Goal: Complete application form: Complete application form

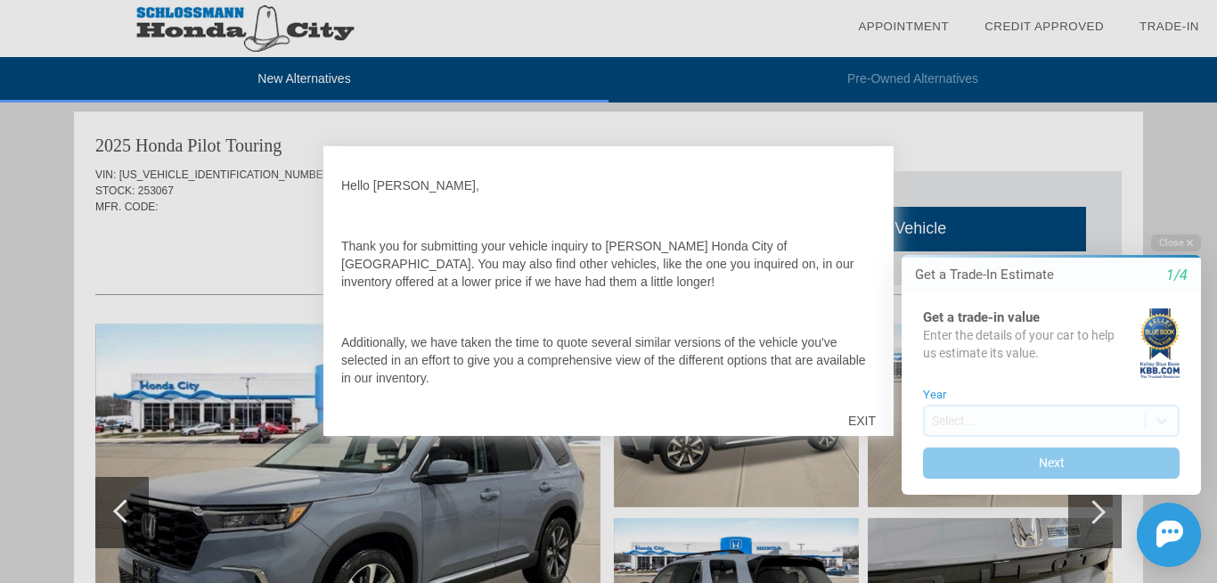
click at [866, 220] on html "Welcome! Get a Trade-In Estimate 1/4 Get a trade-in value Enter the details of …" at bounding box center [1040, 220] width 353 height 0
click at [861, 421] on div "EXIT" at bounding box center [861, 420] width 63 height 53
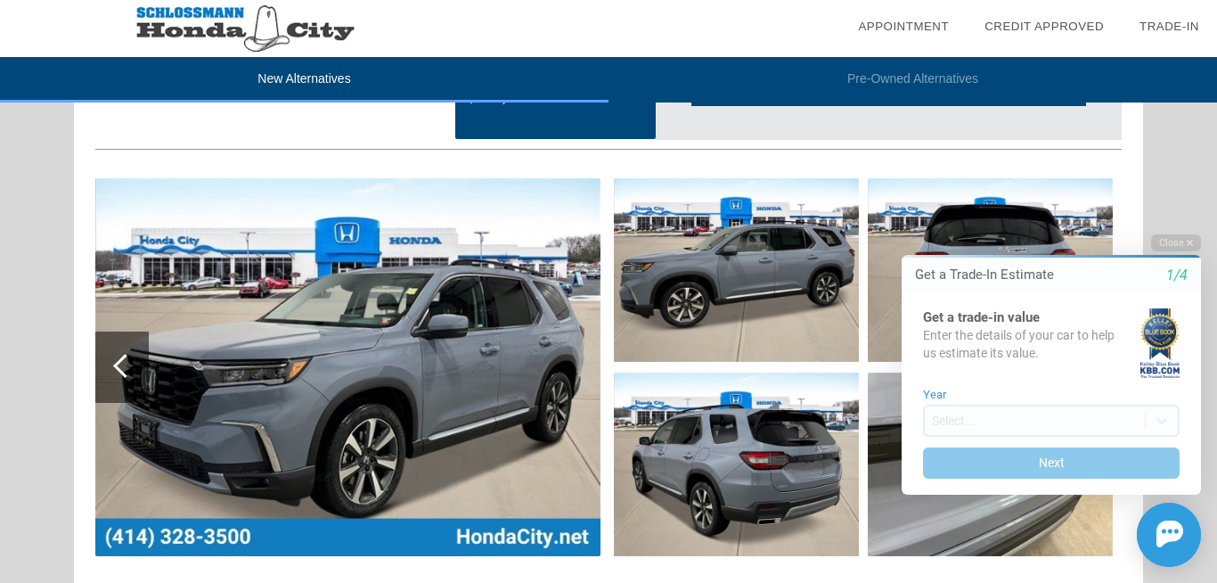
scroll to position [1239, 0]
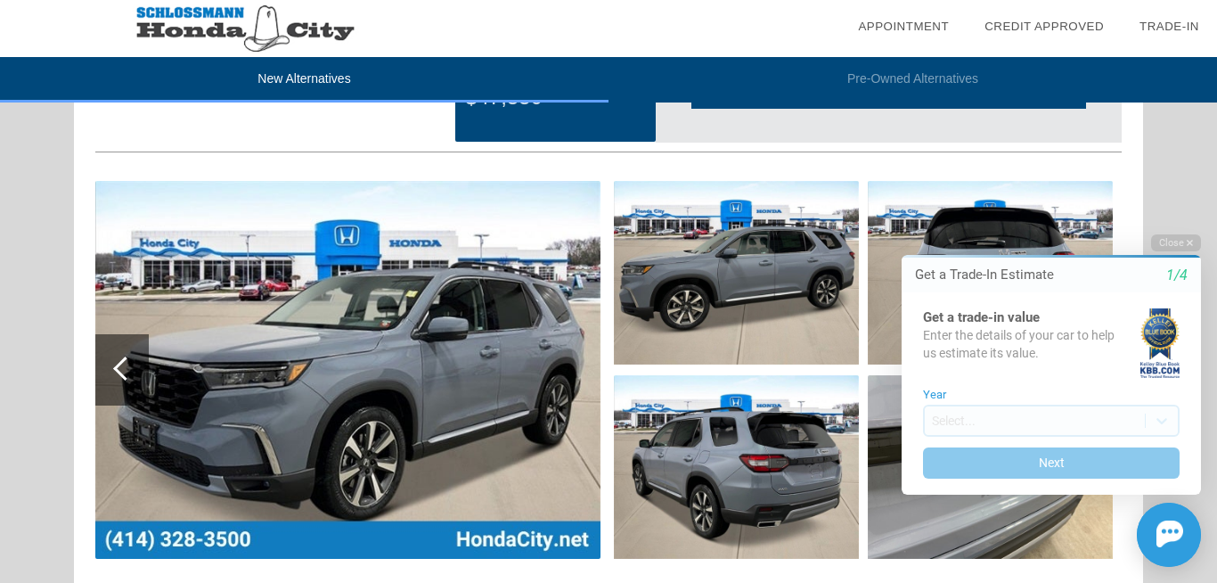
click at [535, 279] on img at bounding box center [347, 370] width 505 height 378
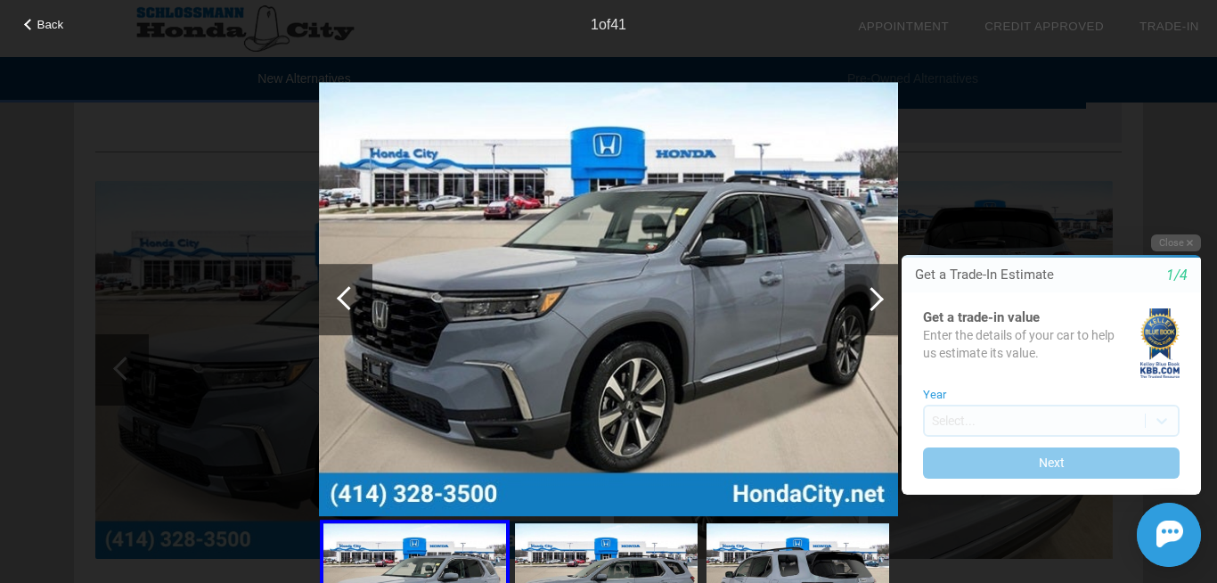
click at [564, 304] on img at bounding box center [608, 299] width 579 height 435
click at [1178, 247] on button "Close" at bounding box center [1176, 242] width 50 height 17
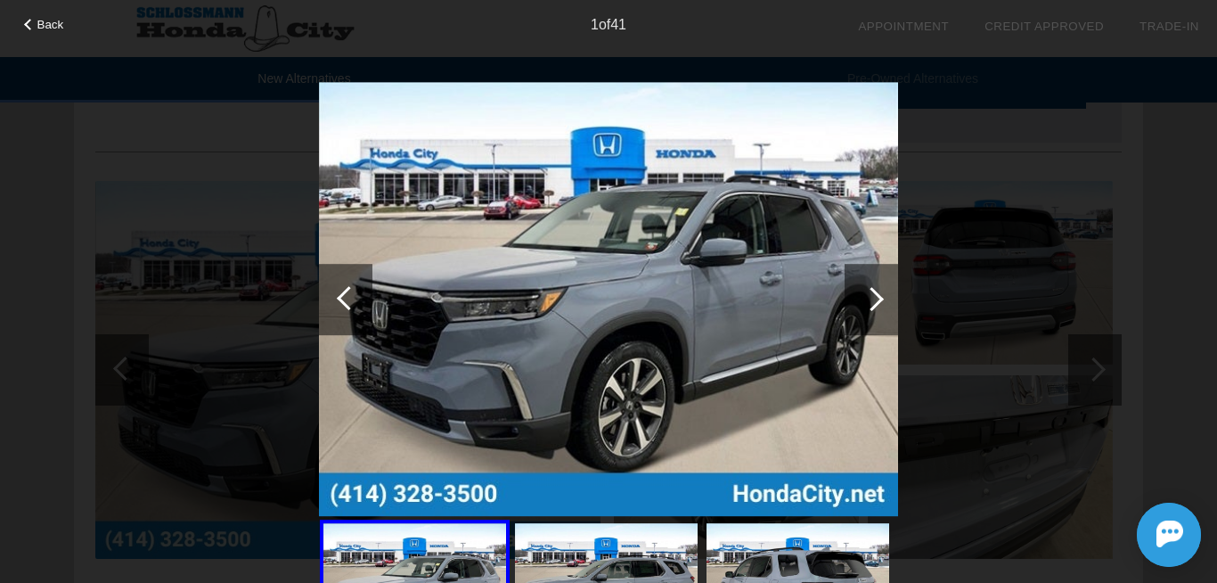
click at [877, 308] on div at bounding box center [871, 299] width 53 height 71
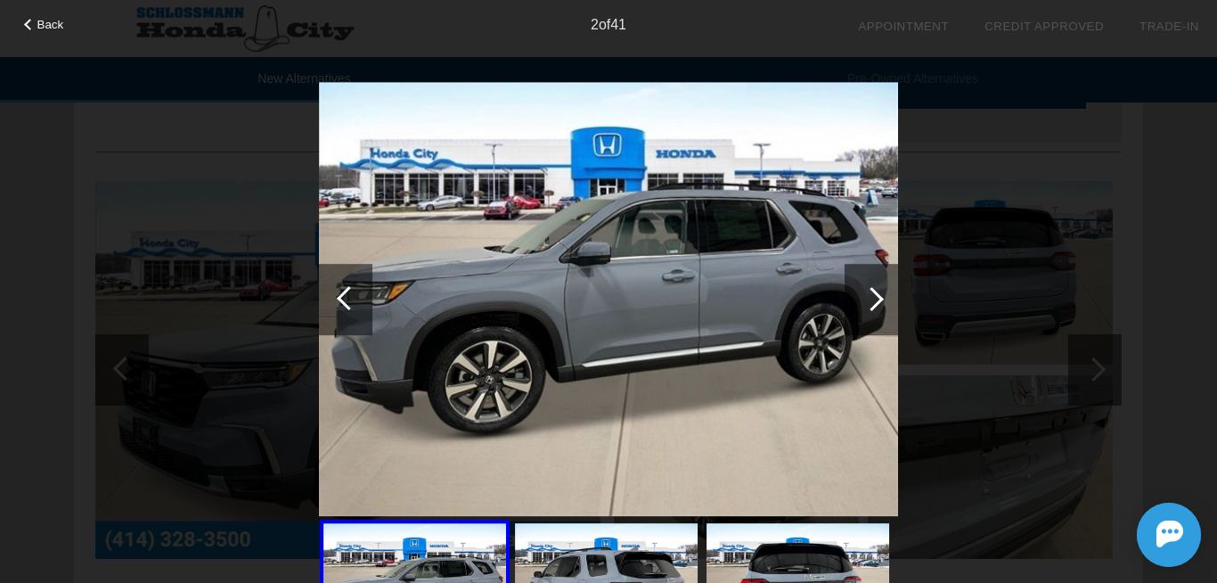
click at [877, 308] on div at bounding box center [871, 299] width 53 height 71
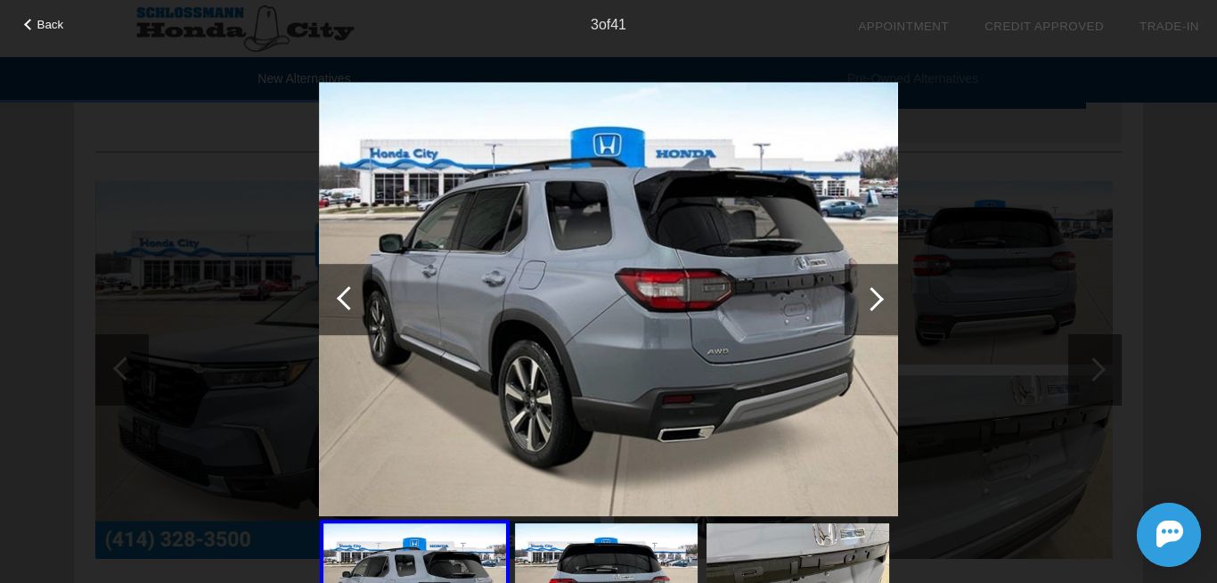
click at [877, 308] on div at bounding box center [871, 299] width 53 height 71
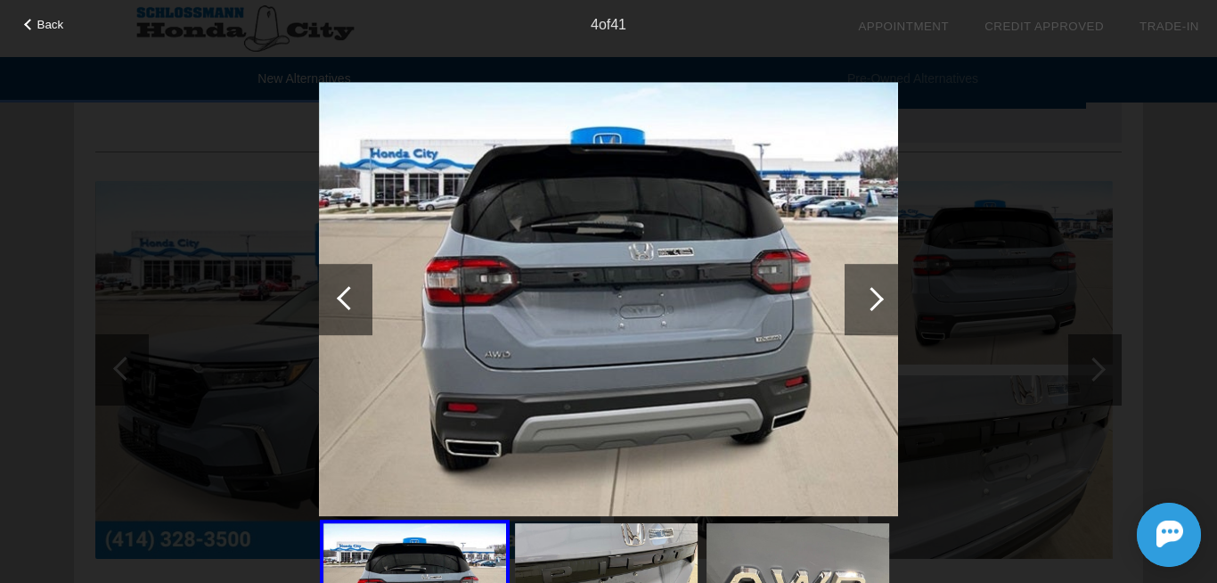
click at [877, 308] on div at bounding box center [871, 299] width 53 height 71
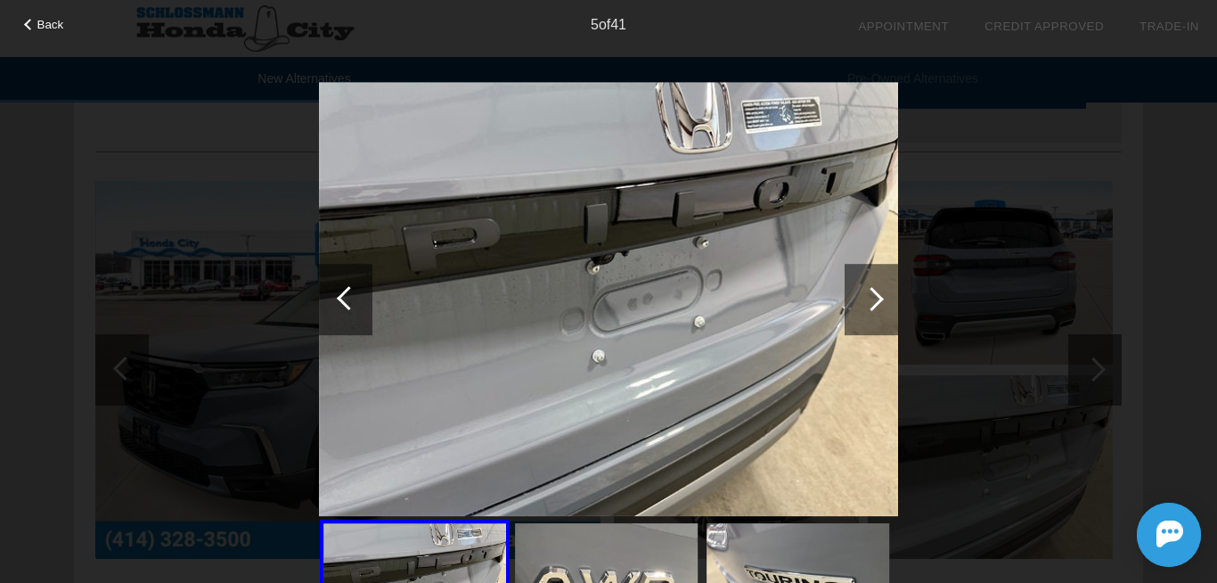
click at [877, 308] on div at bounding box center [871, 299] width 53 height 71
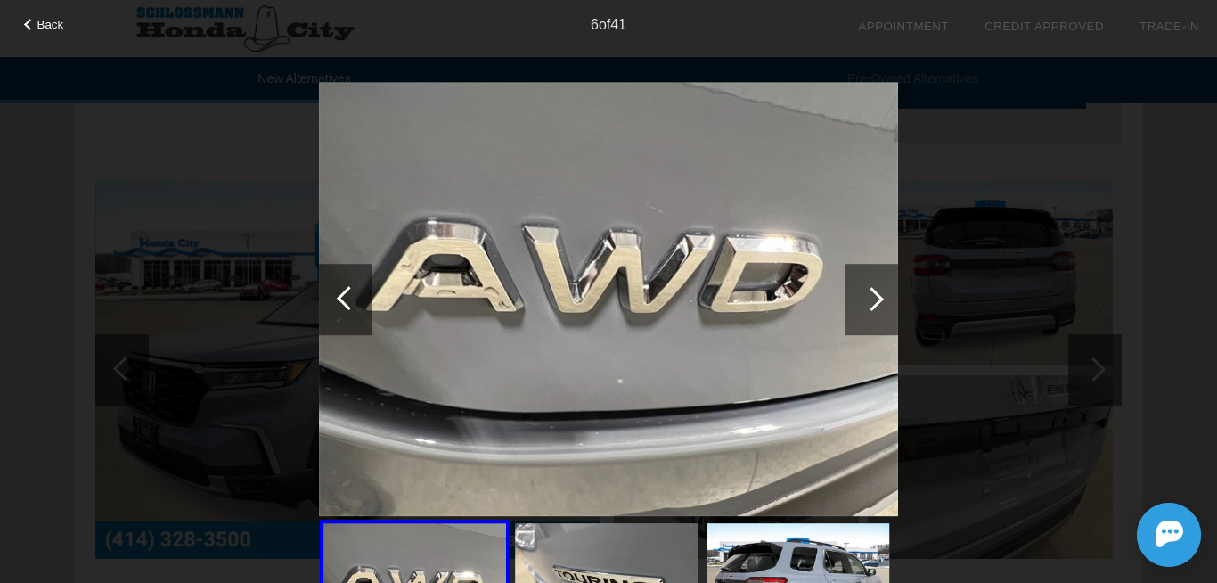
click at [877, 308] on div at bounding box center [871, 299] width 53 height 71
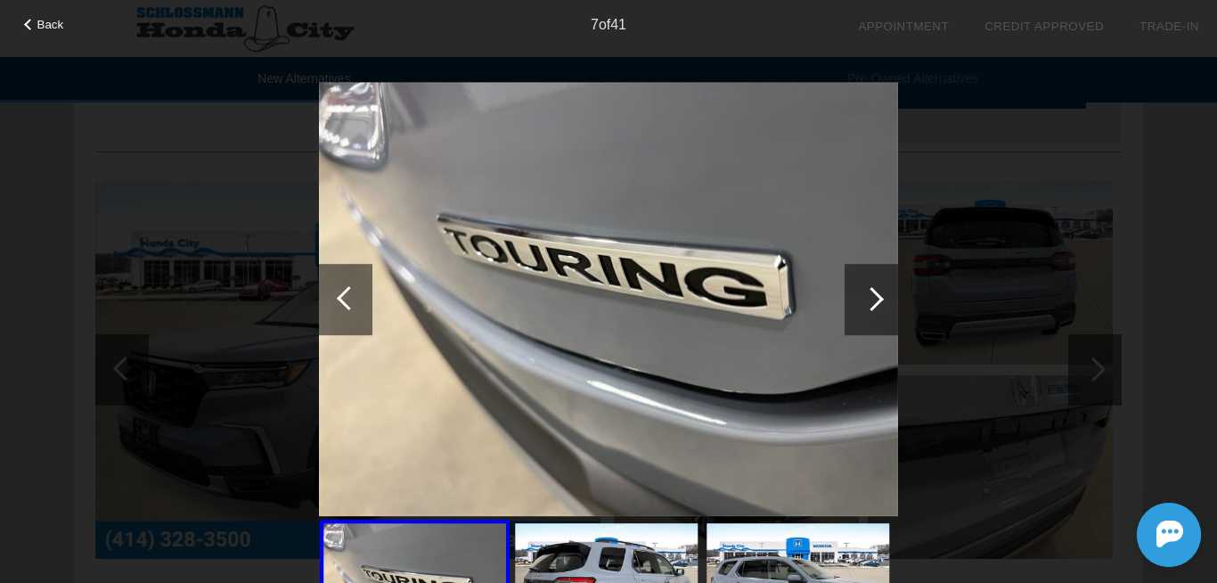
click at [877, 308] on div at bounding box center [871, 299] width 53 height 71
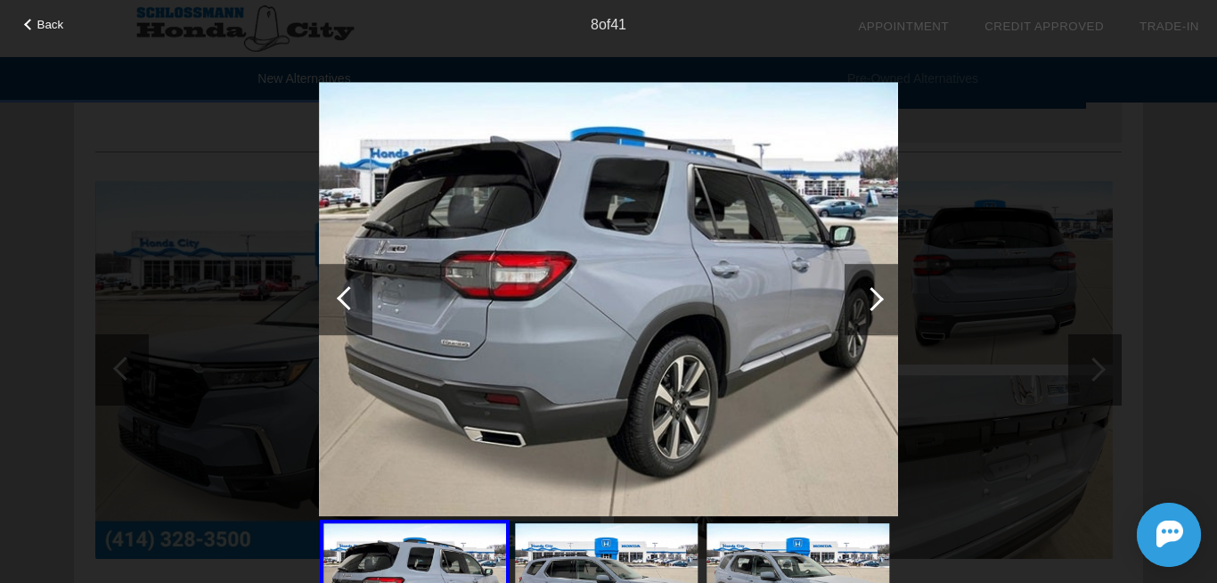
click at [877, 308] on div at bounding box center [871, 299] width 53 height 71
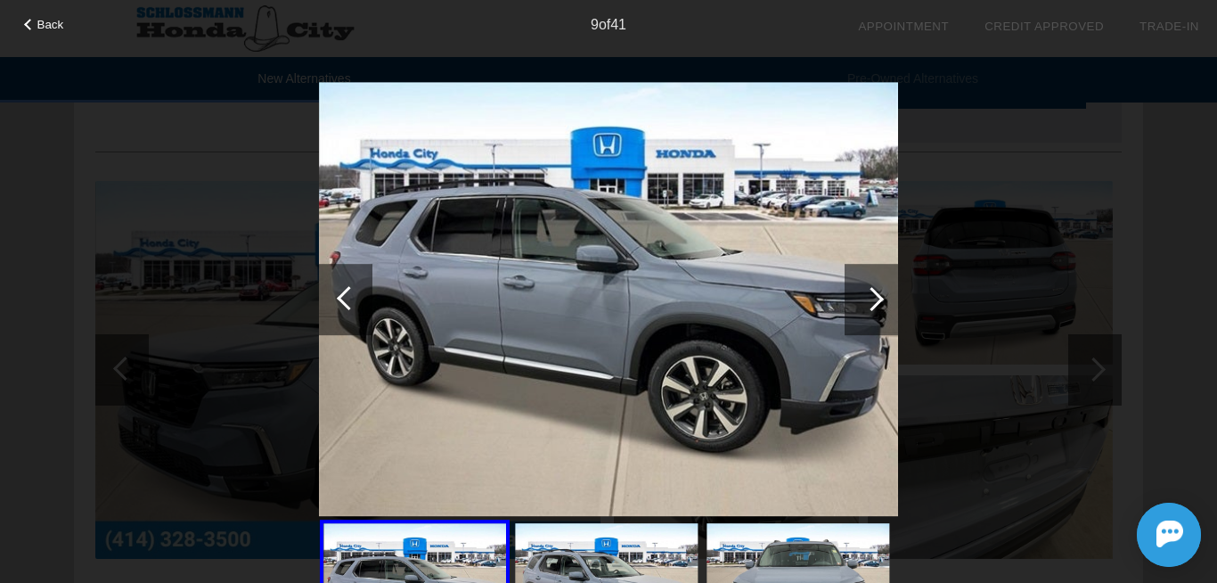
click at [877, 308] on div at bounding box center [871, 299] width 53 height 71
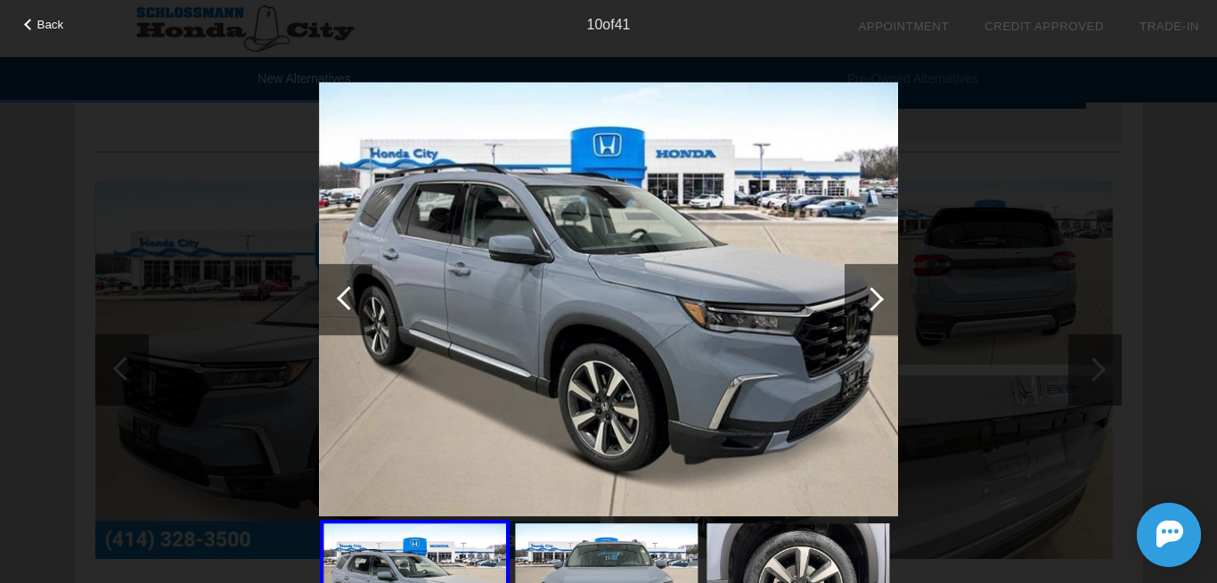
click at [877, 308] on div at bounding box center [871, 299] width 53 height 71
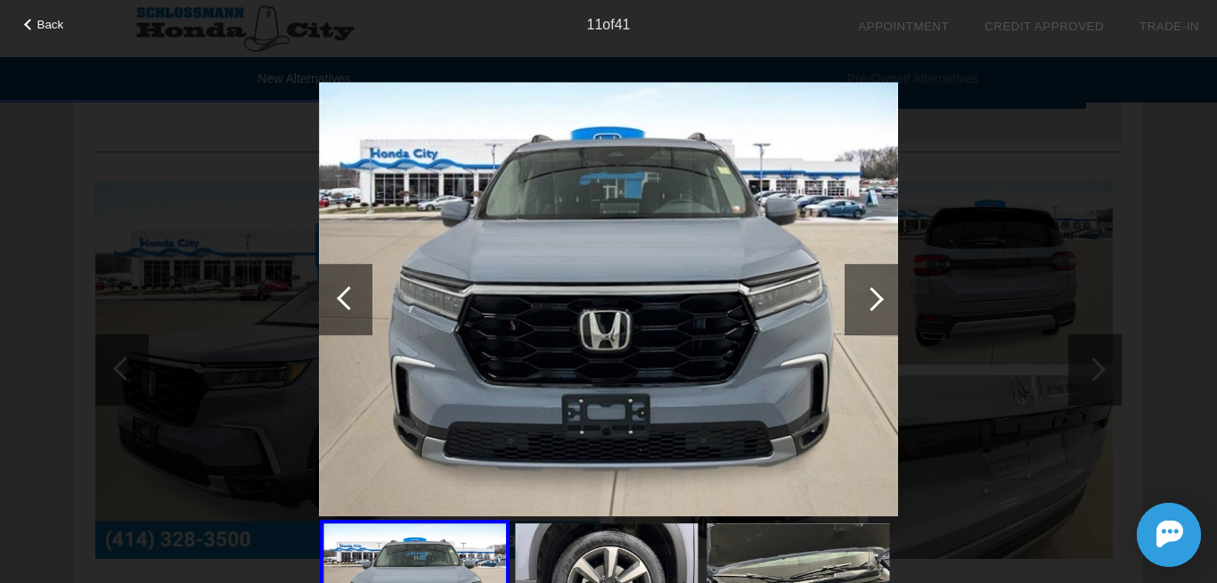
click at [877, 308] on div at bounding box center [871, 299] width 53 height 71
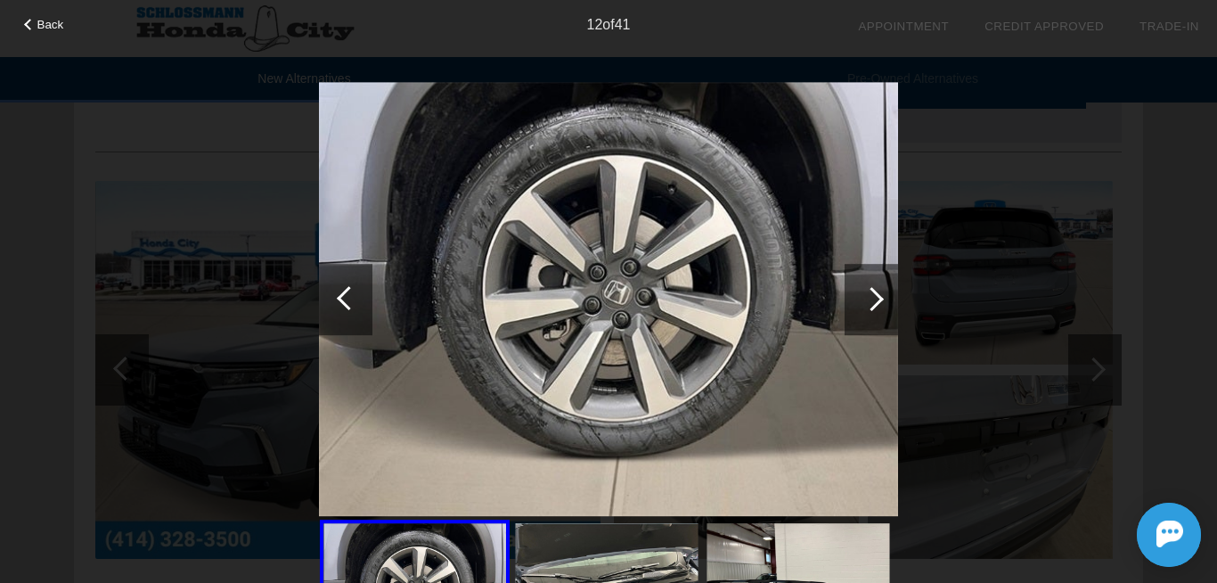
click at [877, 308] on div at bounding box center [871, 299] width 53 height 71
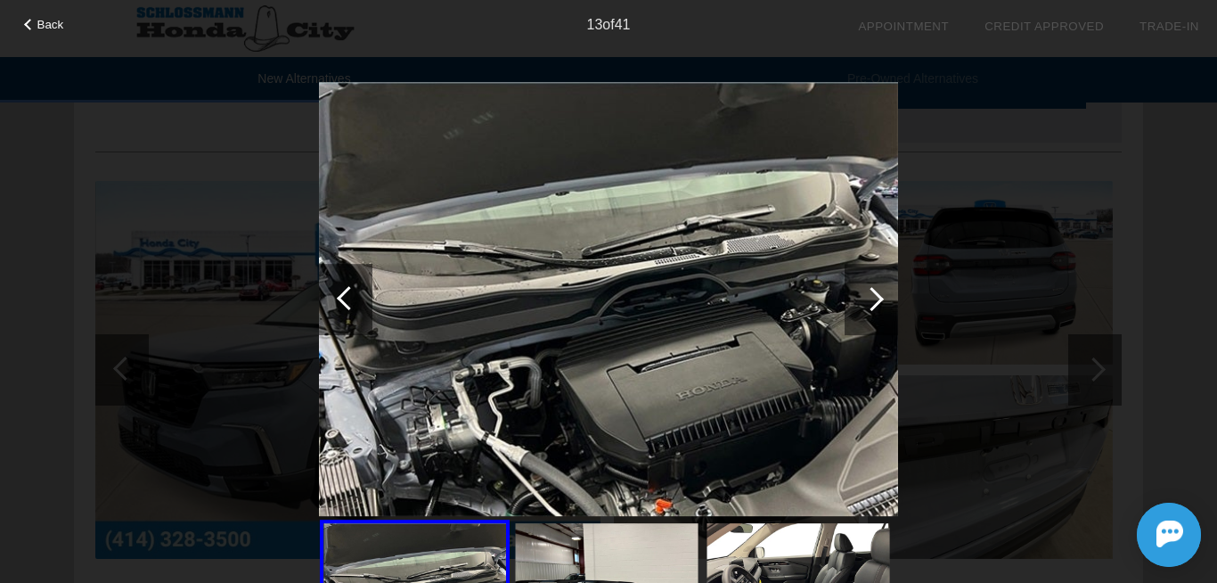
click at [877, 308] on div at bounding box center [871, 299] width 53 height 71
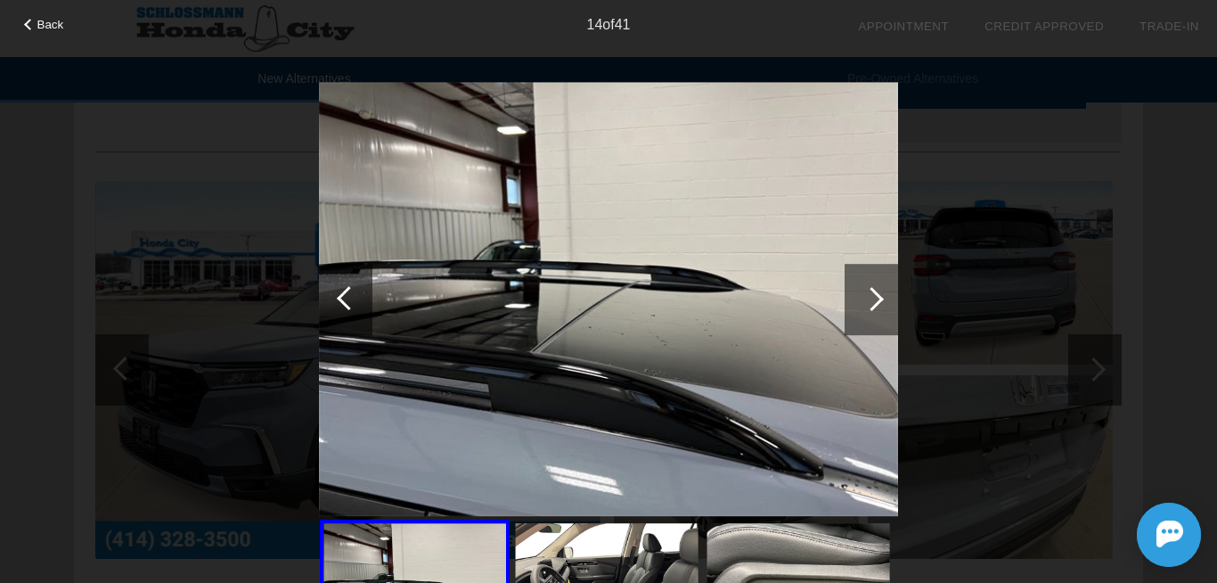
click at [877, 308] on div at bounding box center [871, 299] width 53 height 71
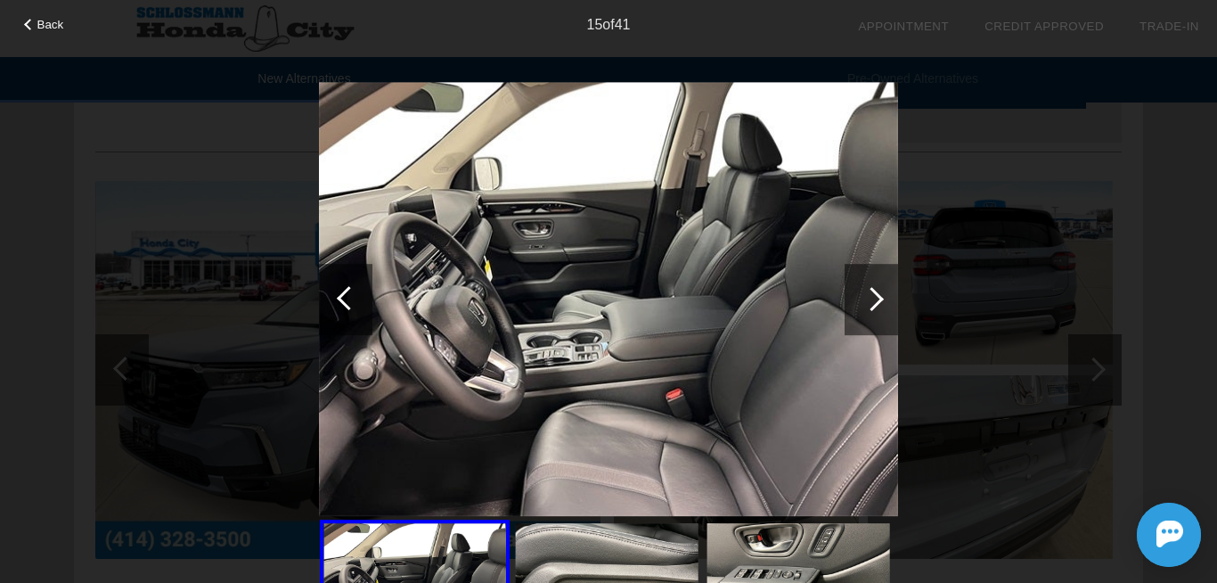
click at [877, 308] on div at bounding box center [871, 299] width 53 height 71
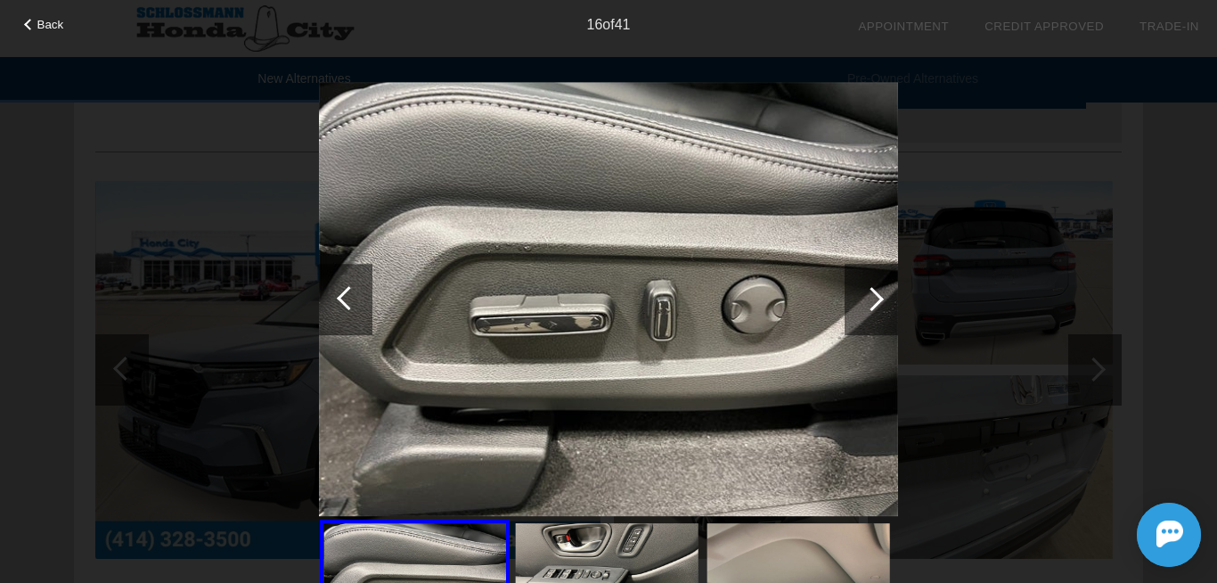
click at [877, 308] on div at bounding box center [871, 299] width 53 height 71
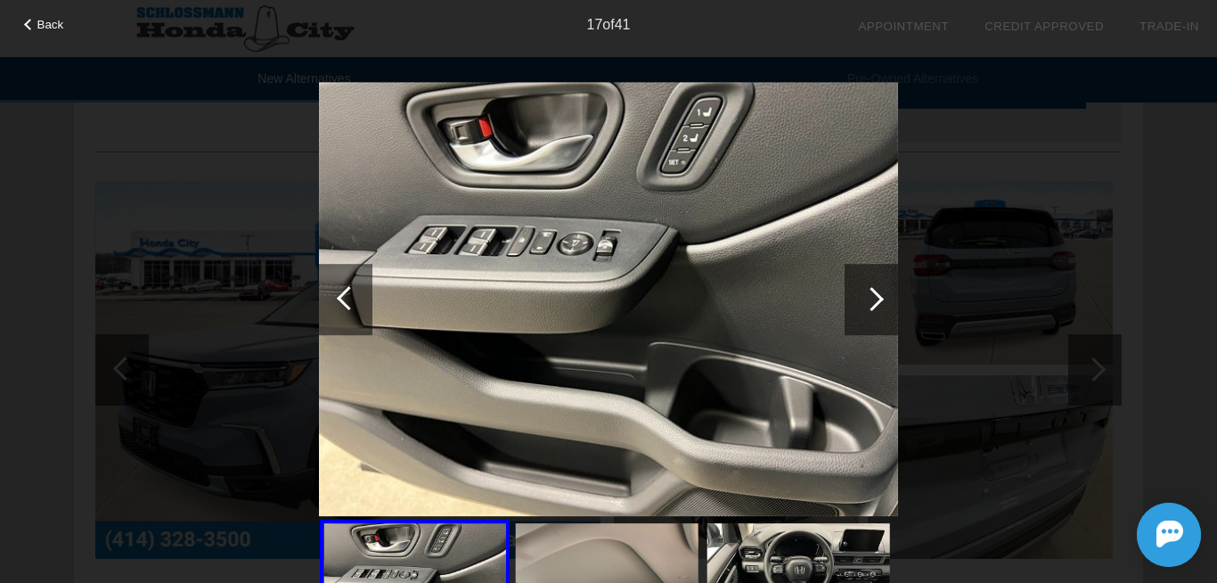
click at [877, 308] on div at bounding box center [871, 299] width 53 height 71
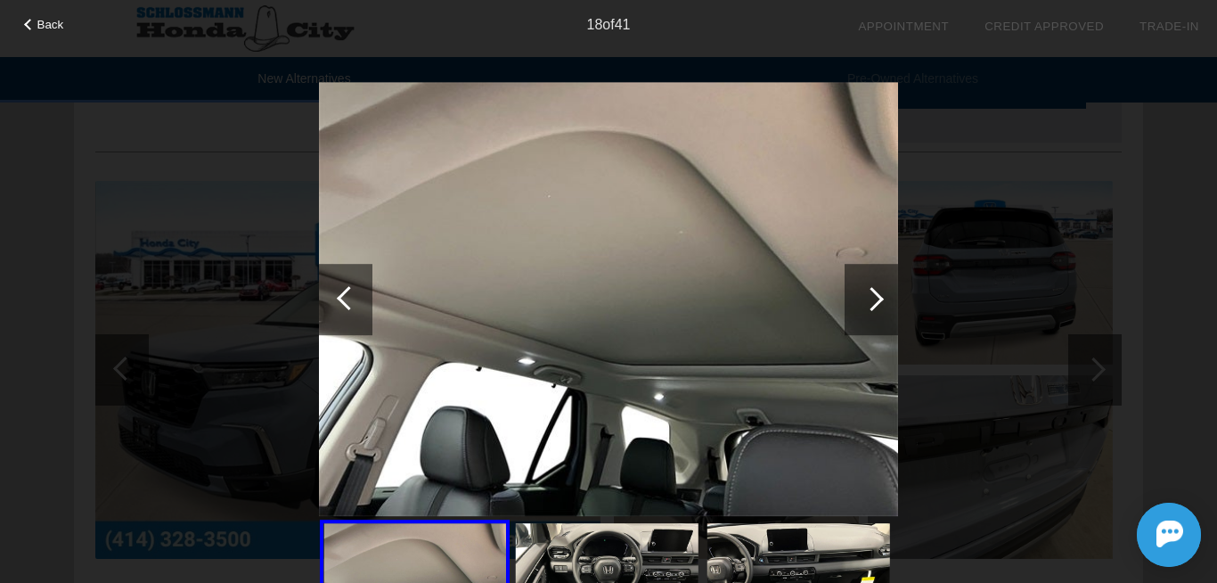
click at [877, 308] on div at bounding box center [871, 299] width 53 height 71
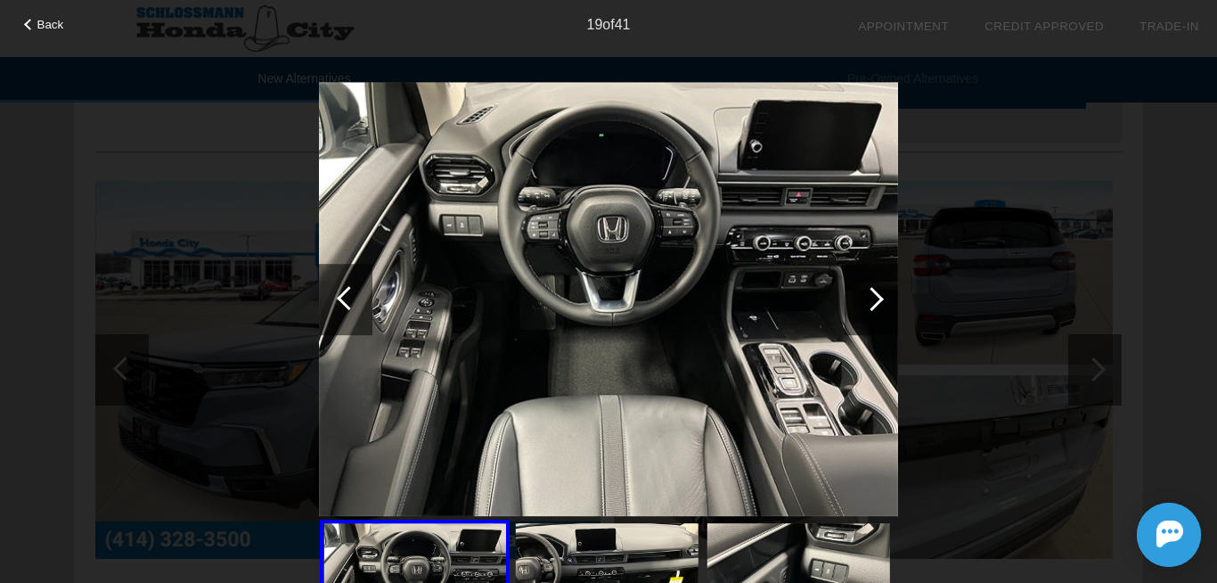
click at [877, 308] on div at bounding box center [871, 299] width 53 height 71
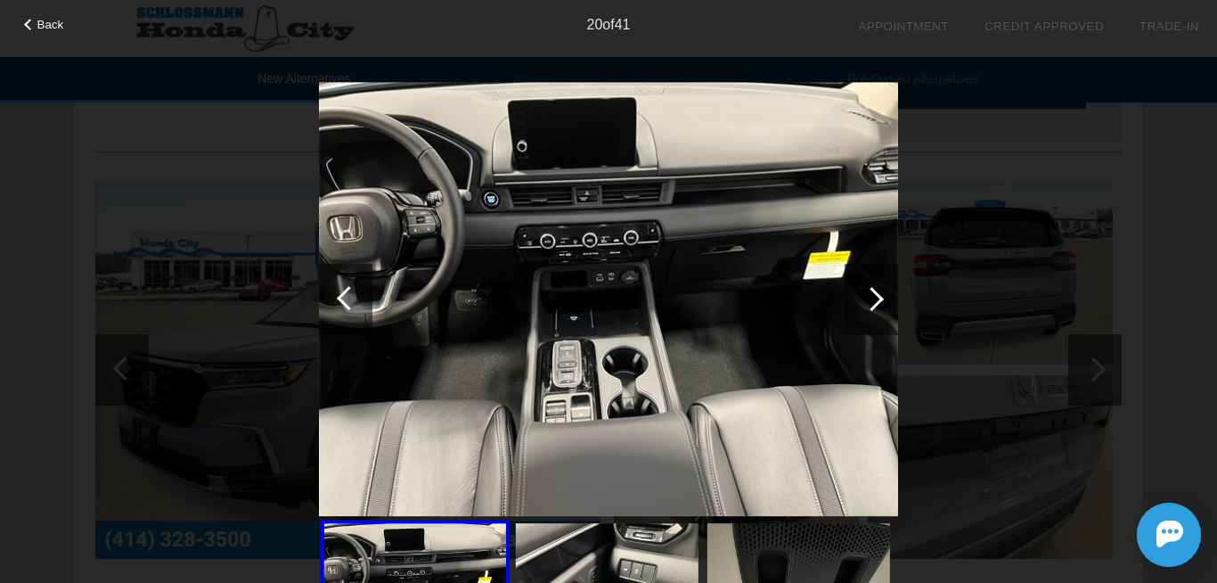
click at [877, 308] on div at bounding box center [871, 299] width 53 height 71
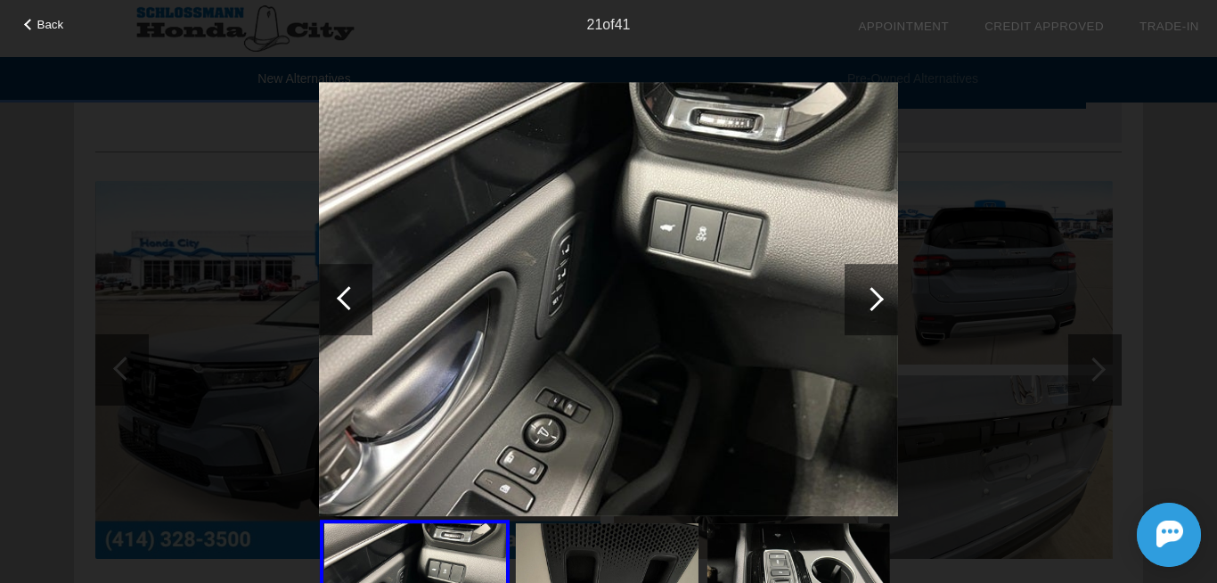
click at [877, 308] on div at bounding box center [871, 299] width 53 height 71
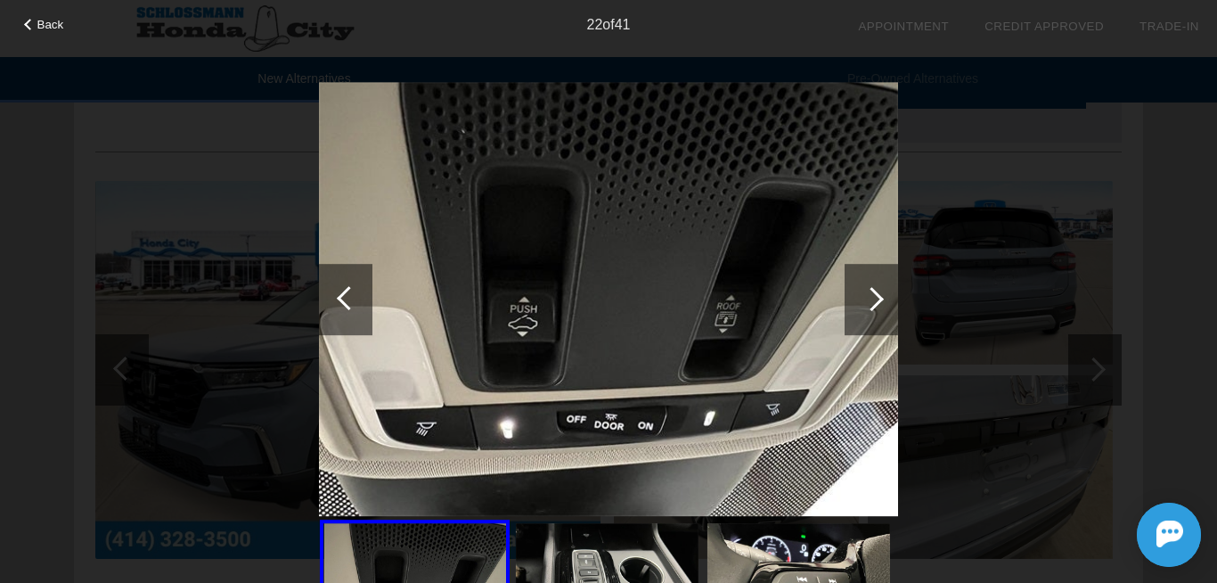
click at [877, 308] on div at bounding box center [871, 299] width 53 height 71
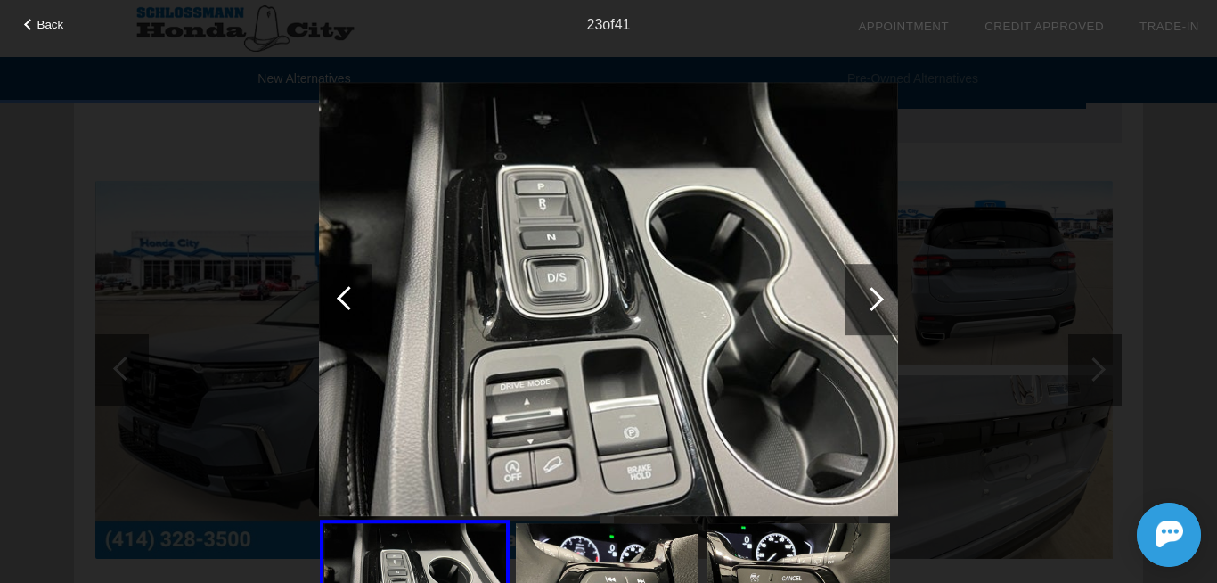
click at [877, 308] on div at bounding box center [871, 299] width 53 height 71
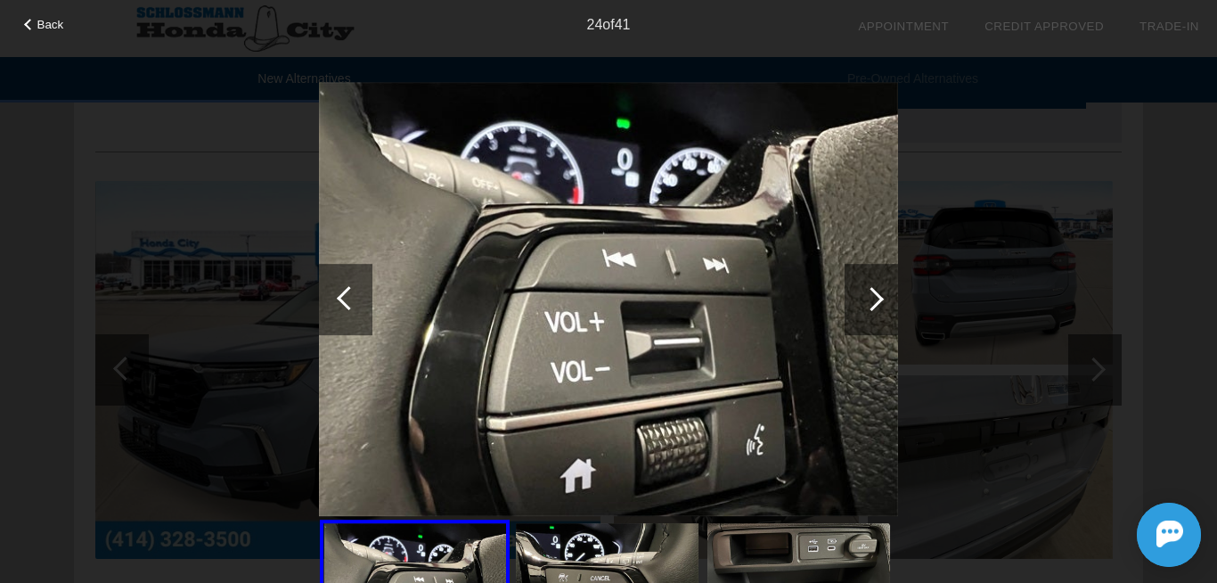
click at [877, 308] on div at bounding box center [871, 299] width 53 height 71
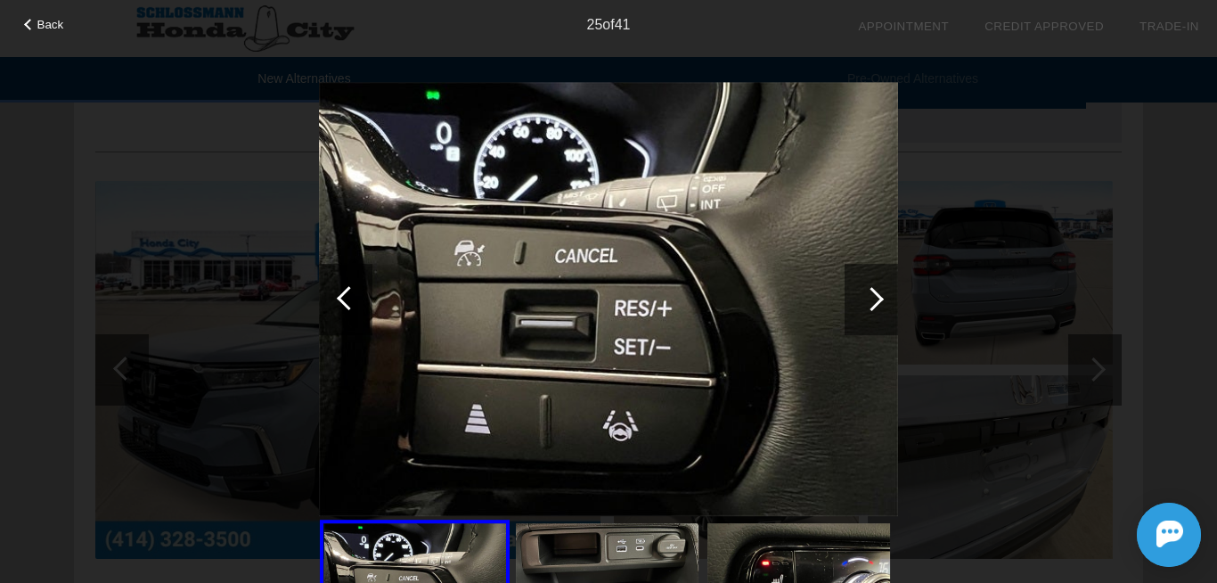
click at [877, 308] on div at bounding box center [871, 299] width 53 height 71
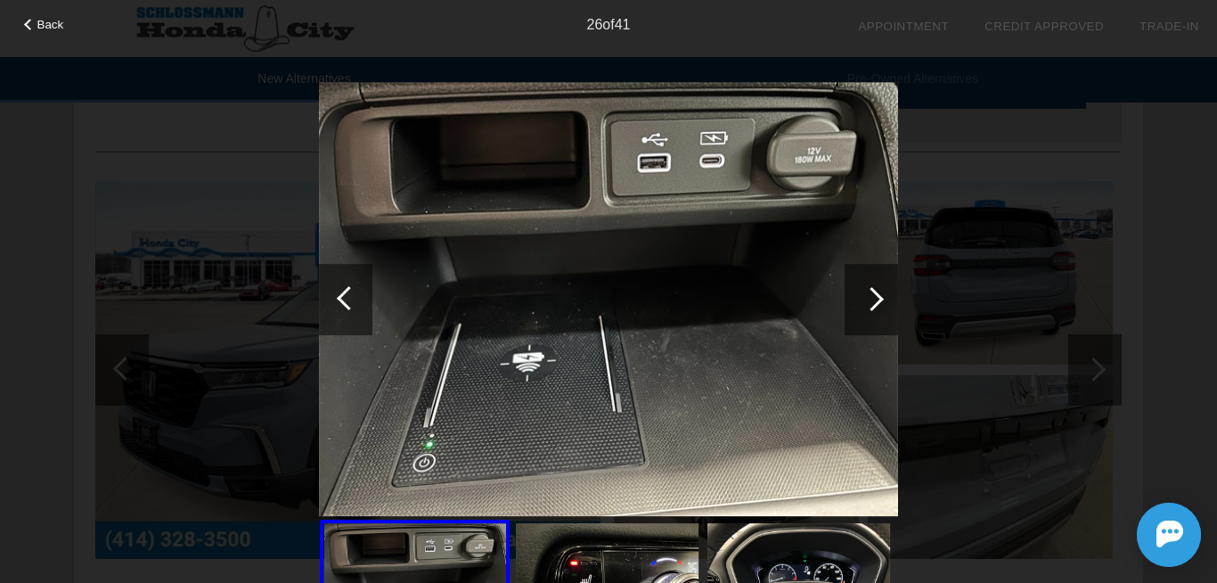
click at [877, 308] on div at bounding box center [871, 299] width 53 height 71
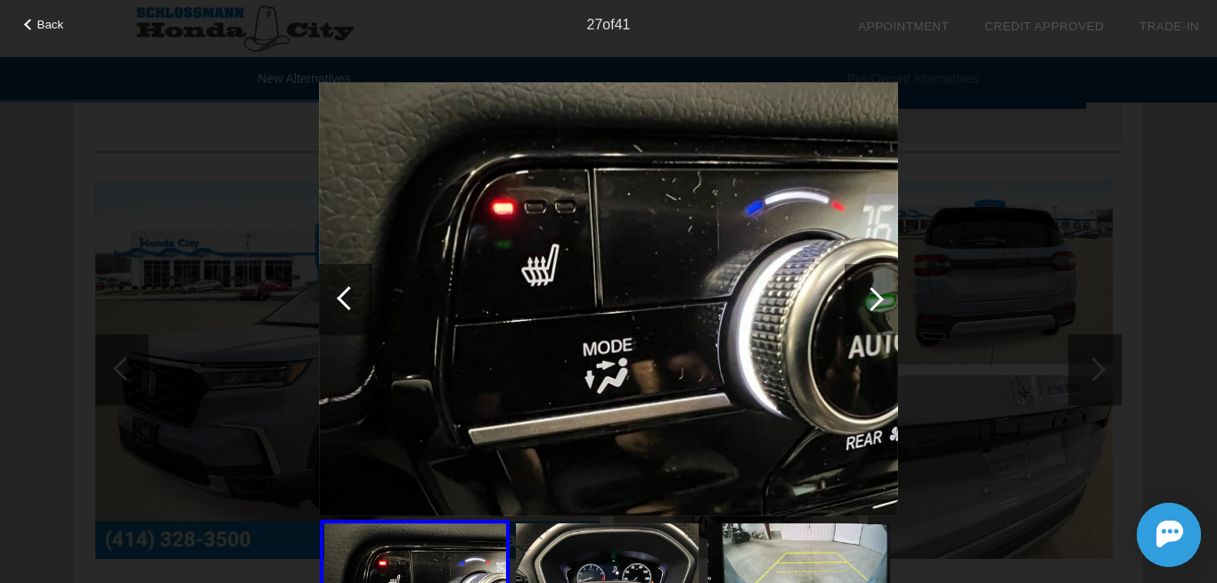
click at [877, 308] on div at bounding box center [871, 299] width 53 height 71
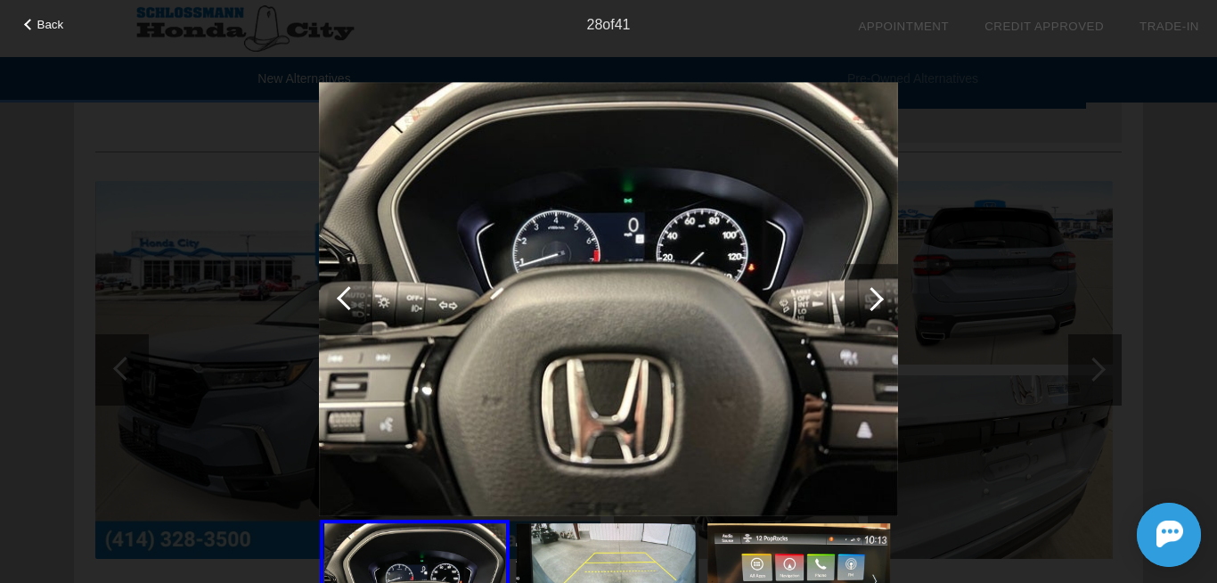
click at [877, 308] on div at bounding box center [871, 299] width 53 height 71
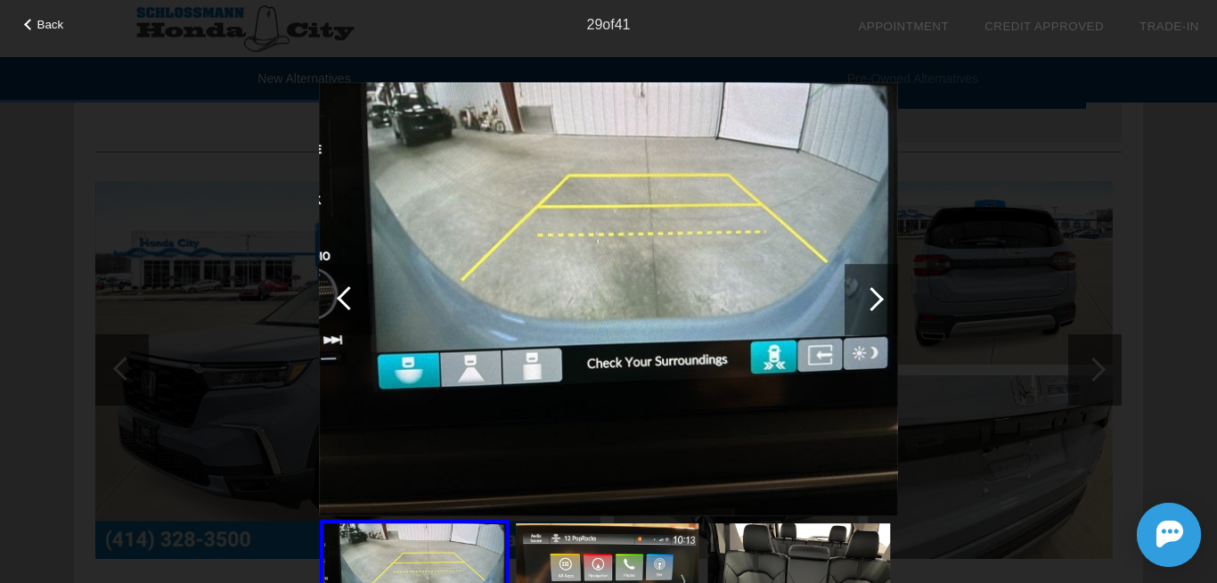
click at [877, 308] on div at bounding box center [871, 299] width 53 height 71
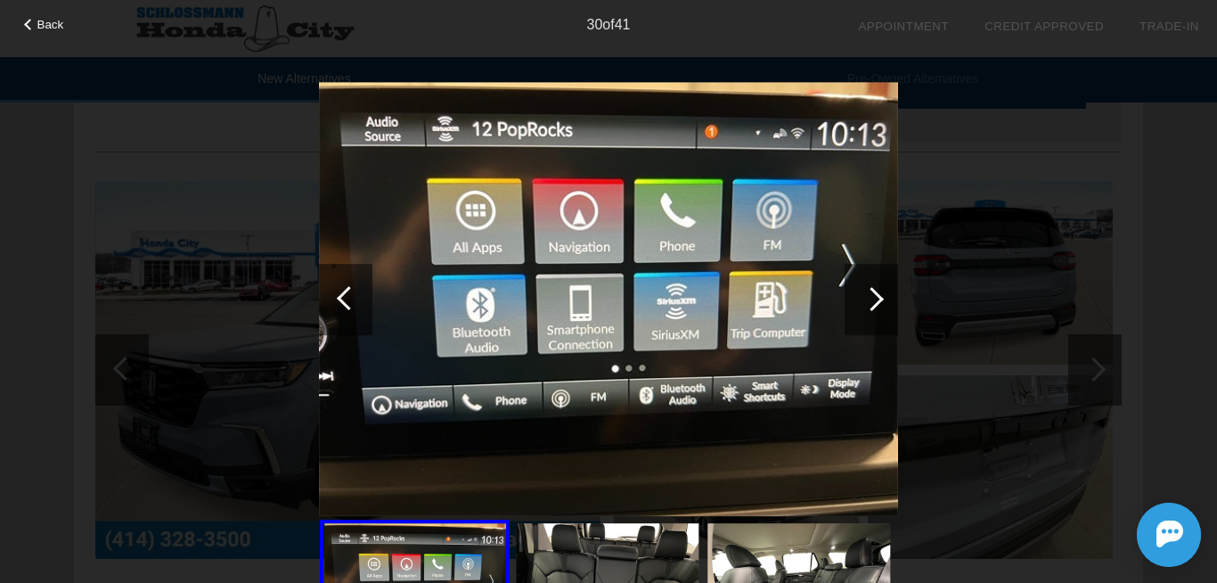
click at [877, 307] on div at bounding box center [871, 299] width 53 height 71
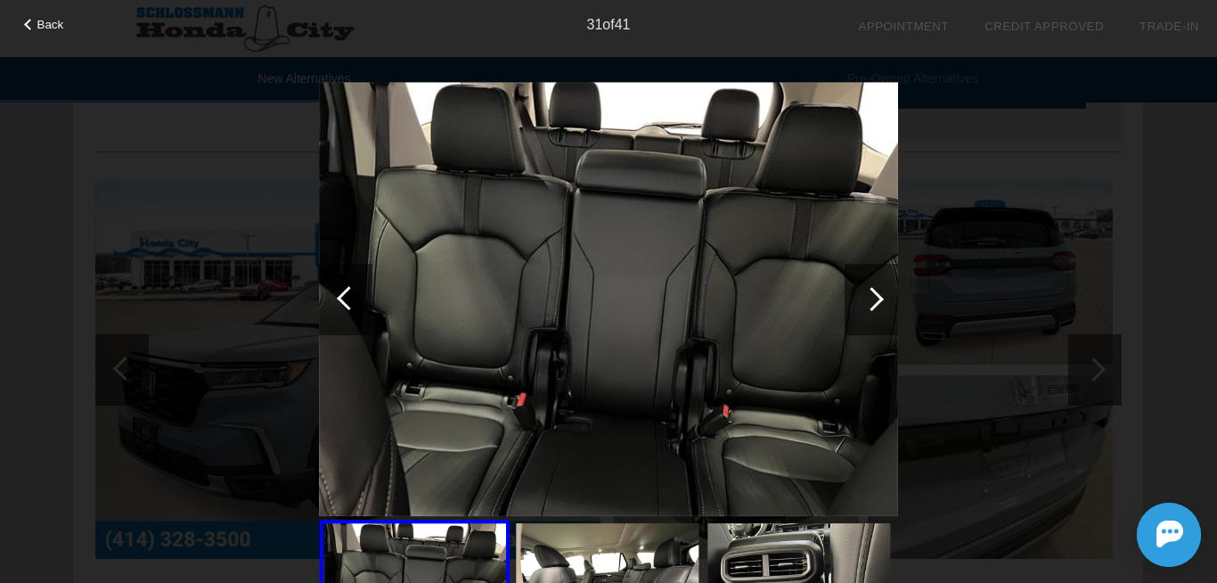
click at [877, 307] on div at bounding box center [871, 299] width 53 height 71
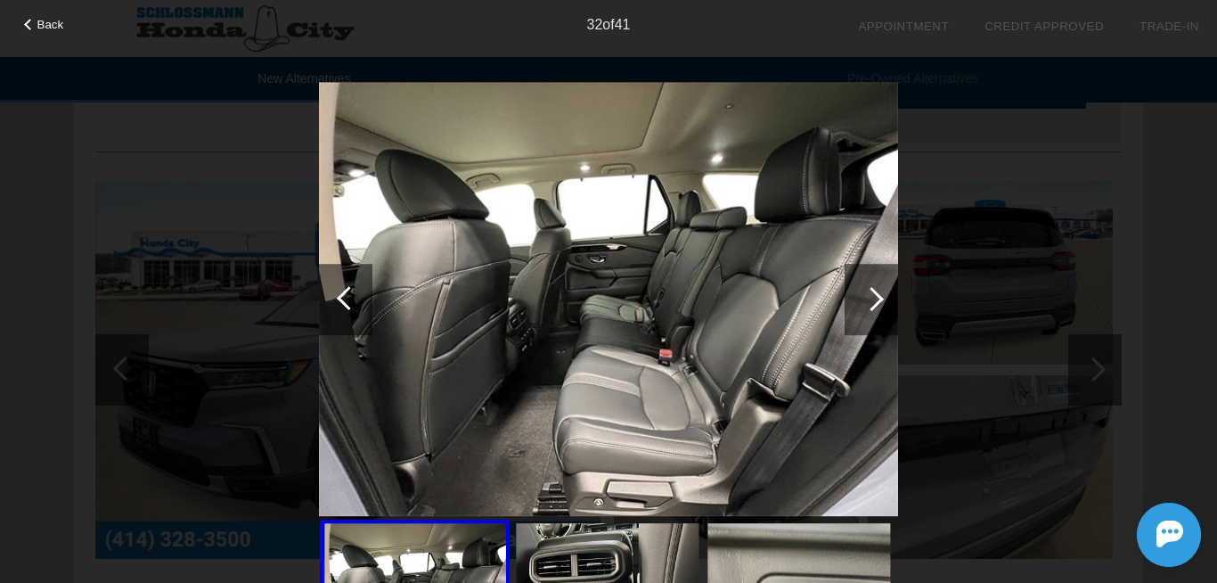
click at [877, 307] on div at bounding box center [871, 299] width 53 height 71
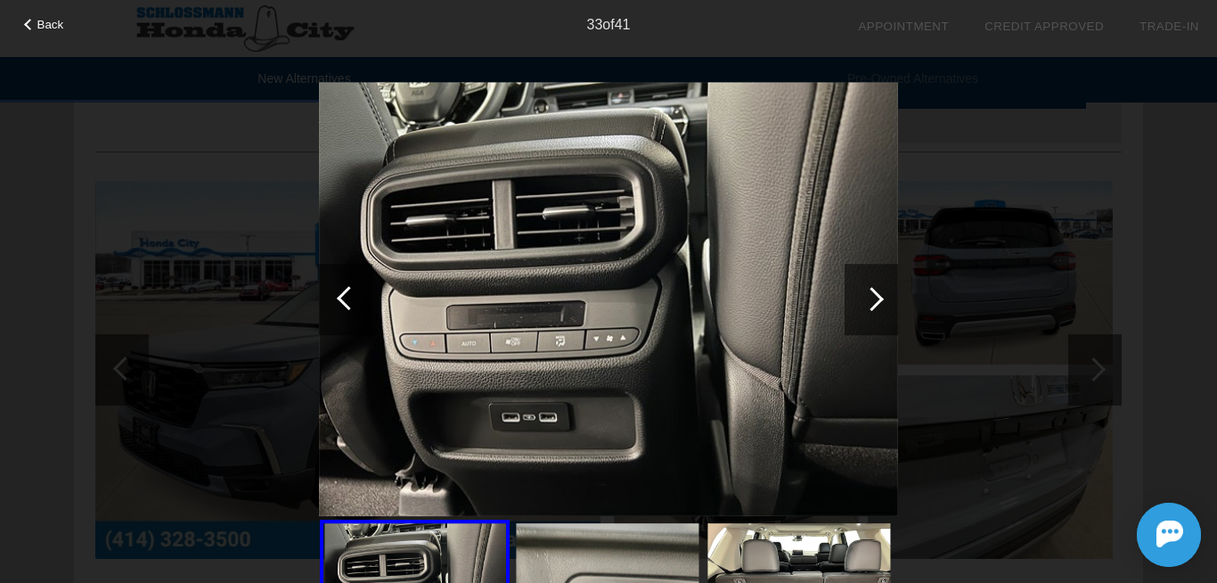
click at [877, 307] on div at bounding box center [871, 299] width 53 height 71
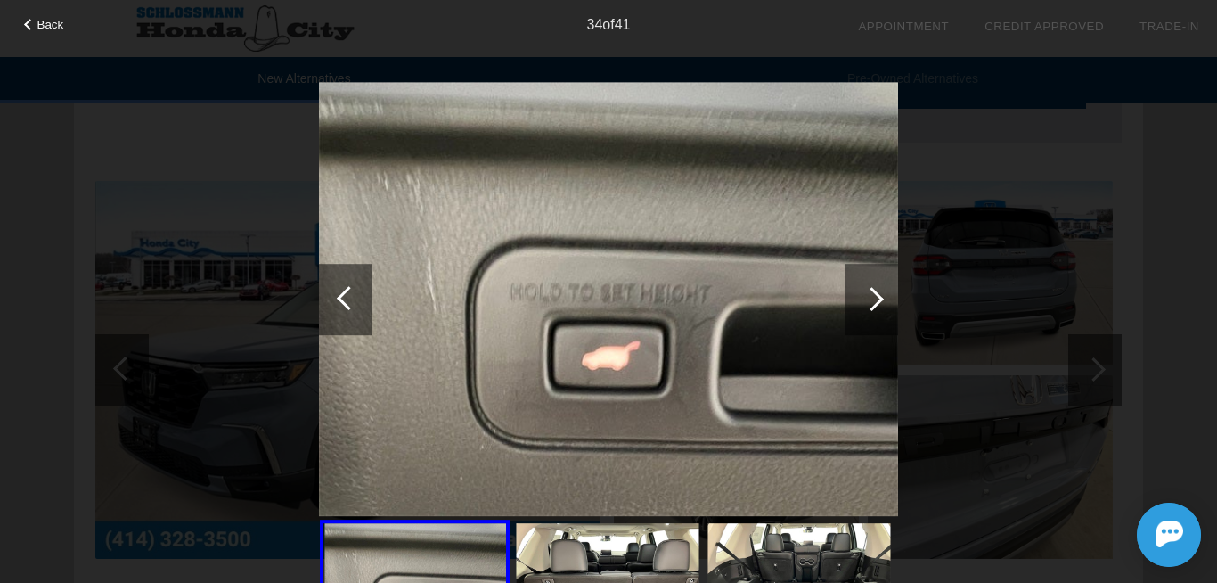
click at [877, 307] on div at bounding box center [871, 299] width 53 height 71
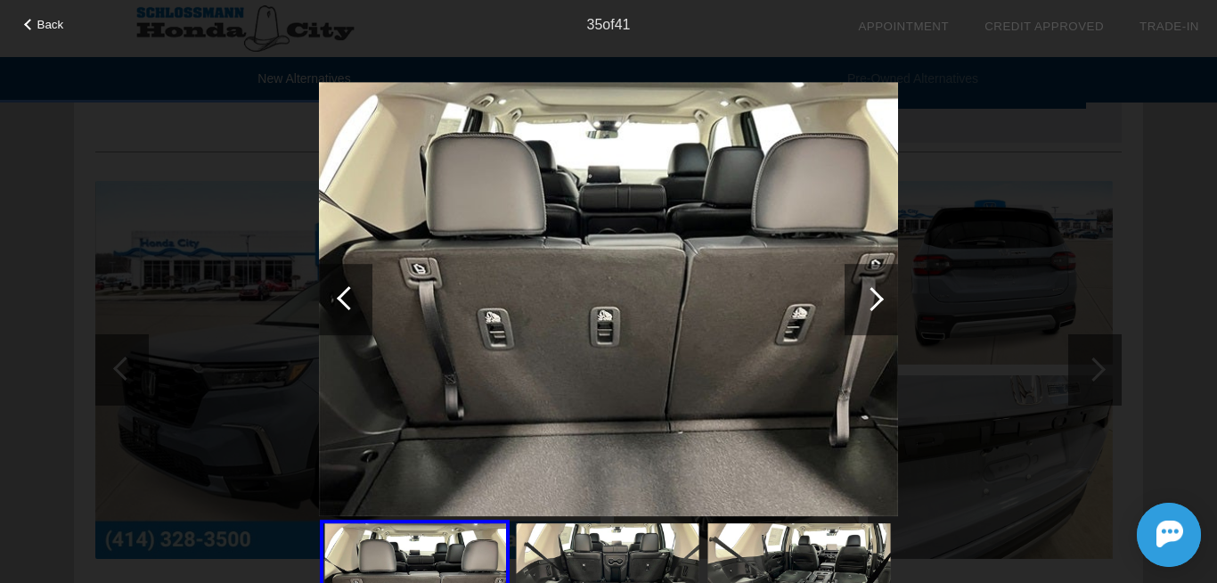
click at [877, 307] on div at bounding box center [871, 299] width 53 height 71
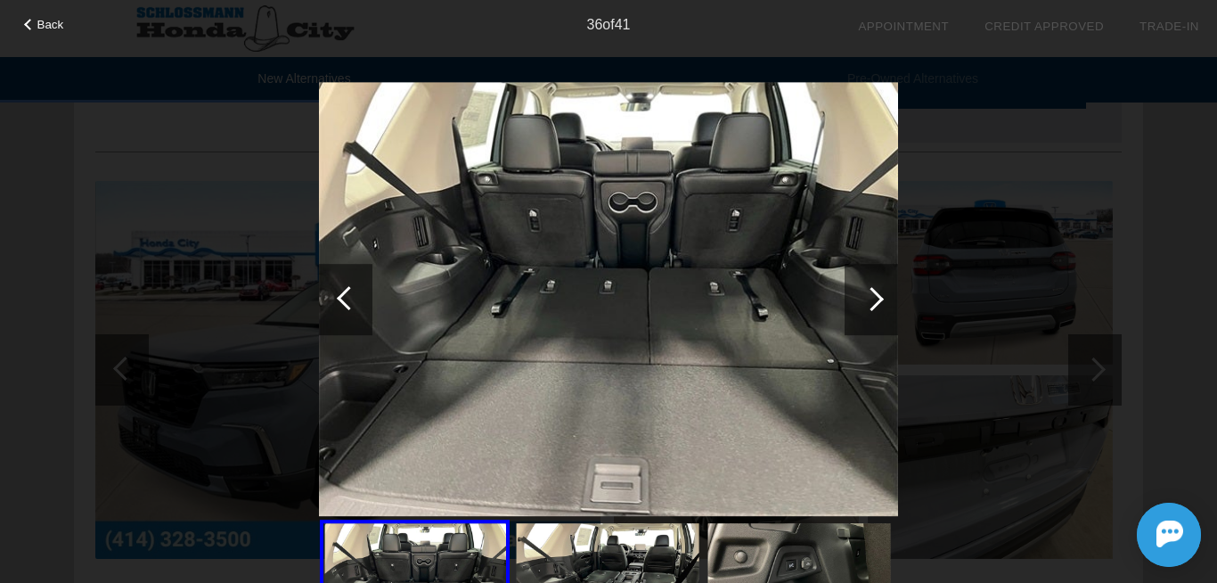
click at [877, 307] on div at bounding box center [871, 299] width 53 height 71
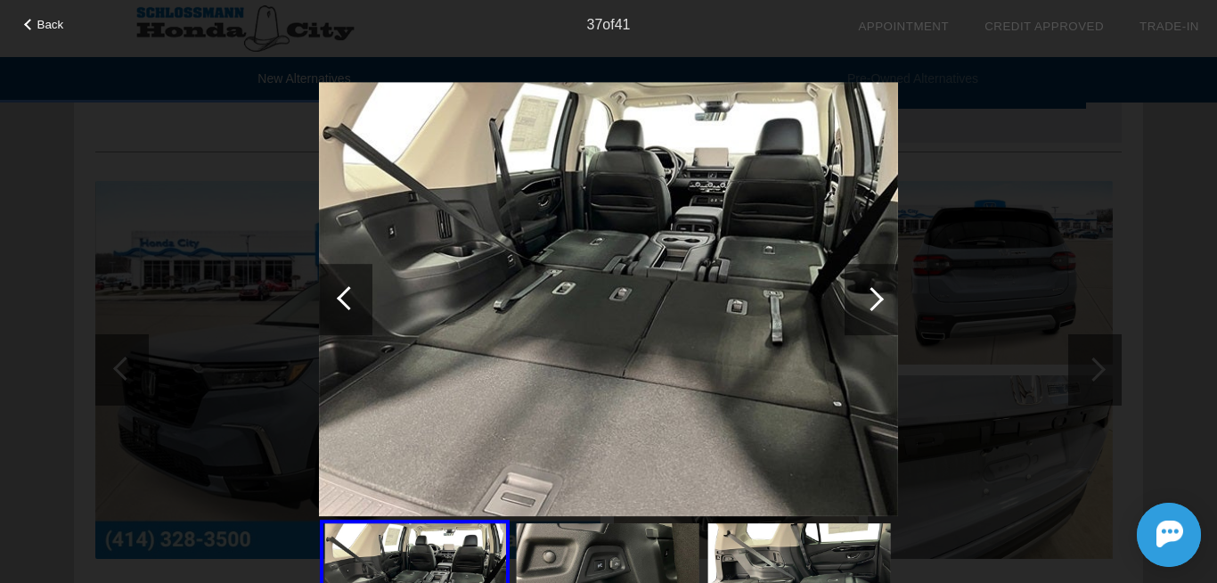
click at [877, 307] on div at bounding box center [871, 299] width 53 height 71
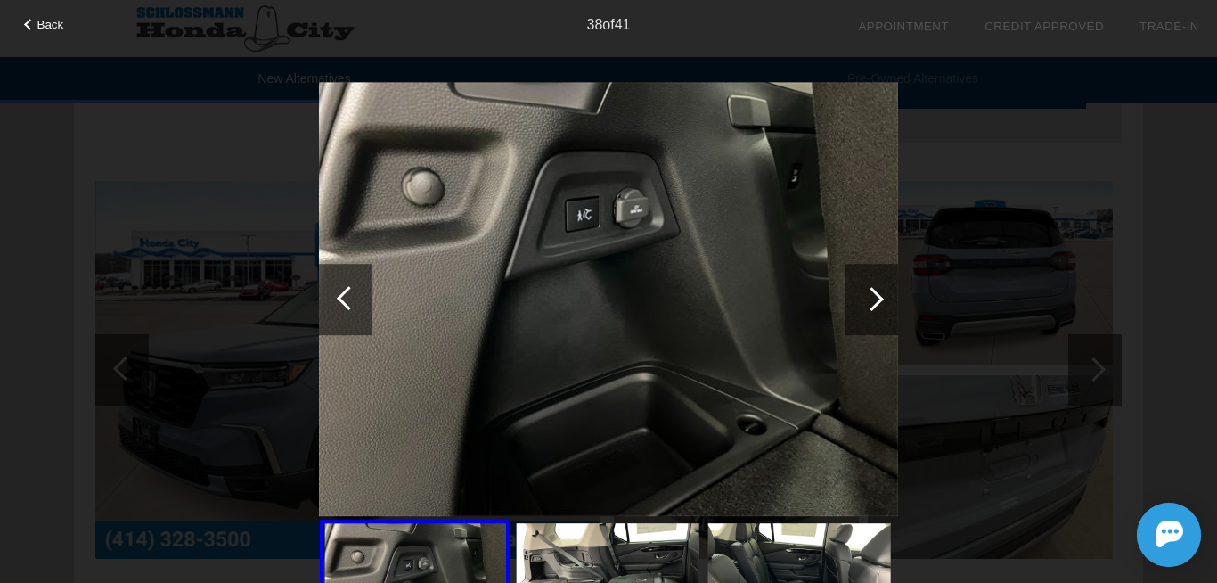
click at [877, 307] on div at bounding box center [871, 299] width 53 height 71
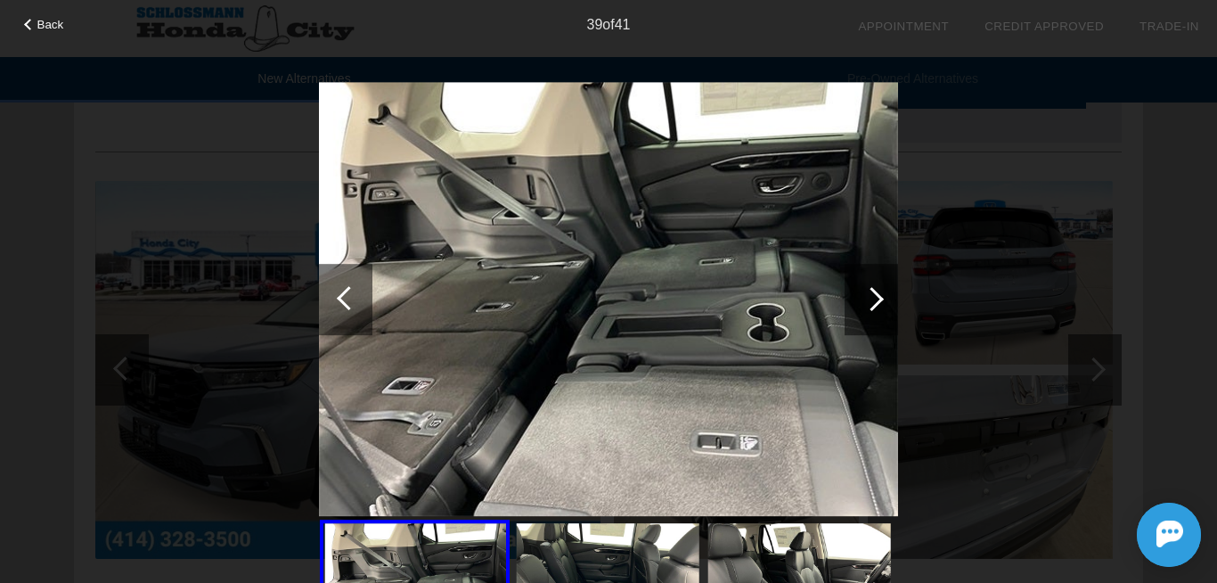
click at [877, 307] on div at bounding box center [871, 299] width 53 height 71
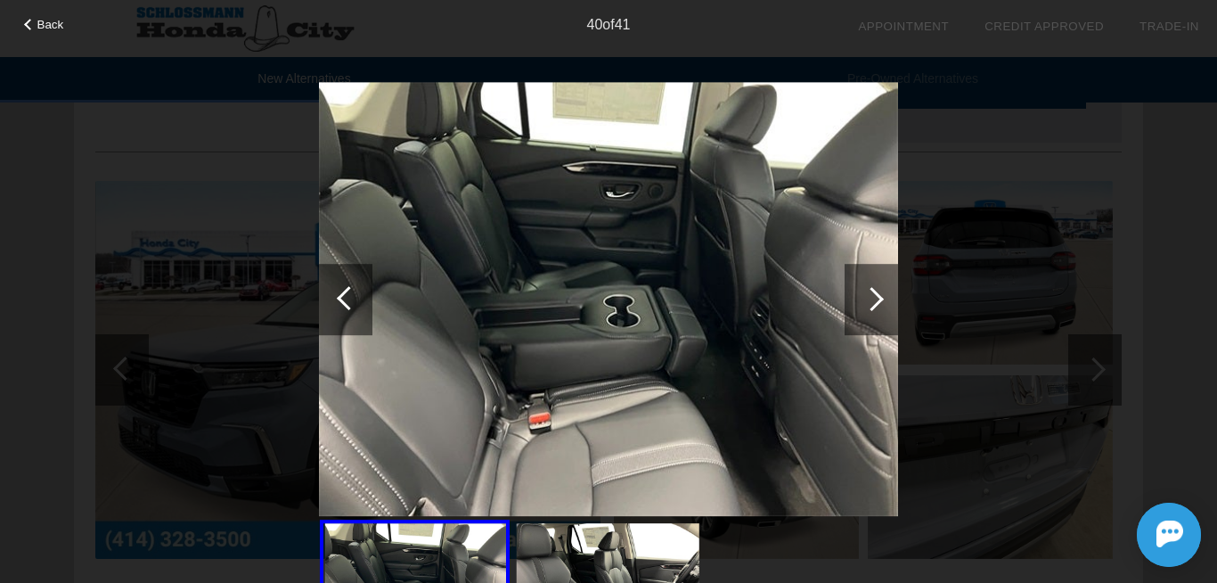
click at [877, 307] on div at bounding box center [871, 299] width 53 height 71
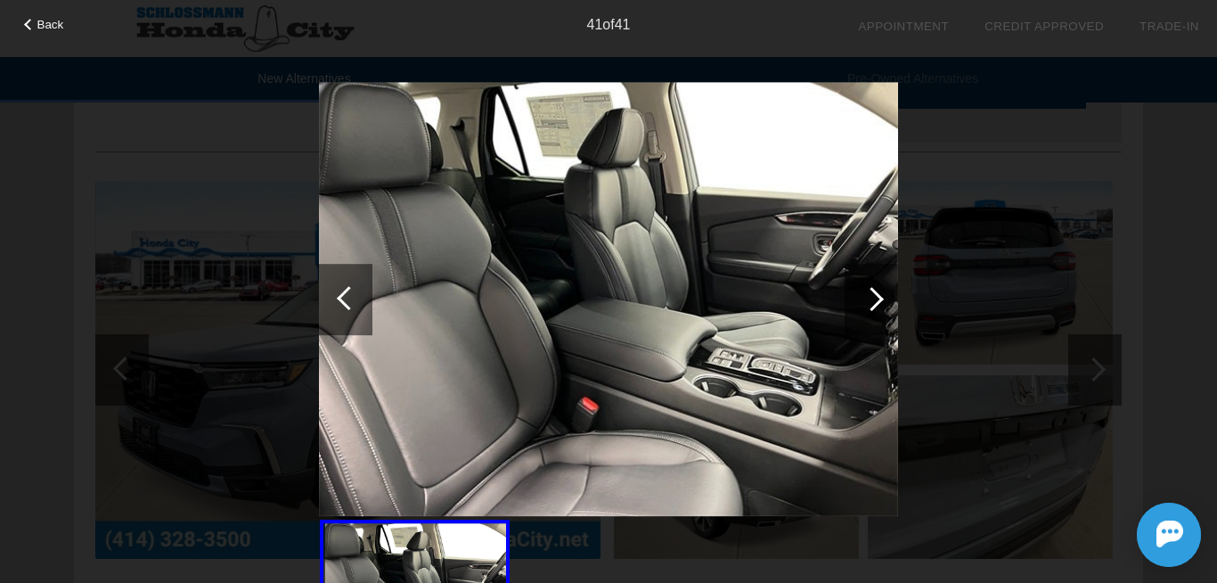
click at [877, 307] on div at bounding box center [871, 299] width 53 height 71
click at [351, 291] on div at bounding box center [349, 298] width 24 height 24
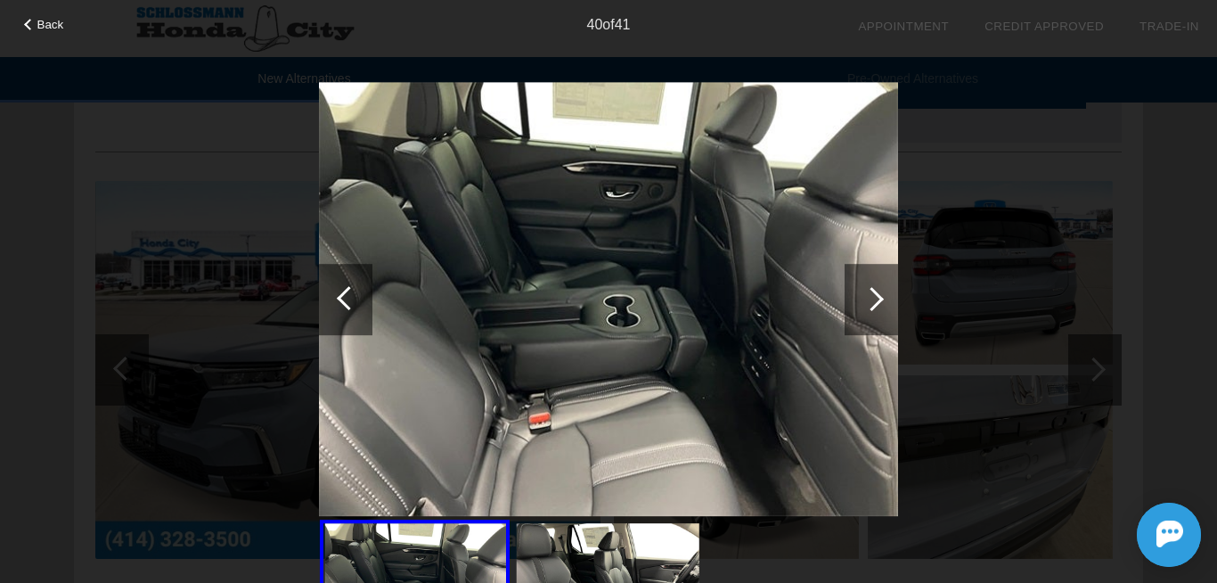
click at [45, 29] on span "Back" at bounding box center [50, 24] width 27 height 13
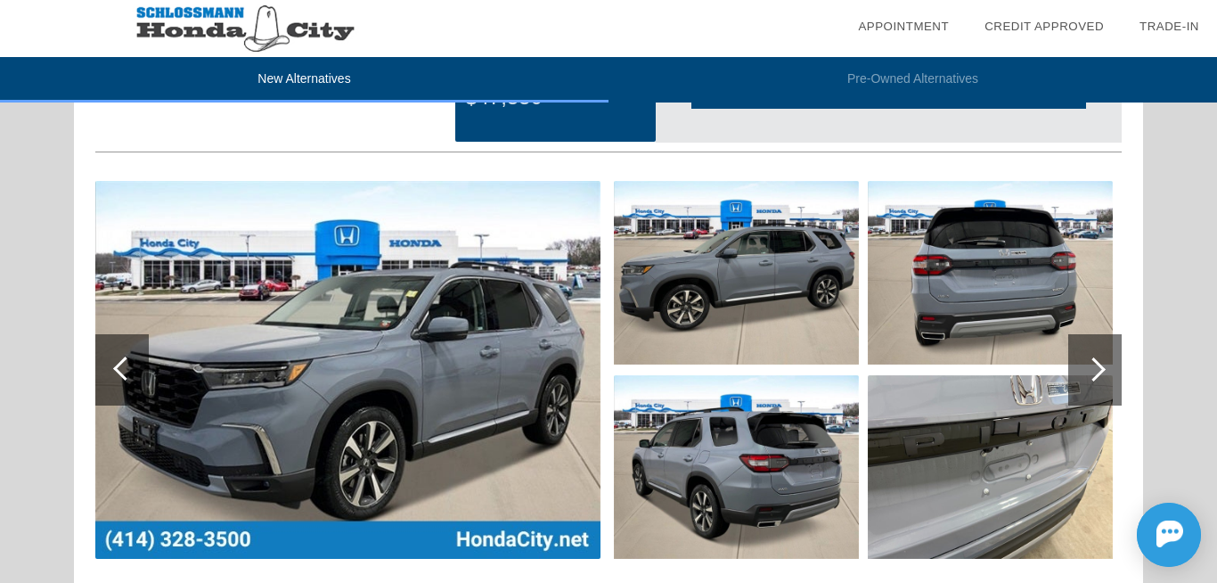
click at [1092, 378] on div at bounding box center [1094, 369] width 24 height 24
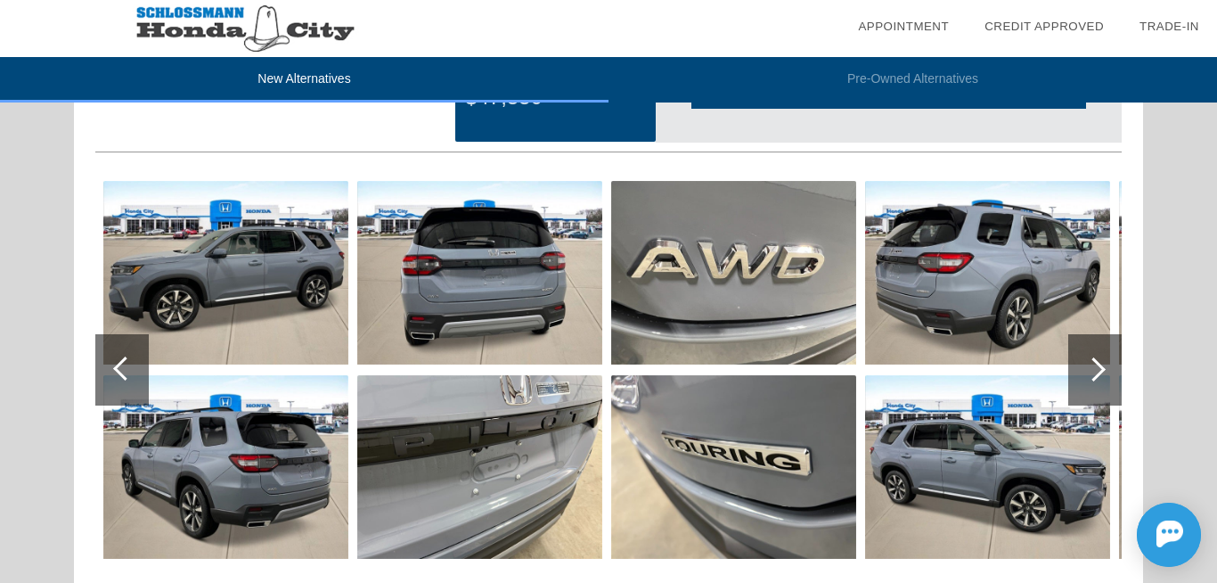
click at [1092, 375] on div at bounding box center [1094, 369] width 24 height 24
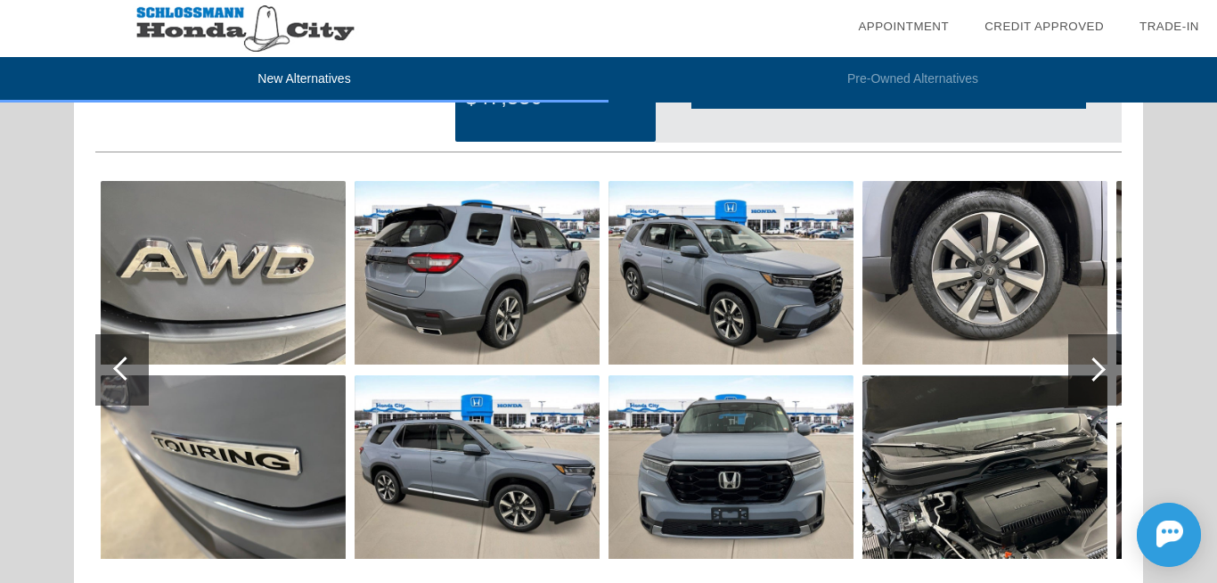
click at [1092, 375] on div at bounding box center [1094, 369] width 24 height 24
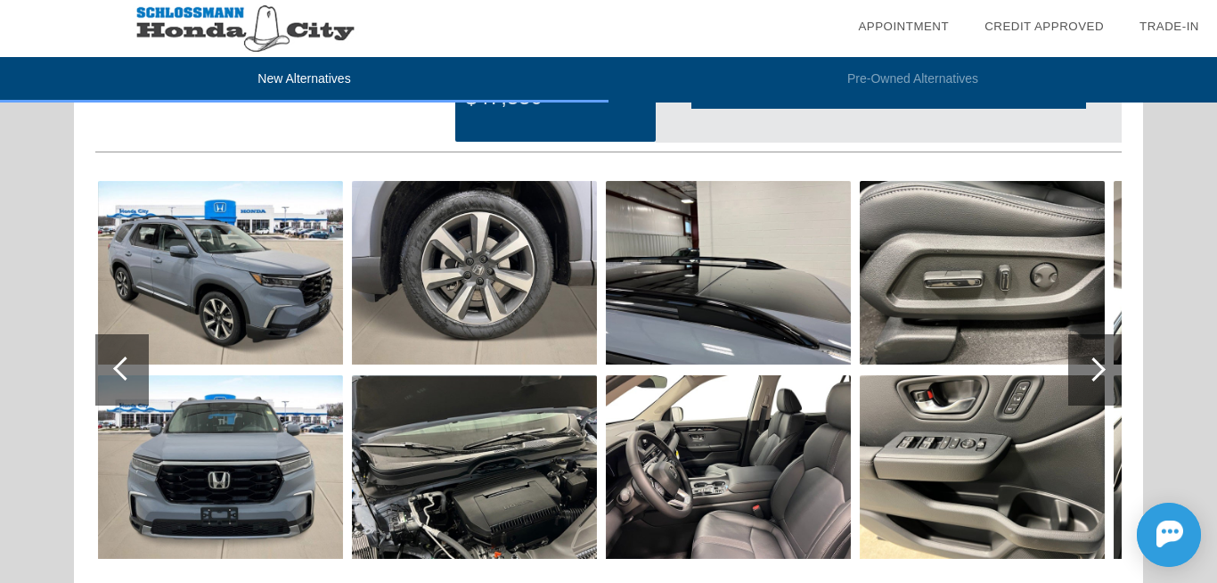
click at [1087, 373] on div at bounding box center [1094, 369] width 24 height 24
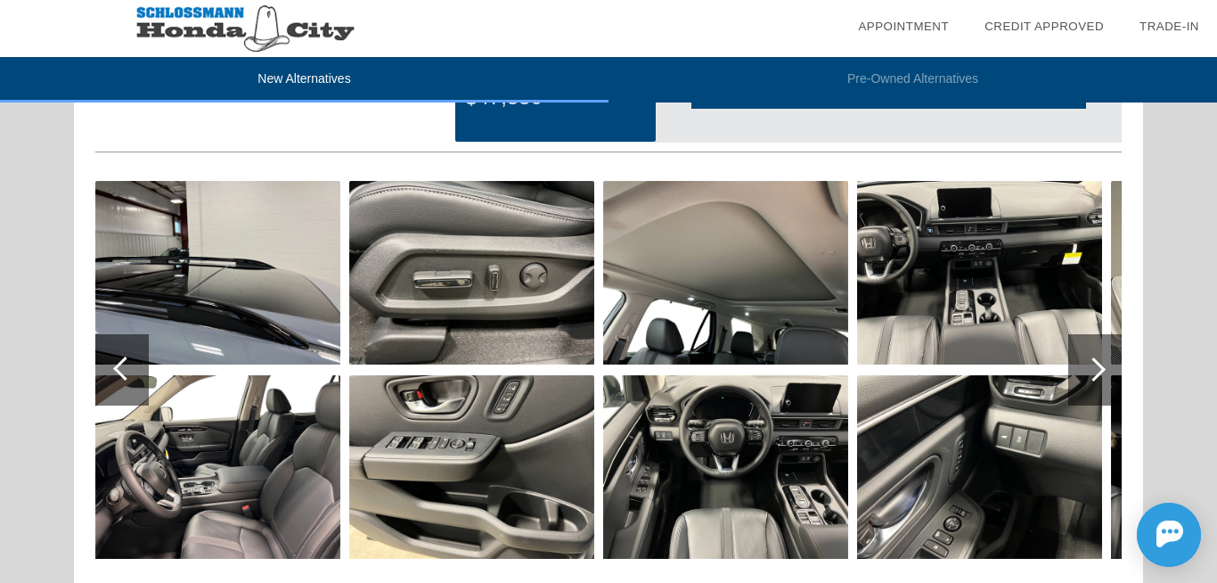
click at [1100, 375] on div at bounding box center [1094, 369] width 24 height 24
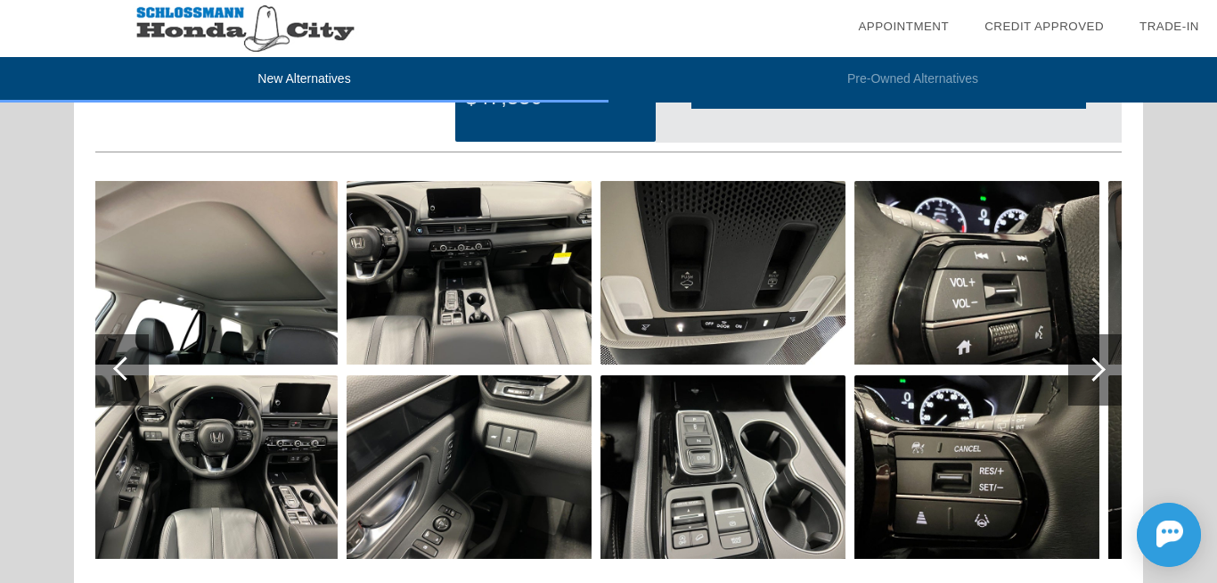
click at [1098, 375] on div at bounding box center [1094, 369] width 24 height 24
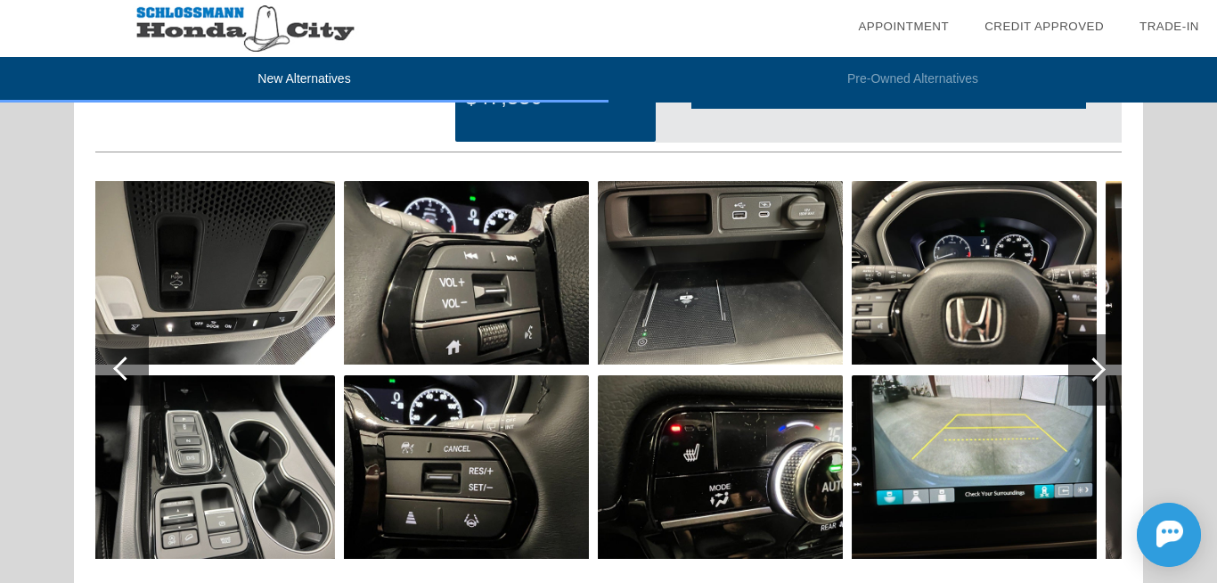
click at [1098, 375] on div at bounding box center [1094, 369] width 24 height 24
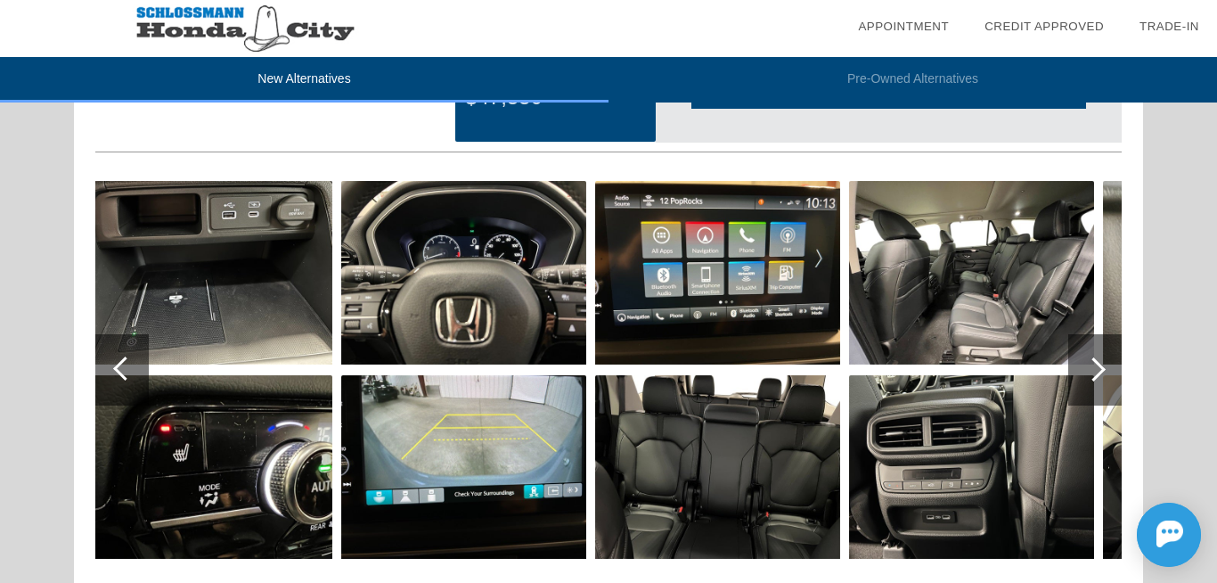
click at [1098, 375] on div at bounding box center [1094, 369] width 24 height 24
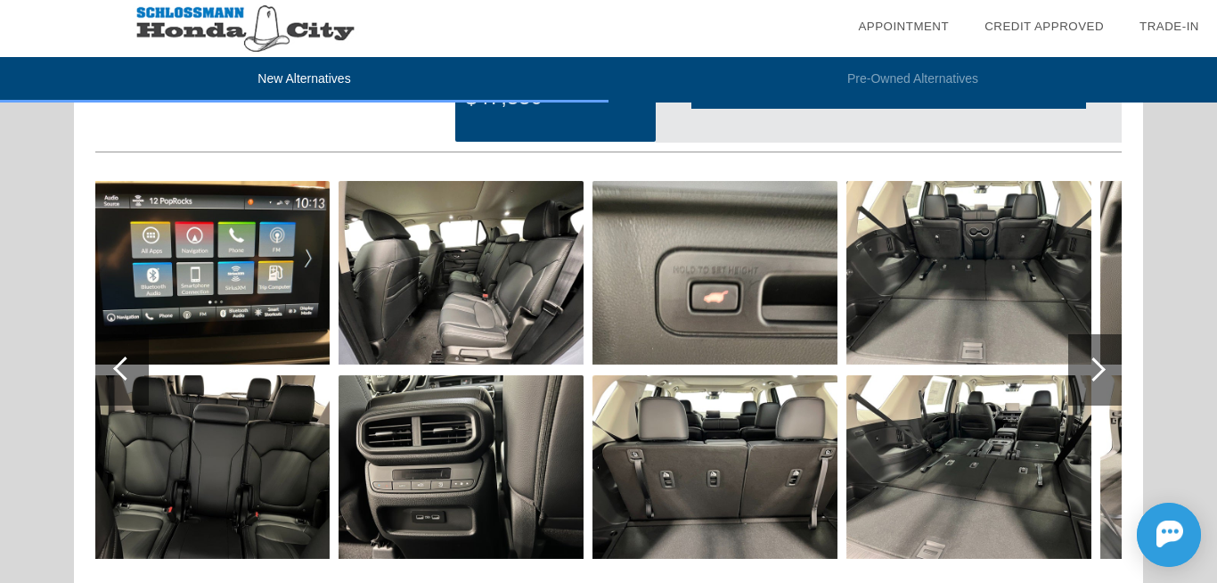
click at [1098, 375] on div at bounding box center [1094, 369] width 24 height 24
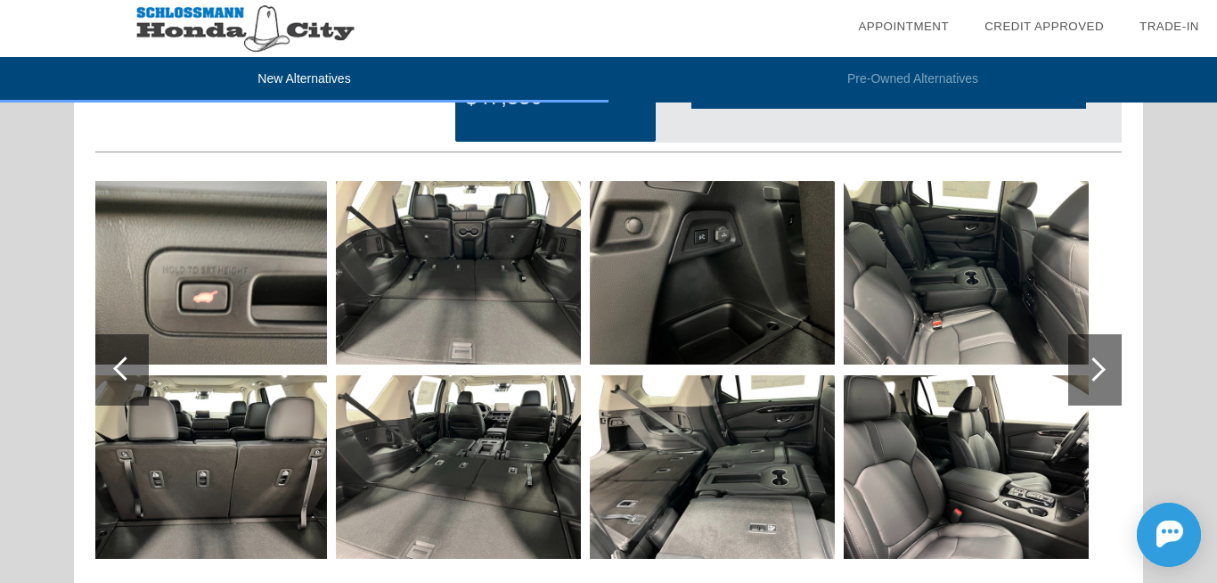
click at [1098, 375] on div at bounding box center [1094, 369] width 24 height 24
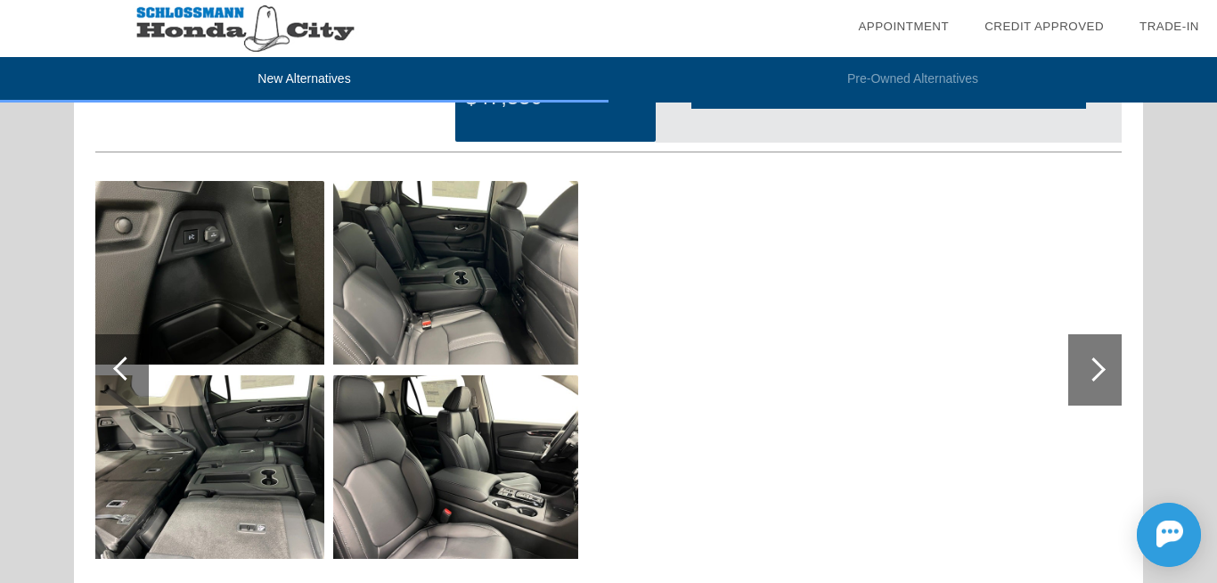
click at [114, 371] on div at bounding box center [121, 369] width 53 height 71
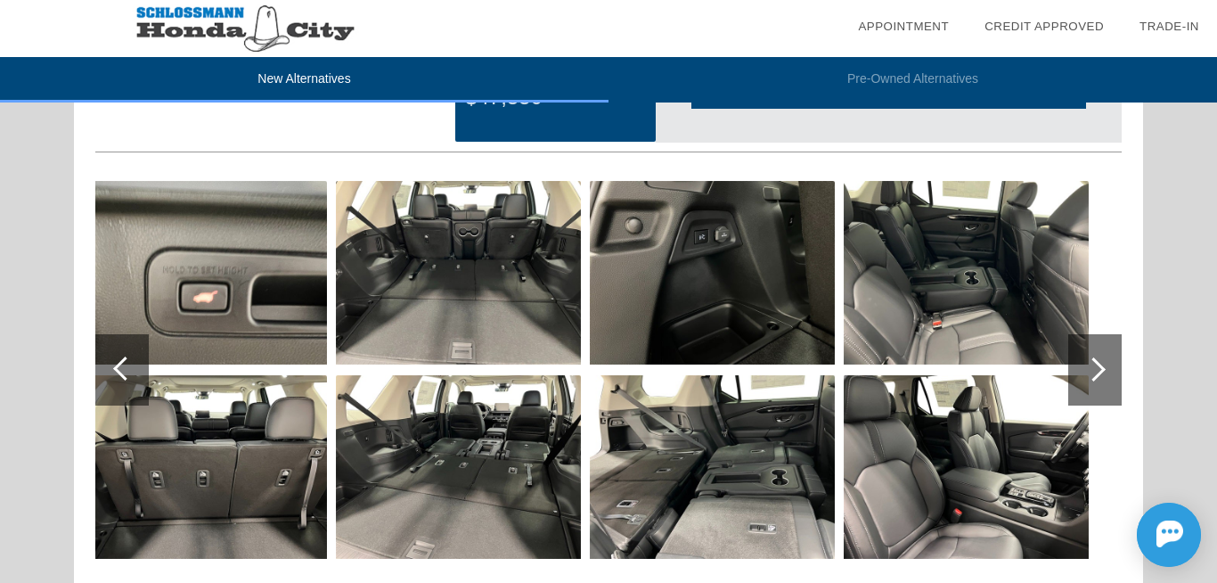
click at [114, 371] on div at bounding box center [121, 369] width 53 height 71
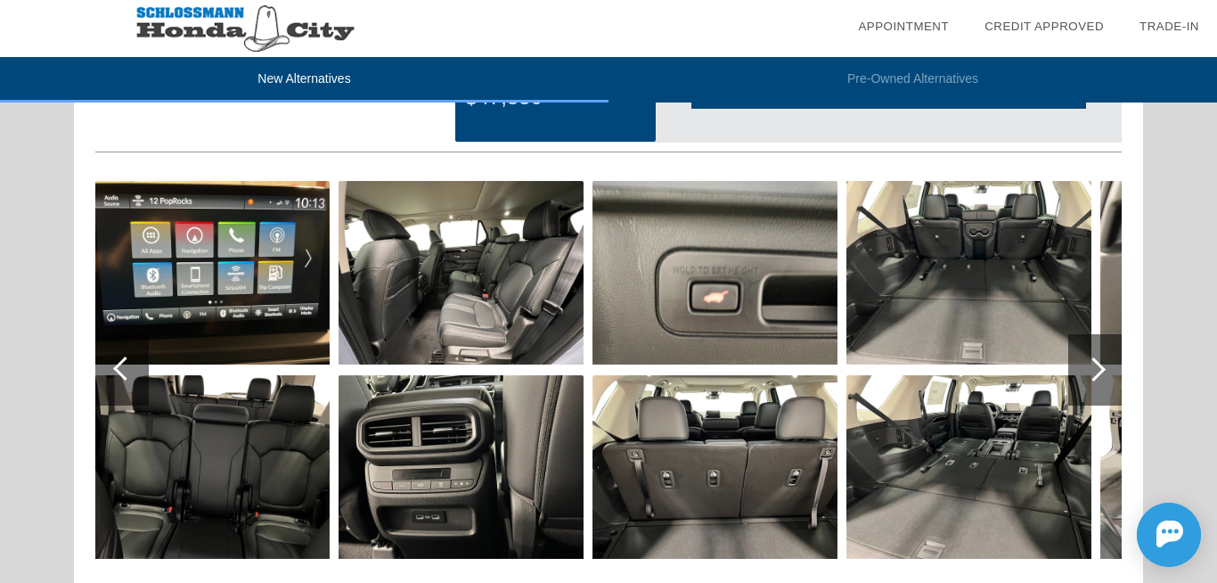
click at [114, 371] on div at bounding box center [121, 369] width 53 height 71
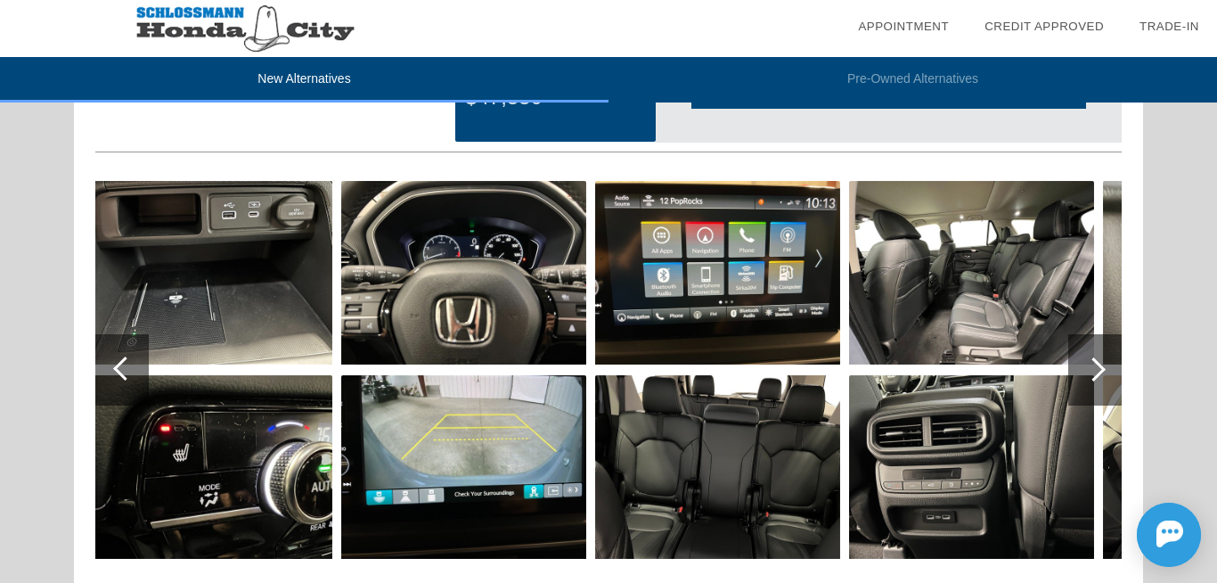
click at [114, 371] on div at bounding box center [121, 369] width 53 height 71
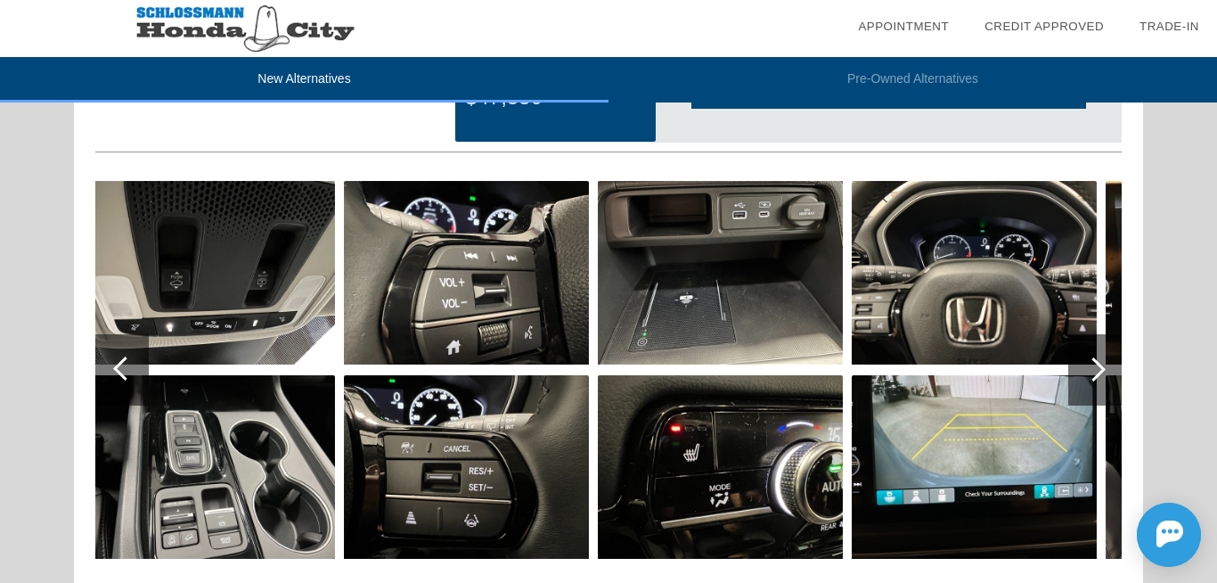
click at [114, 371] on div at bounding box center [121, 369] width 53 height 71
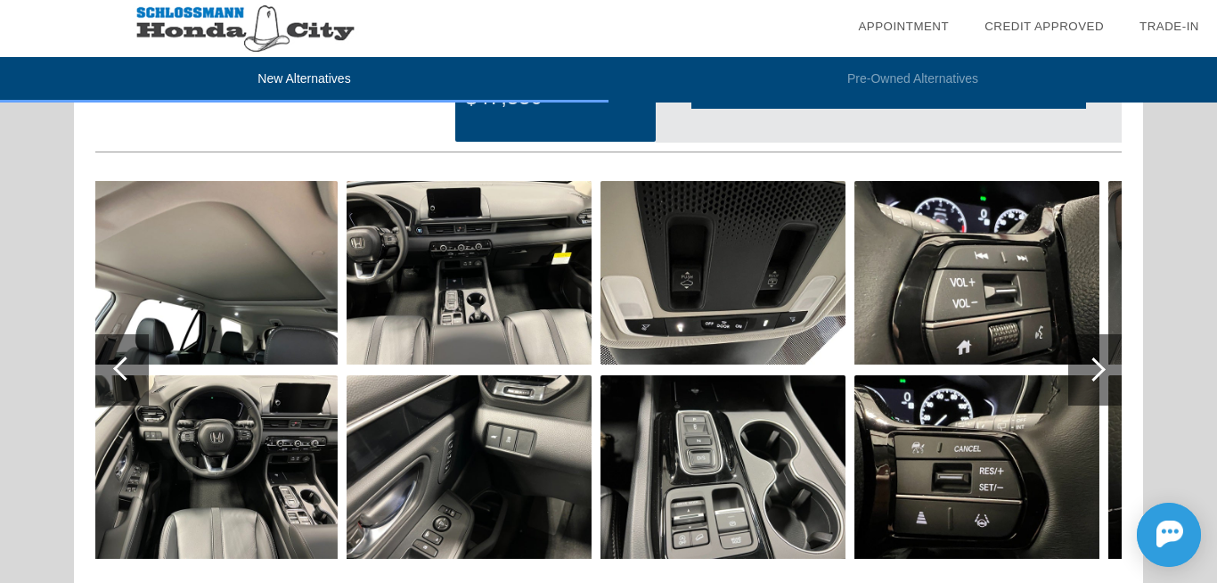
click at [114, 371] on div at bounding box center [121, 369] width 53 height 71
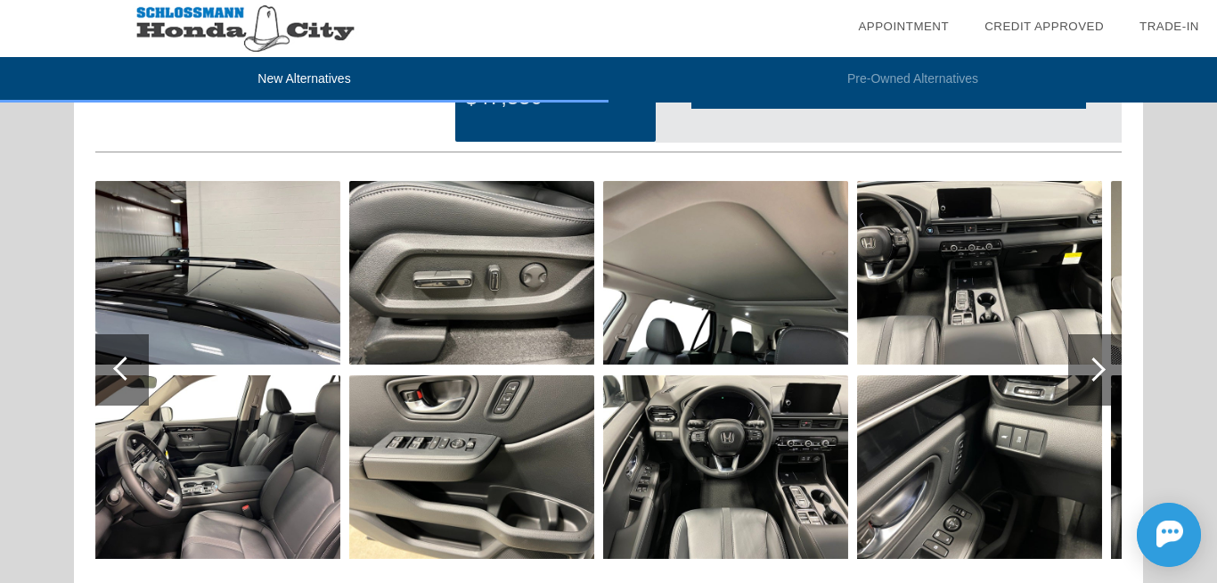
click at [114, 371] on div at bounding box center [121, 369] width 53 height 71
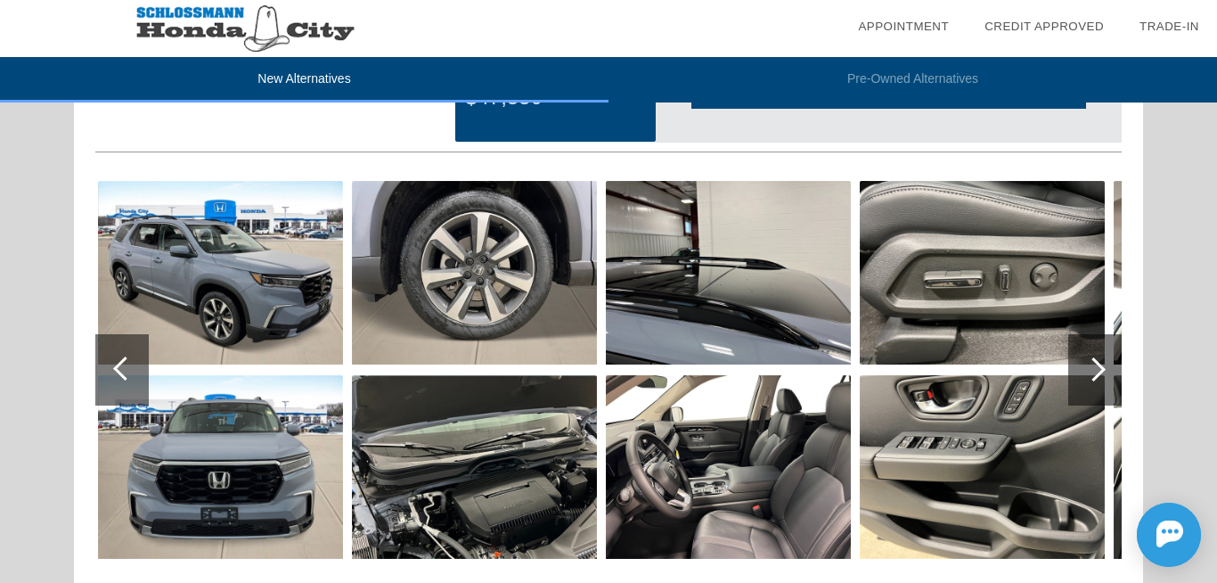
click at [114, 371] on div at bounding box center [121, 369] width 53 height 71
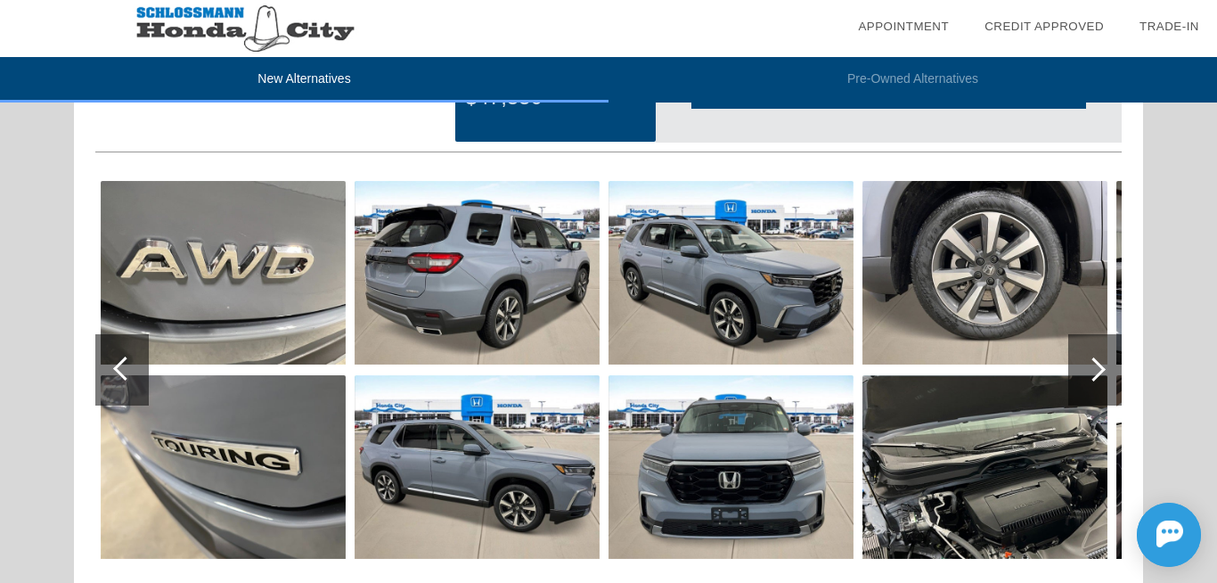
click at [114, 371] on div at bounding box center [121, 369] width 53 height 71
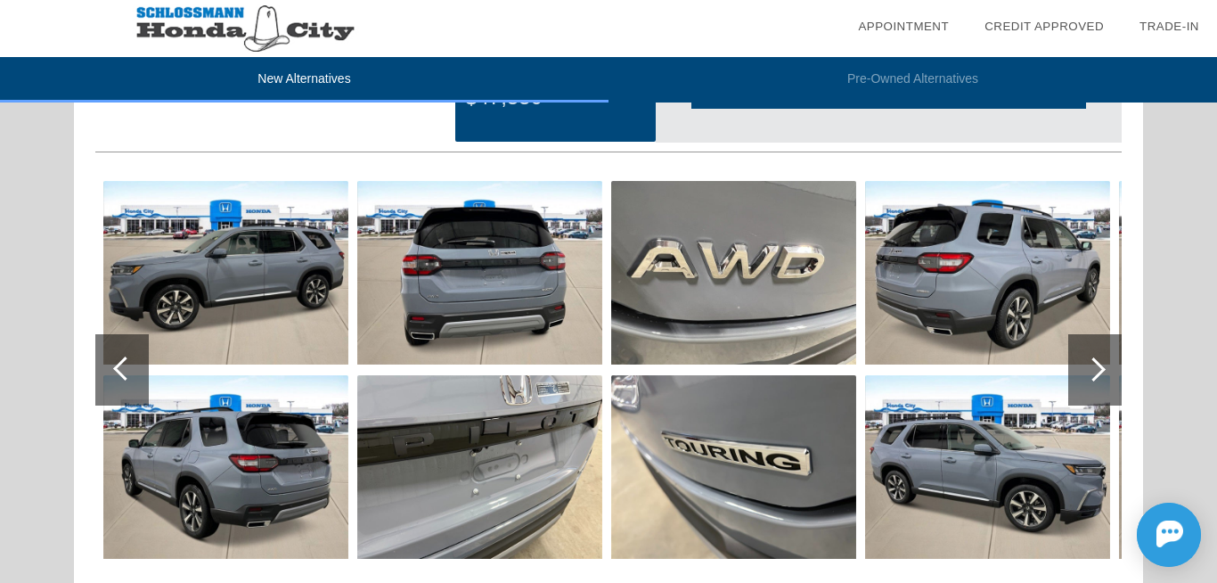
click at [114, 371] on div at bounding box center [121, 369] width 53 height 71
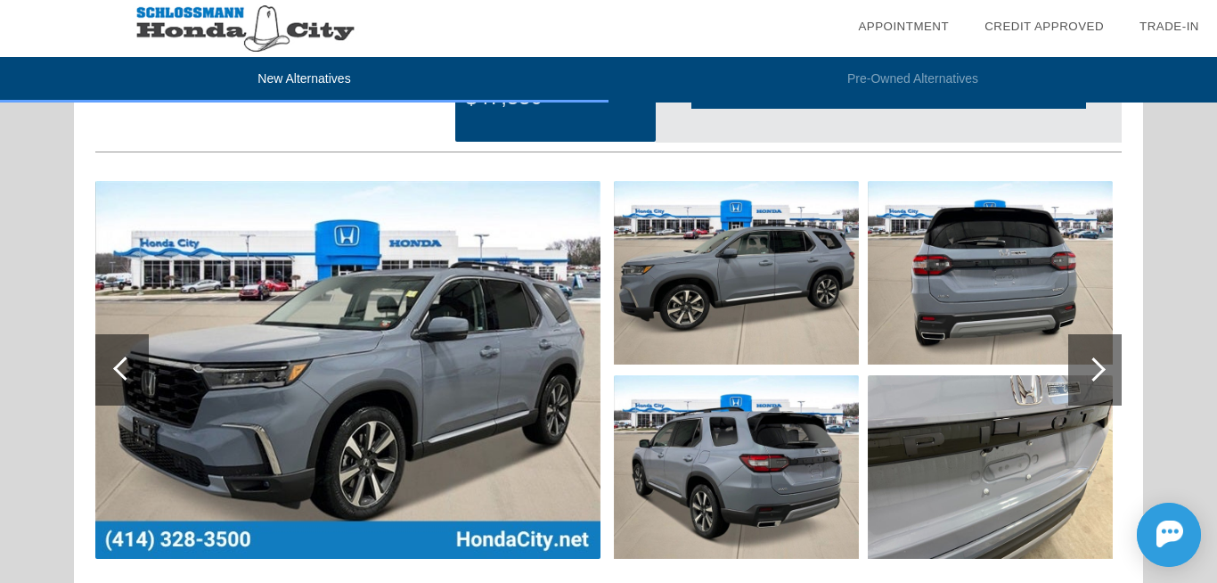
click at [1086, 366] on div at bounding box center [1094, 369] width 24 height 24
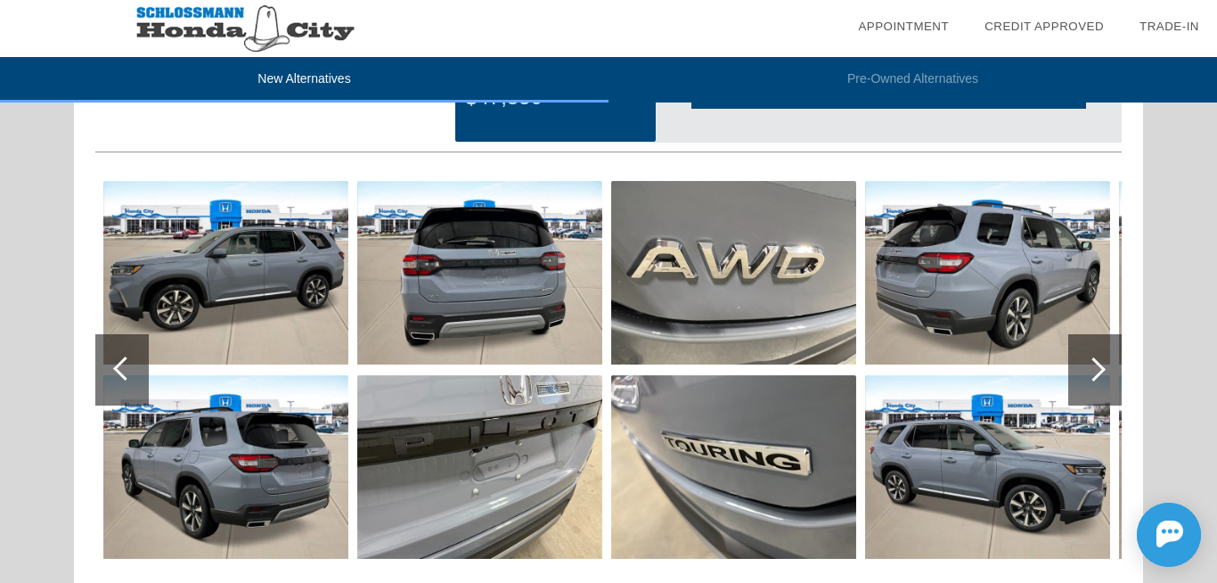
click at [1084, 367] on div at bounding box center [1094, 369] width 24 height 24
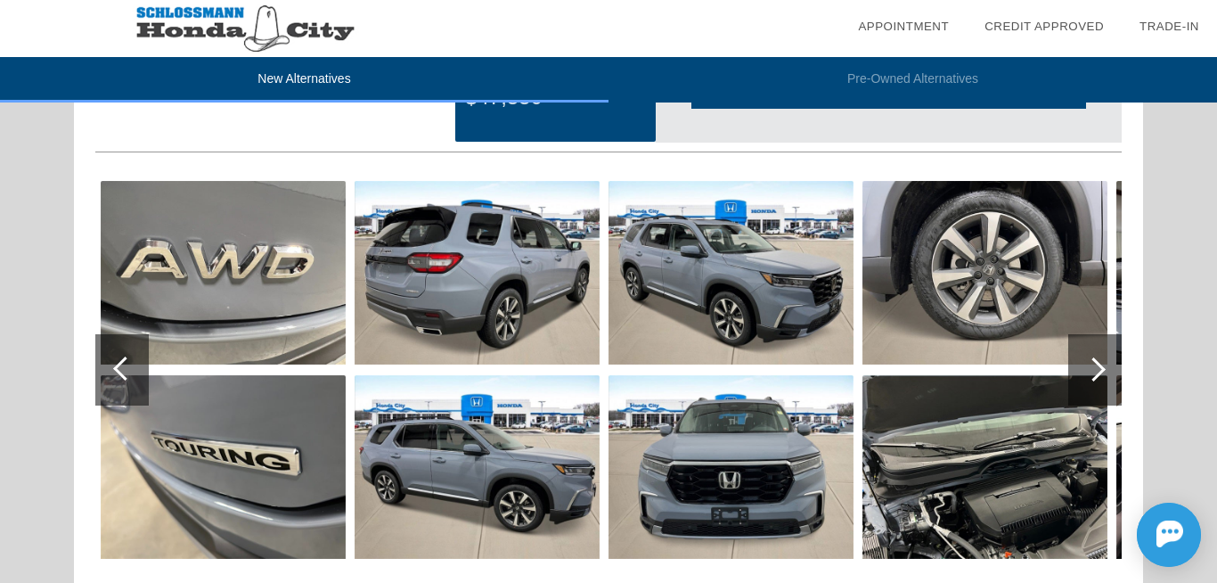
click at [1084, 367] on div at bounding box center [1094, 369] width 24 height 24
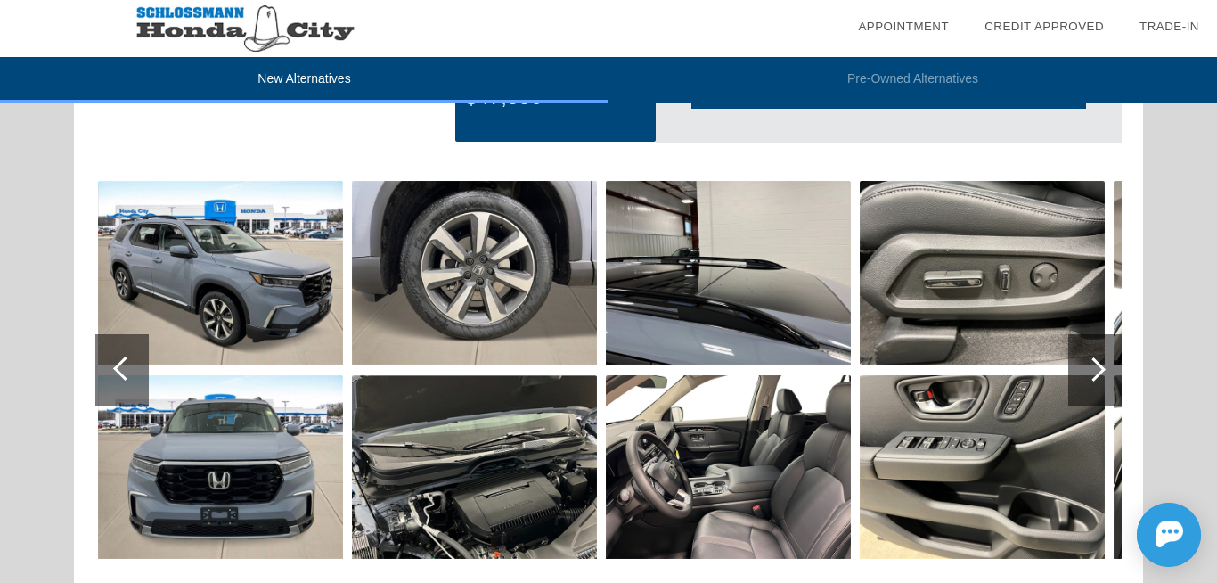
click at [1086, 367] on div at bounding box center [1094, 369] width 24 height 24
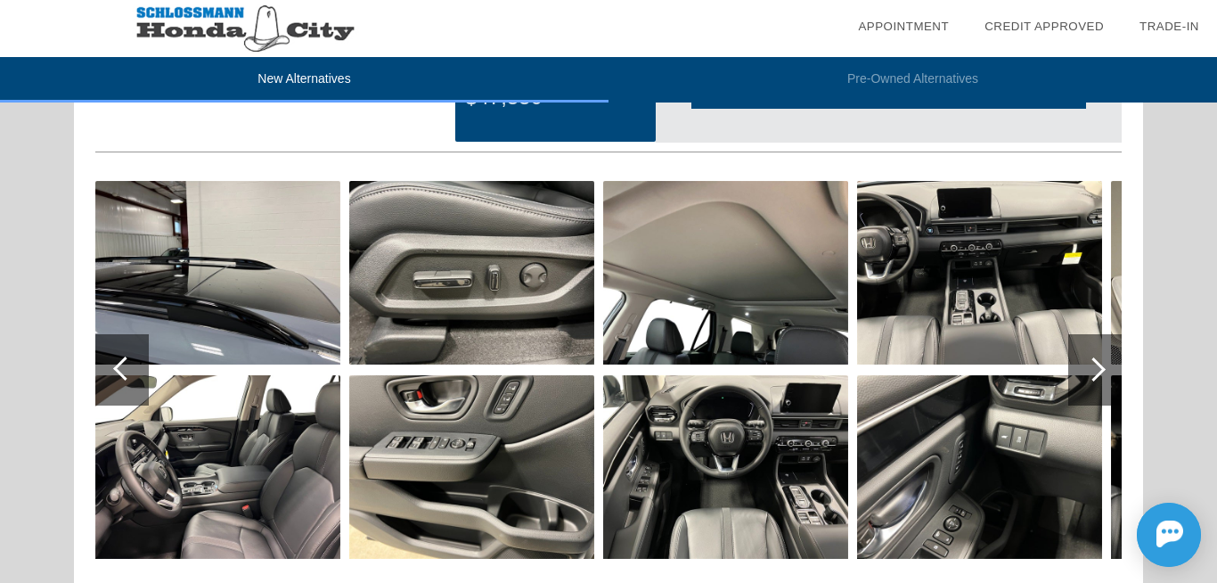
click at [1101, 375] on div at bounding box center [1094, 369] width 53 height 71
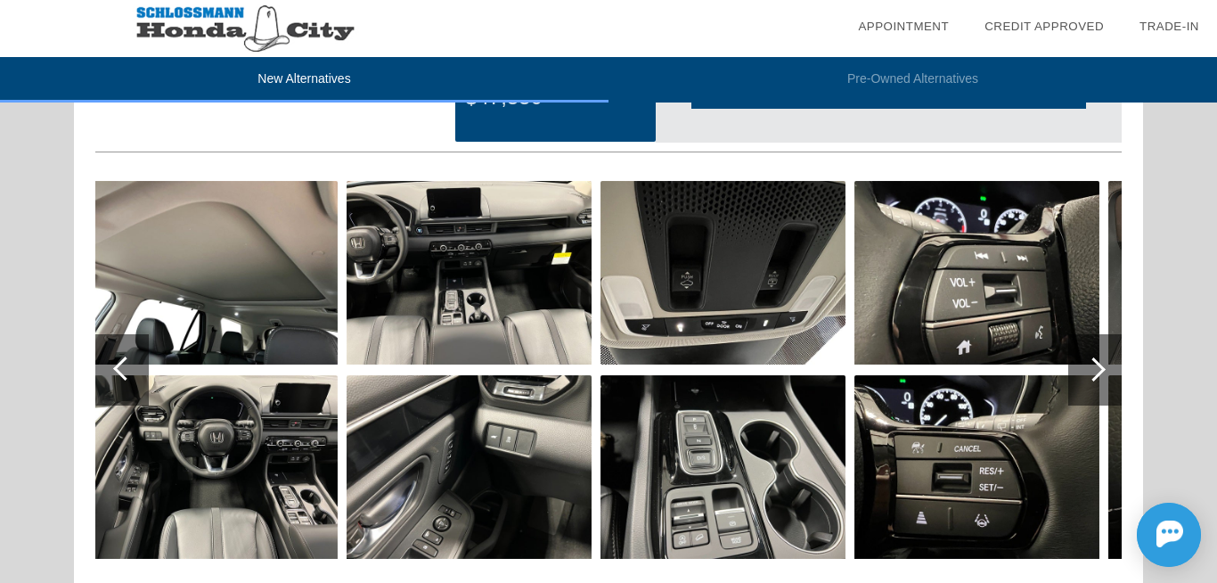
click at [1099, 368] on div at bounding box center [1094, 369] width 24 height 24
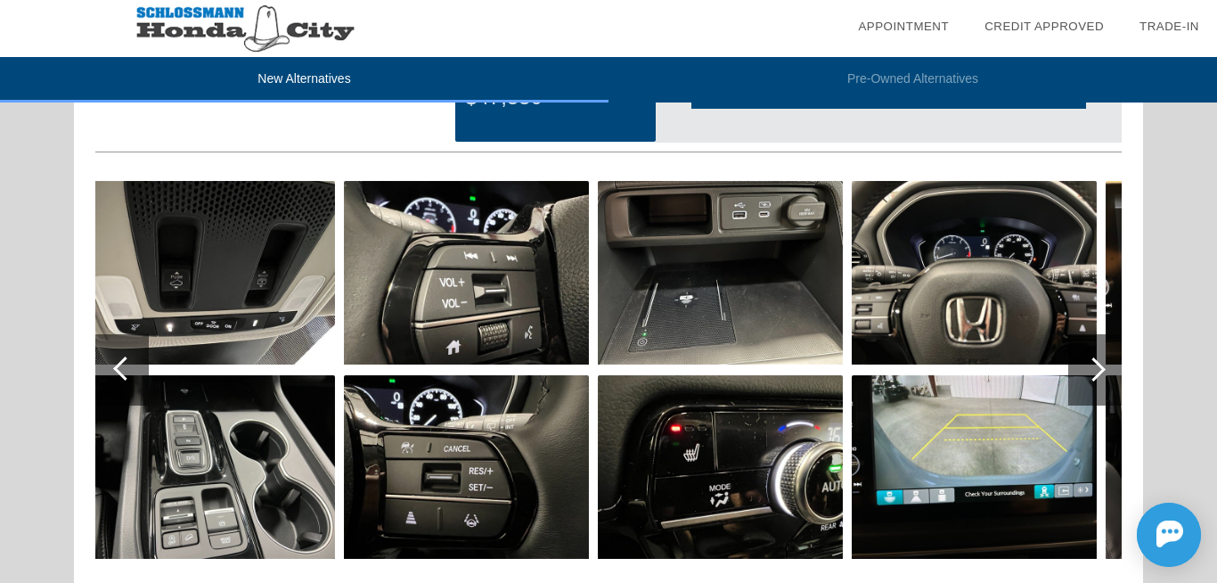
click at [1099, 368] on div at bounding box center [1094, 369] width 24 height 24
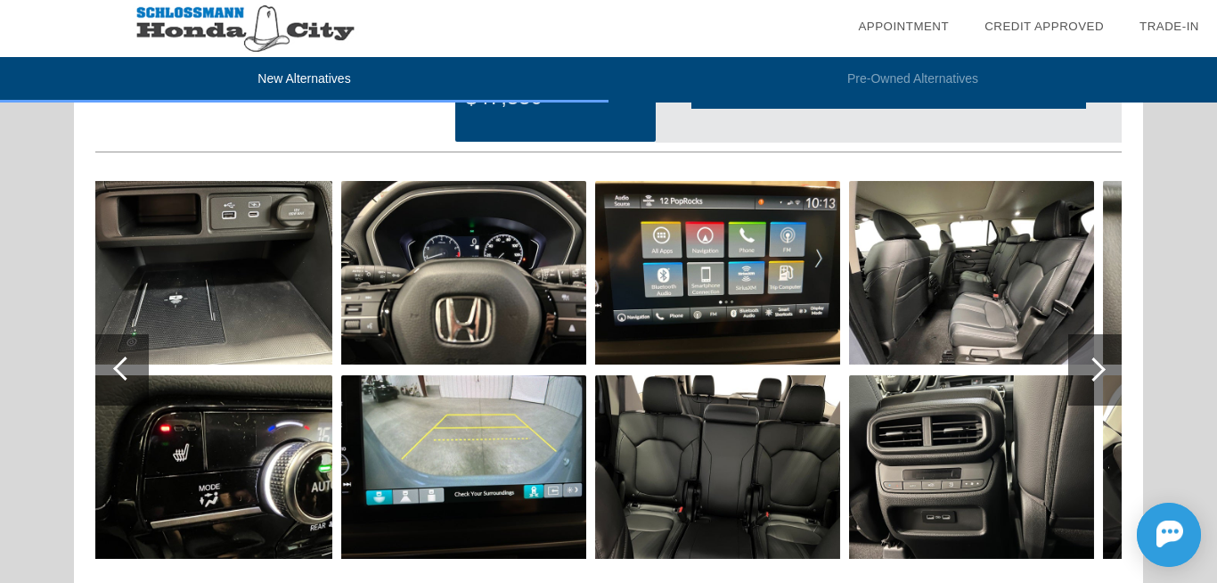
click at [1099, 369] on div at bounding box center [1094, 369] width 24 height 24
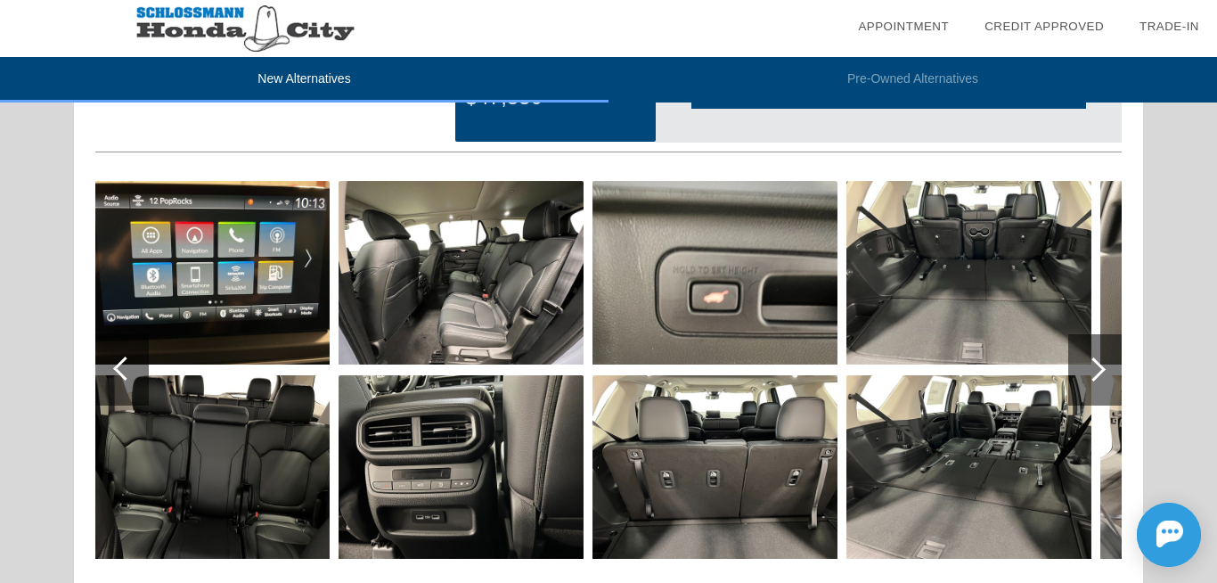
click at [1099, 370] on div at bounding box center [1094, 369] width 24 height 24
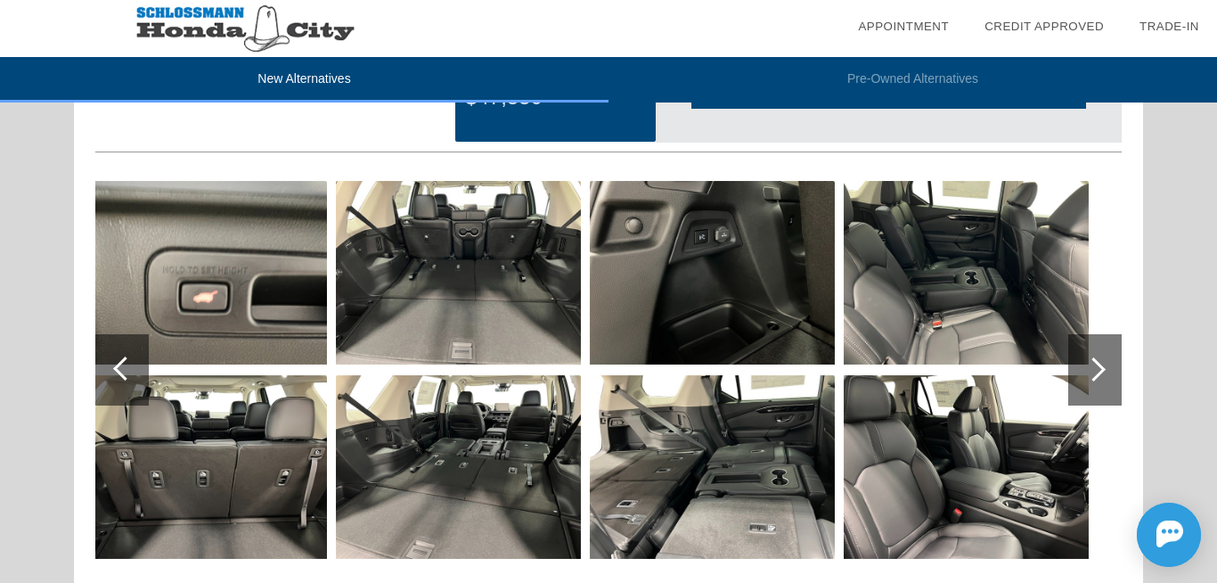
click at [1099, 372] on div at bounding box center [1094, 369] width 24 height 24
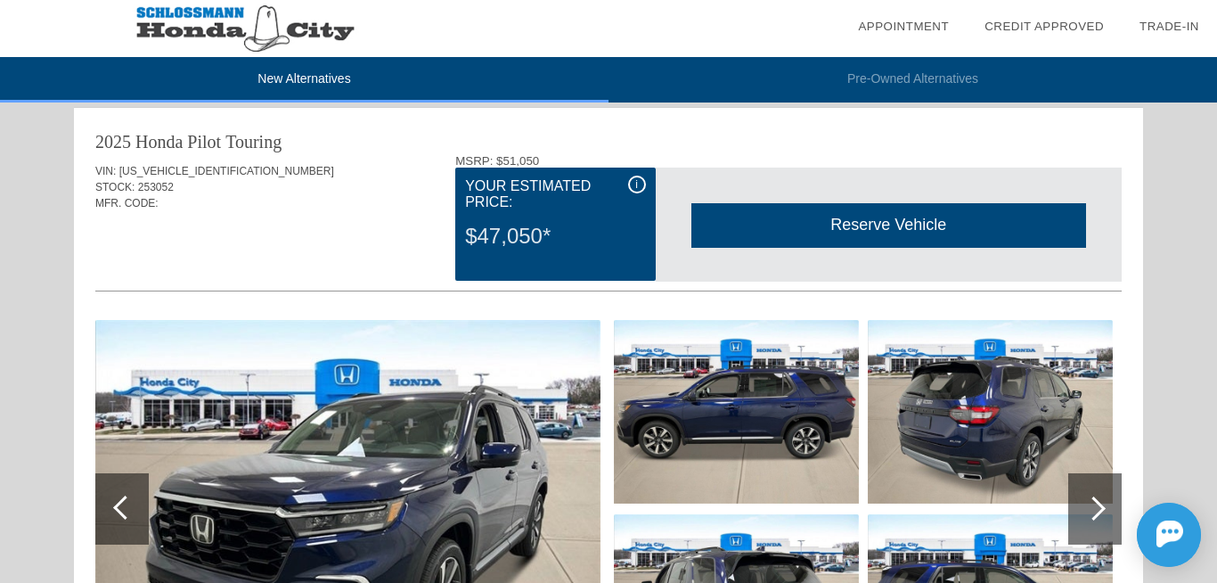
scroll to position [0, 0]
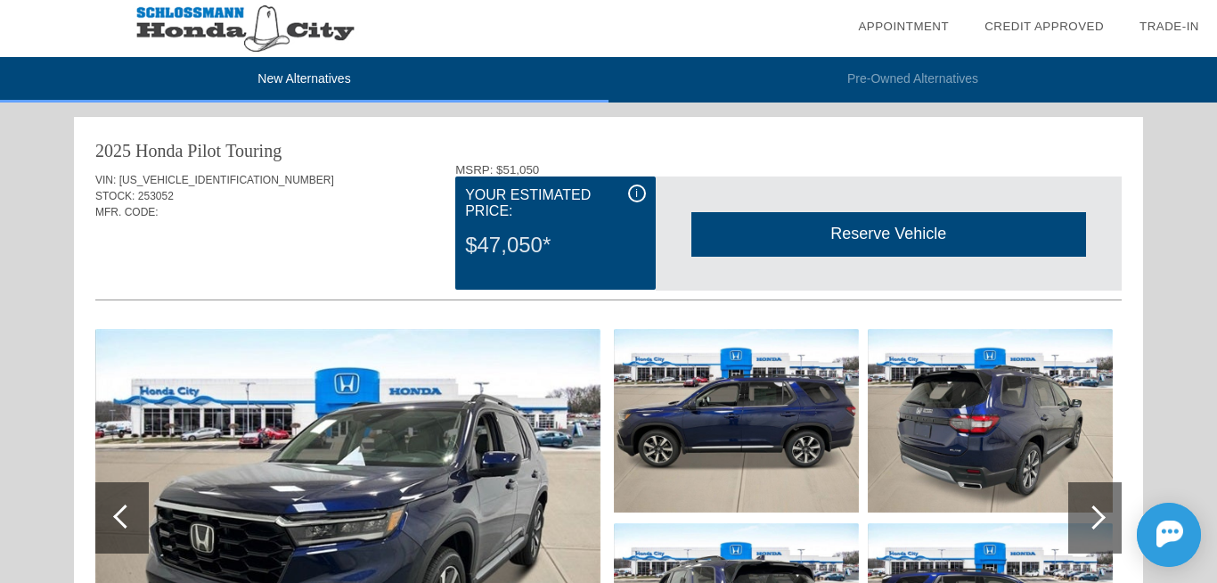
click at [321, 86] on li "New Alternatives" at bounding box center [304, 79] width 609 height 45
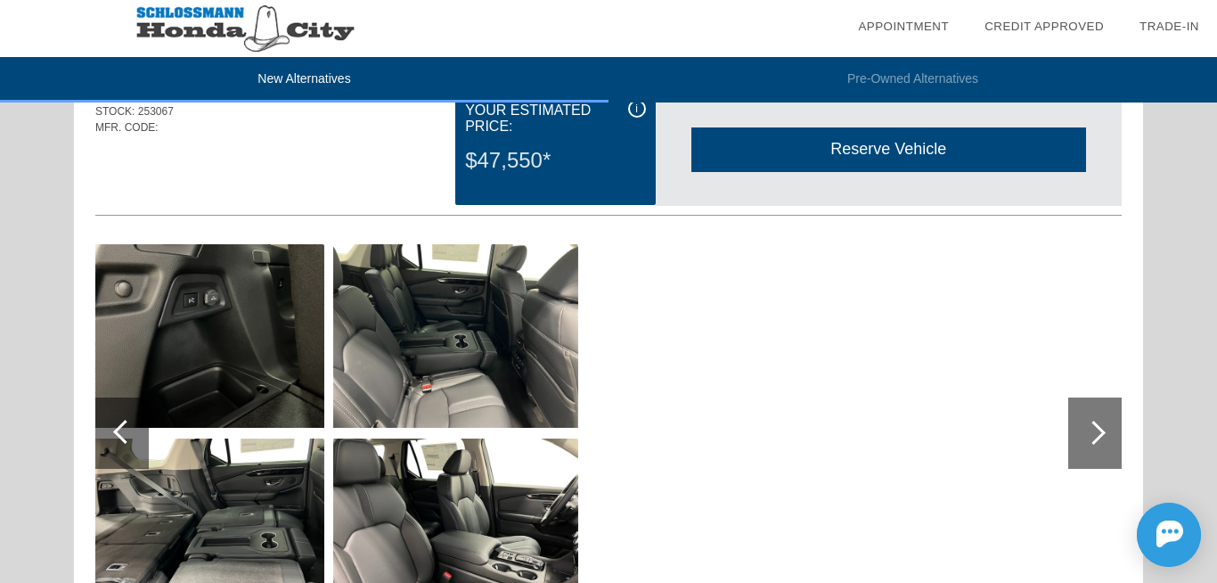
scroll to position [1212, 0]
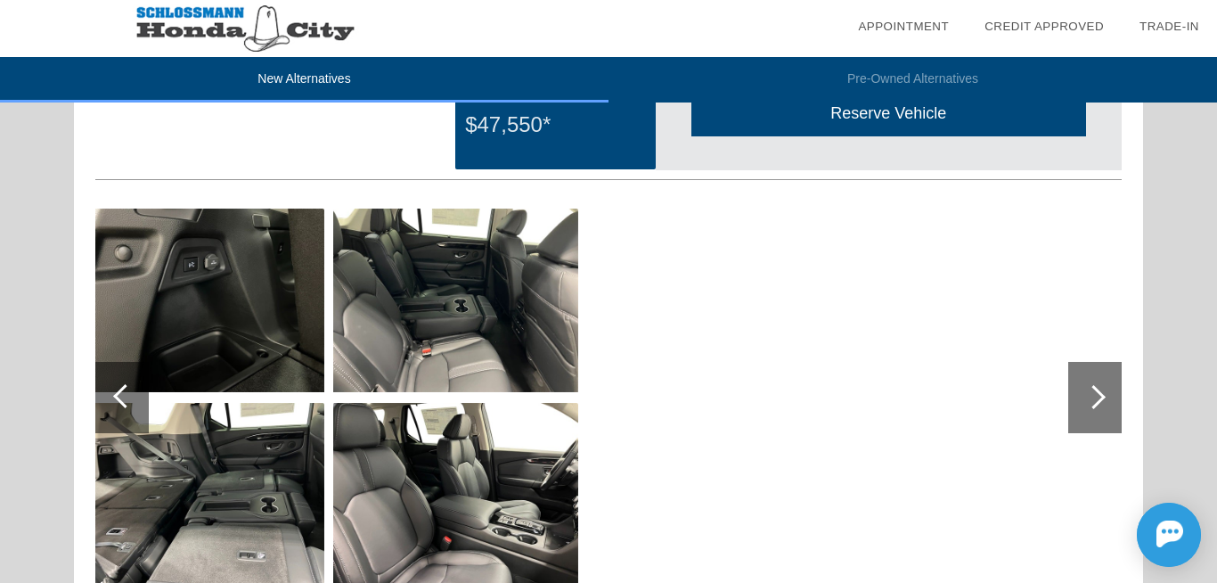
click at [1100, 388] on div at bounding box center [1094, 397] width 53 height 71
click at [1096, 388] on div at bounding box center [1094, 397] width 24 height 24
click at [118, 397] on div at bounding box center [125, 396] width 24 height 24
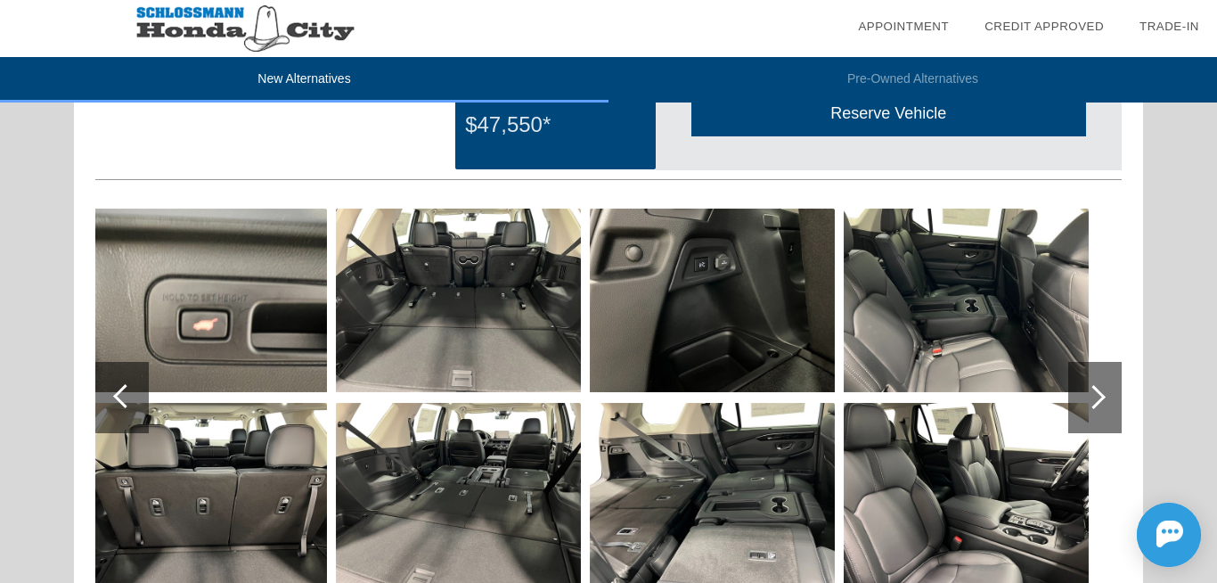
click at [118, 397] on div at bounding box center [125, 396] width 24 height 24
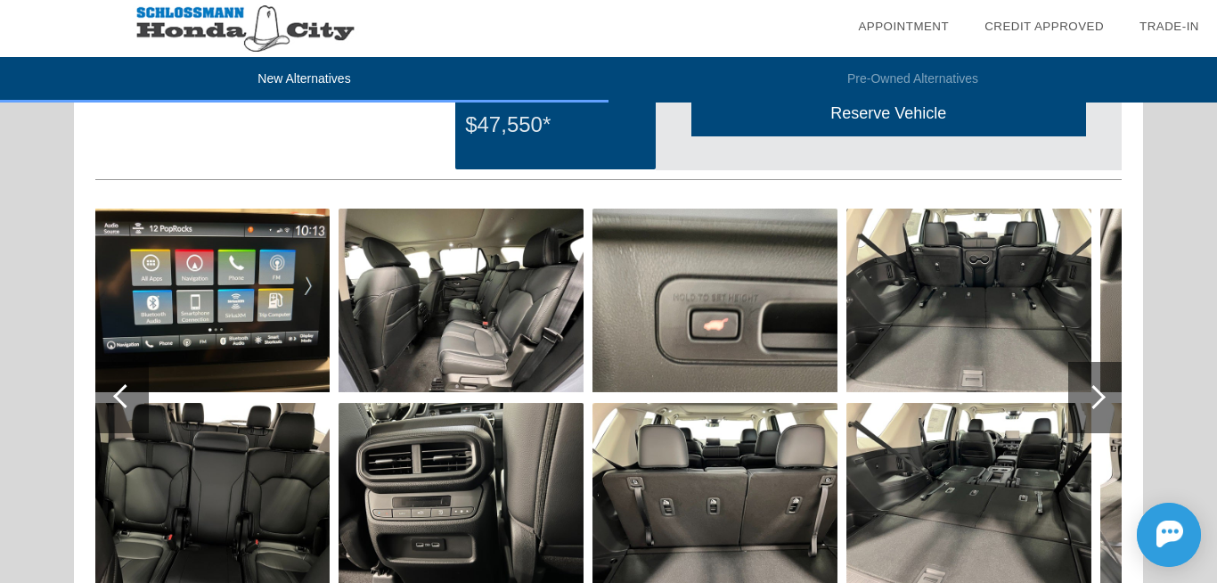
click at [118, 397] on div at bounding box center [125, 396] width 24 height 24
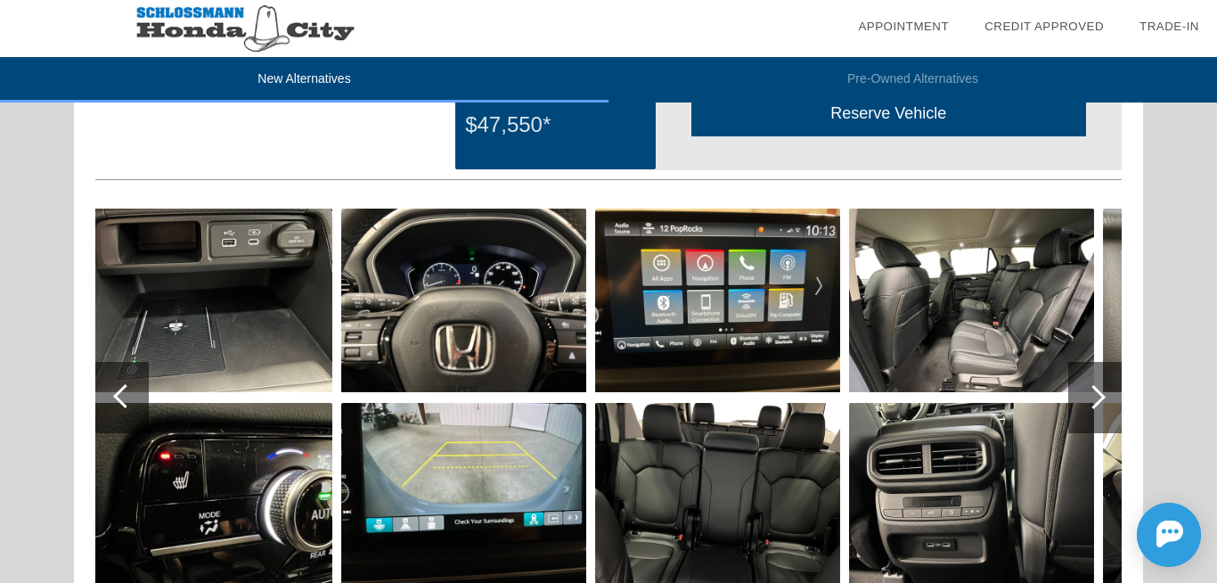
click at [118, 397] on div at bounding box center [125, 396] width 24 height 24
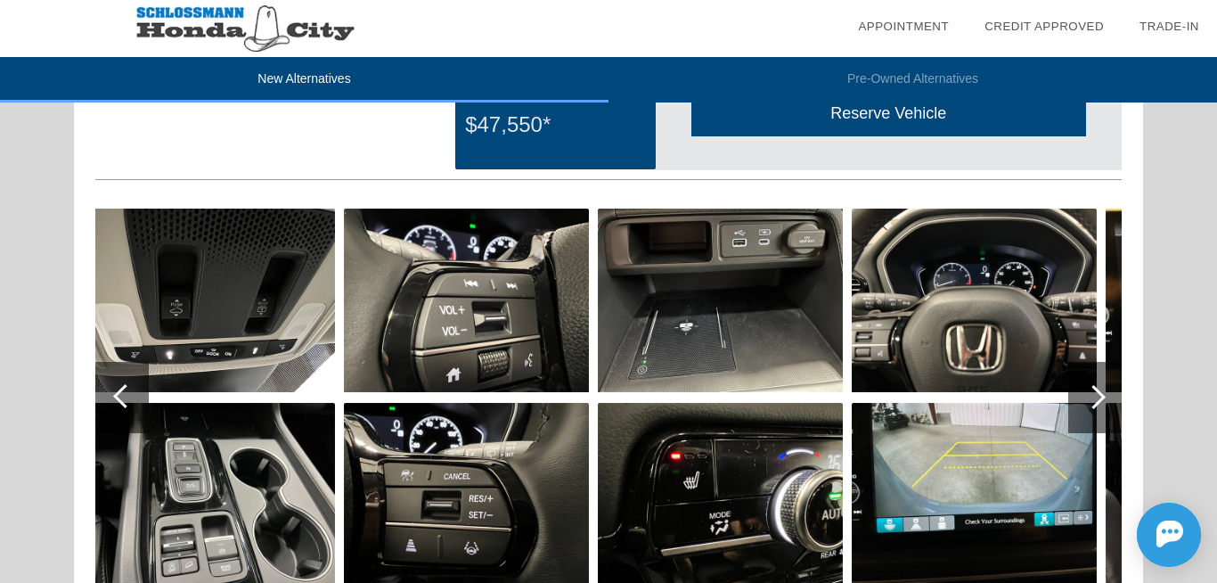
click at [118, 397] on div at bounding box center [125, 396] width 24 height 24
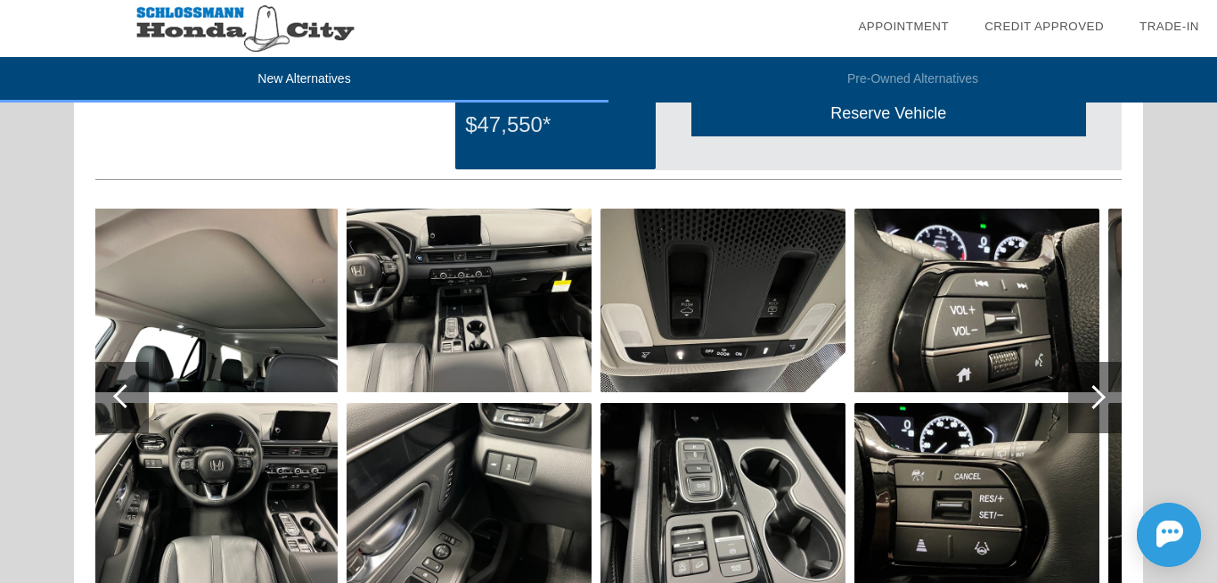
click at [118, 397] on div at bounding box center [125, 396] width 24 height 24
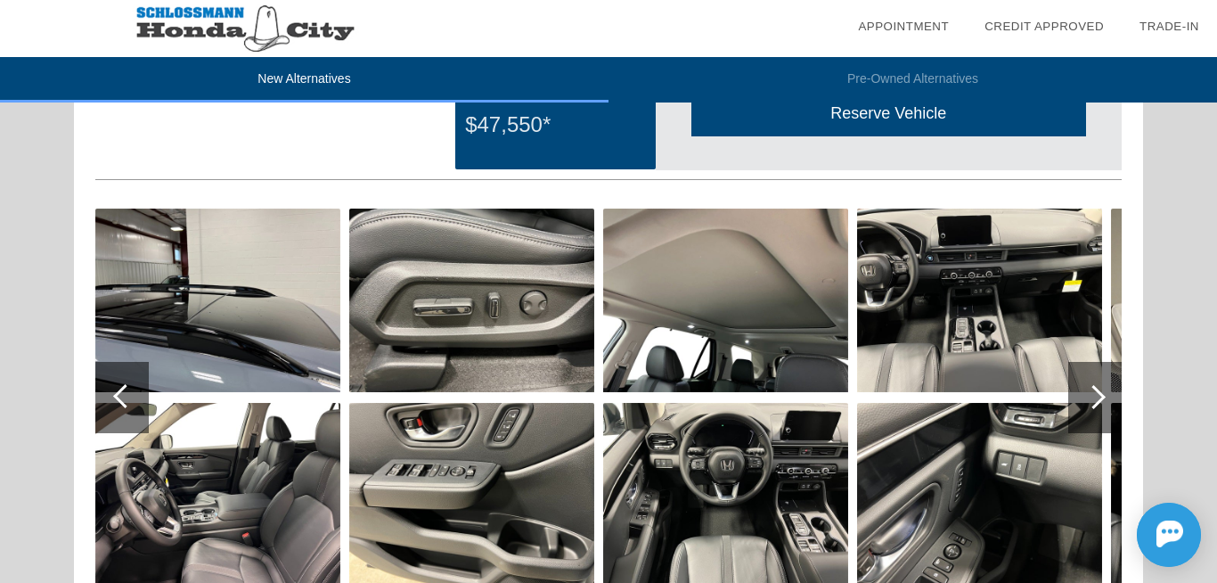
click at [118, 397] on div at bounding box center [125, 396] width 24 height 24
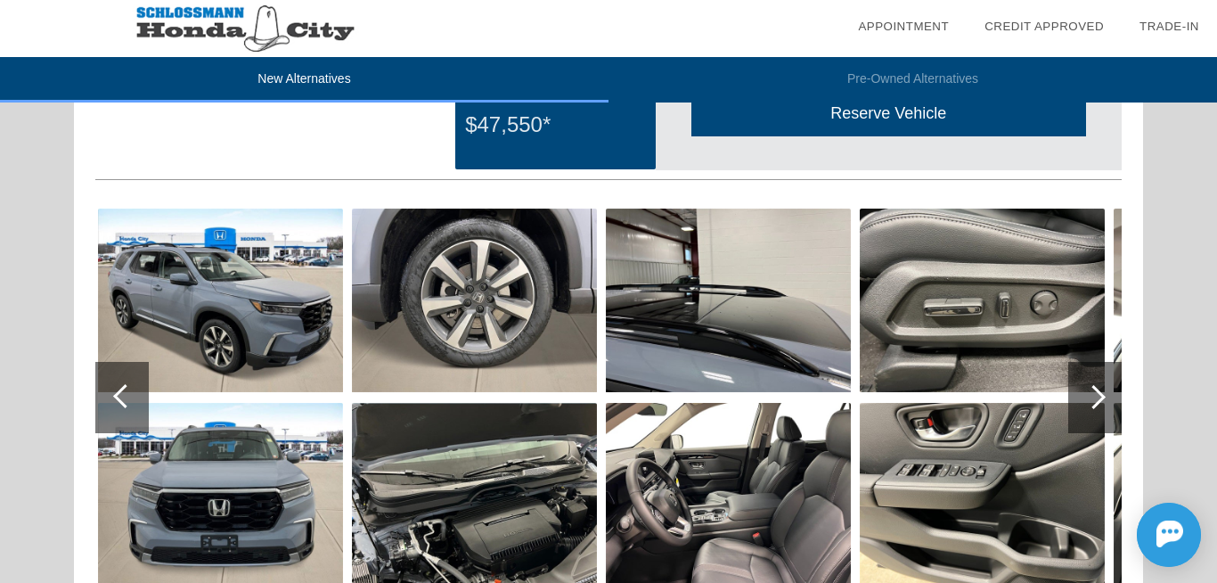
click at [118, 397] on div at bounding box center [125, 396] width 24 height 24
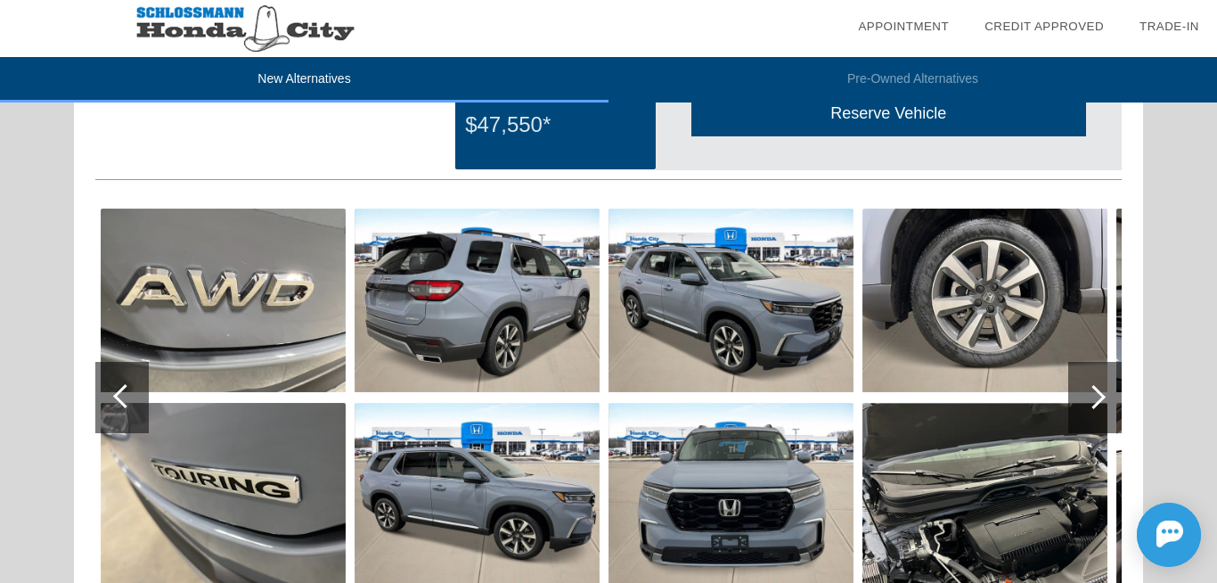
click at [118, 397] on div at bounding box center [125, 396] width 24 height 24
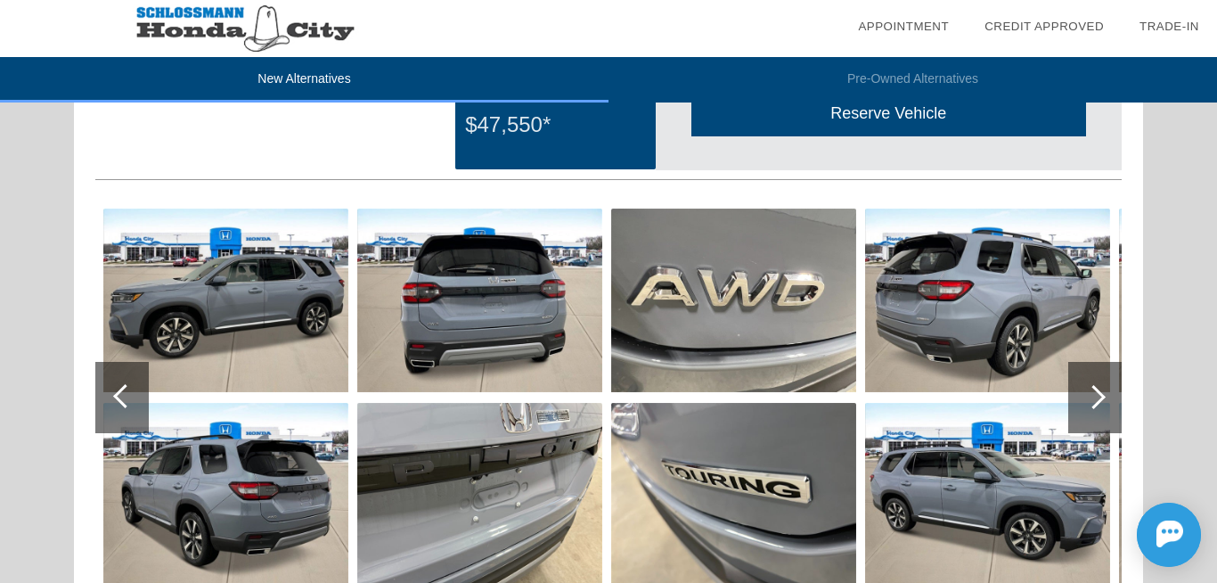
click at [118, 397] on div at bounding box center [125, 396] width 24 height 24
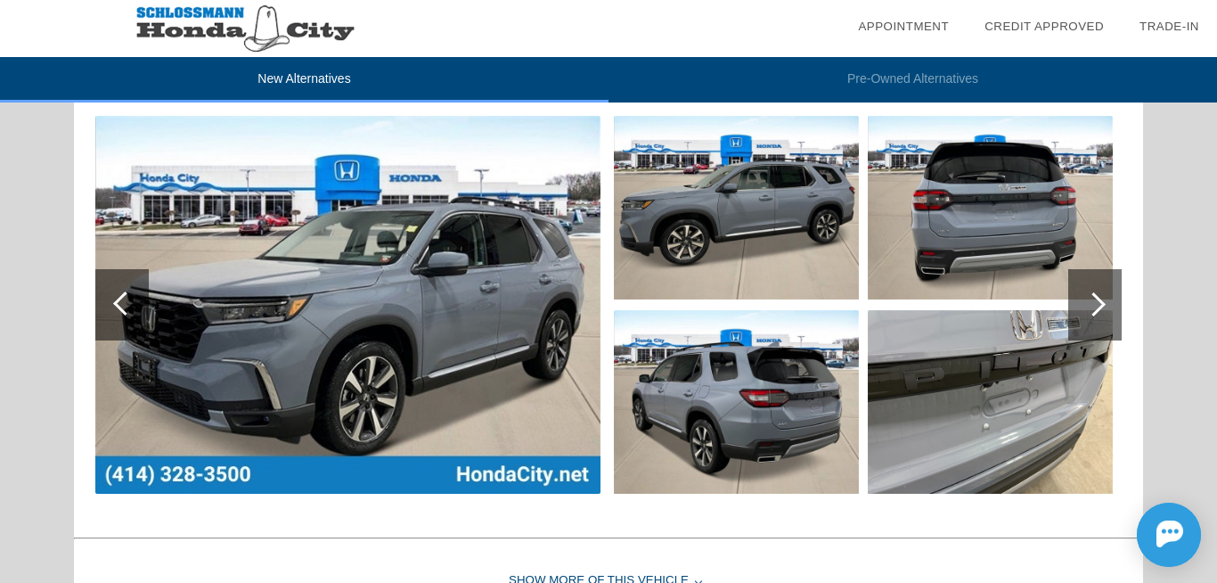
scroll to position [1176, 0]
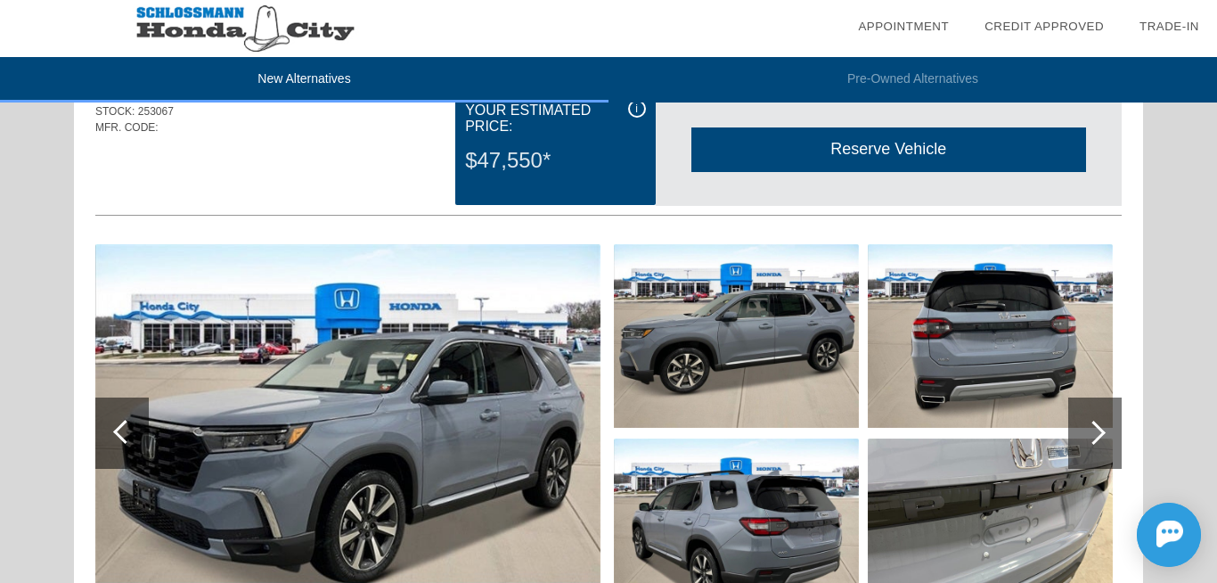
click at [1108, 426] on div at bounding box center [1094, 432] width 53 height 71
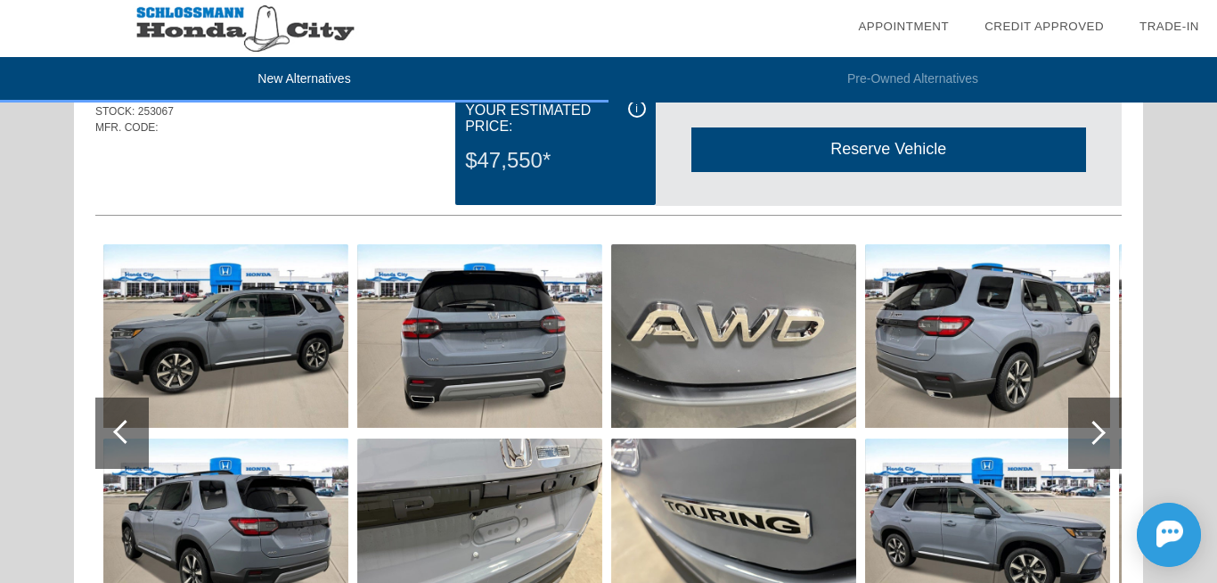
click at [1113, 417] on div at bounding box center [1094, 432] width 53 height 71
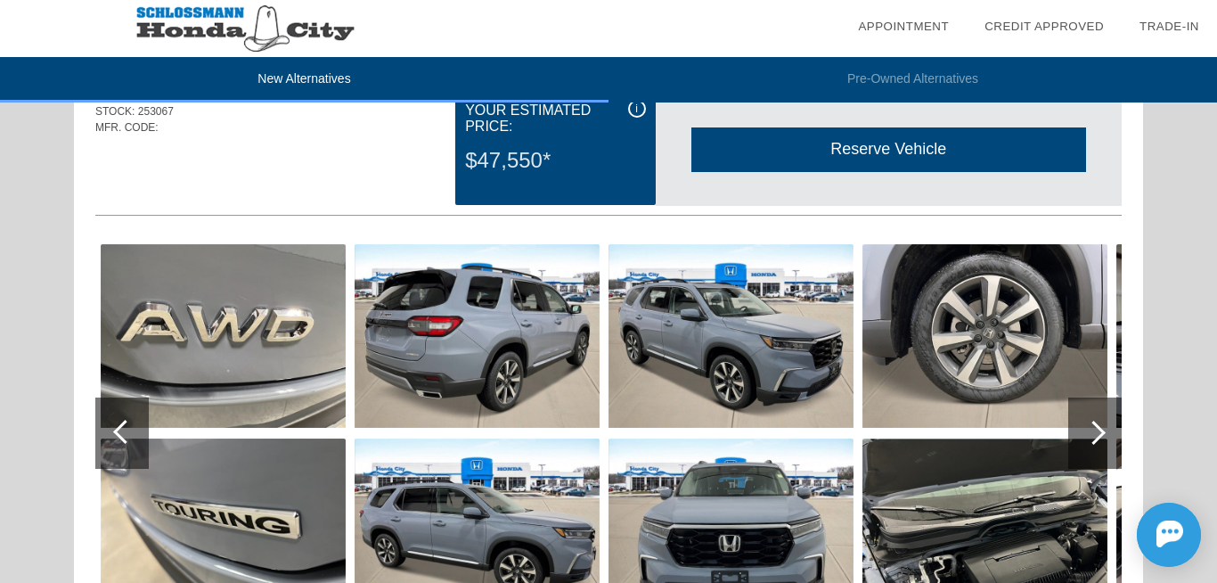
click at [1113, 417] on div at bounding box center [1094, 432] width 53 height 71
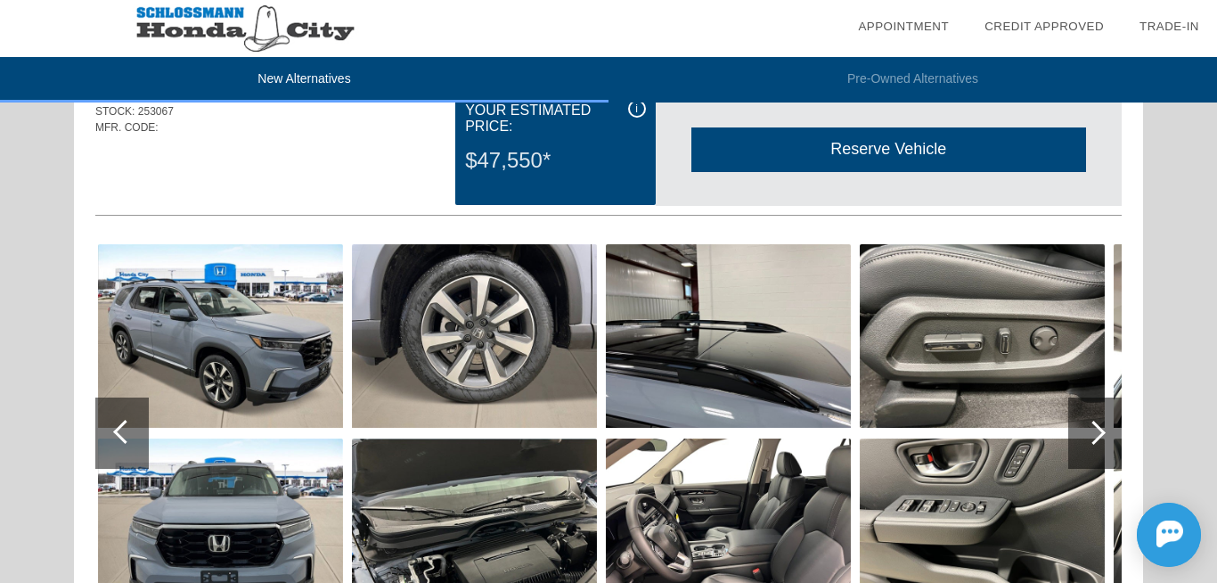
click at [1113, 417] on div at bounding box center [1094, 432] width 53 height 71
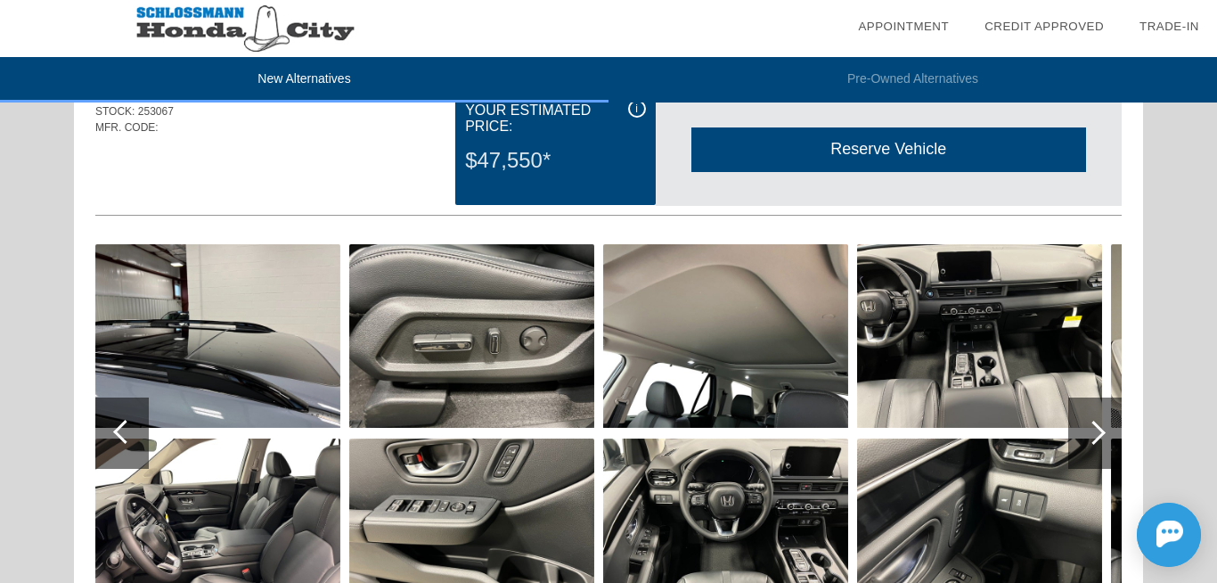
click at [1113, 417] on div at bounding box center [1094, 432] width 53 height 71
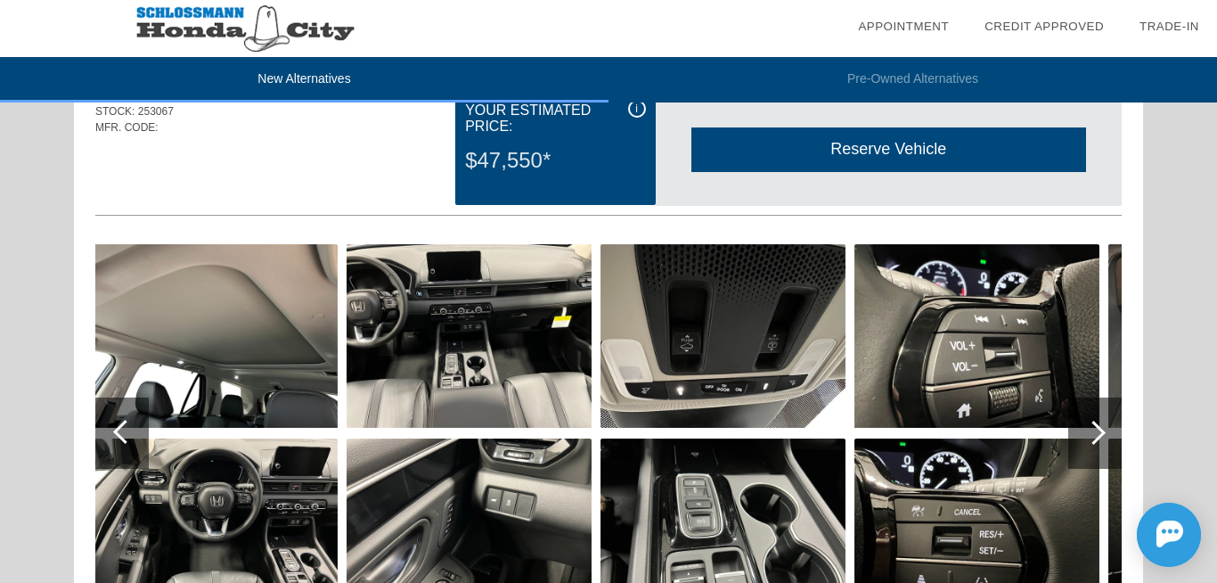
click at [1113, 417] on div at bounding box center [1094, 432] width 53 height 71
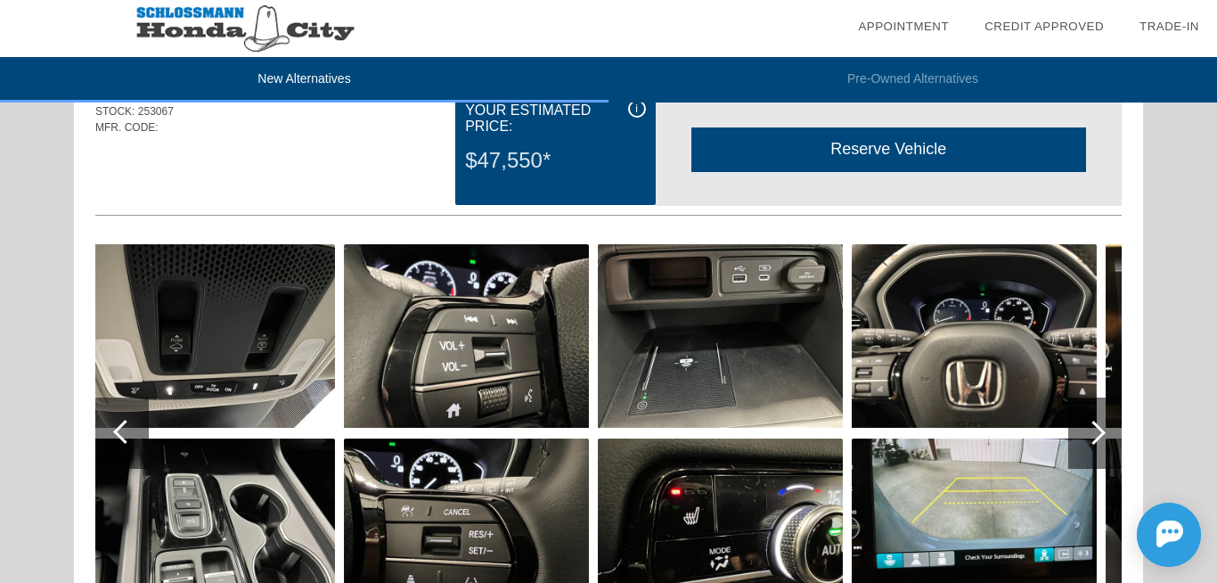
click at [1113, 417] on div at bounding box center [1094, 432] width 53 height 71
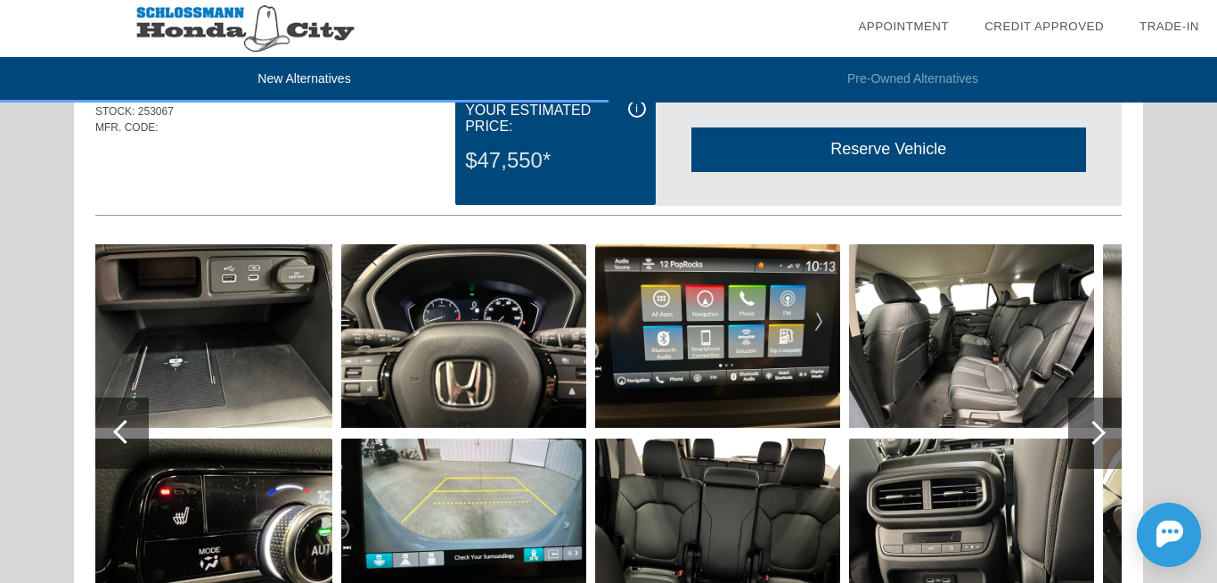
click at [1113, 417] on div at bounding box center [1094, 432] width 53 height 71
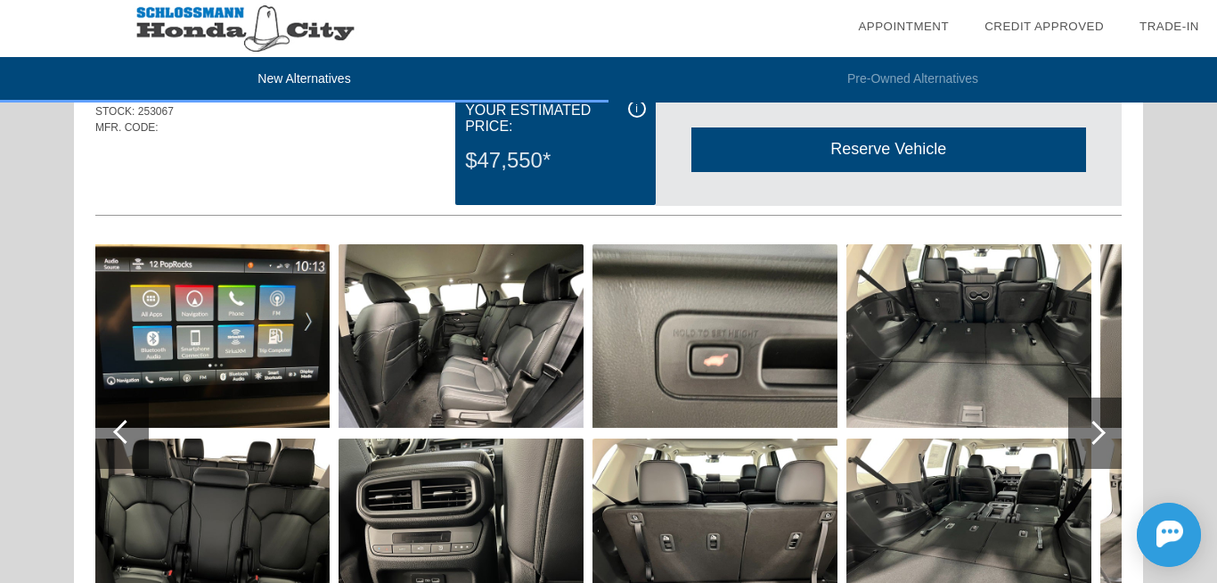
click at [1113, 416] on div at bounding box center [1094, 432] width 53 height 71
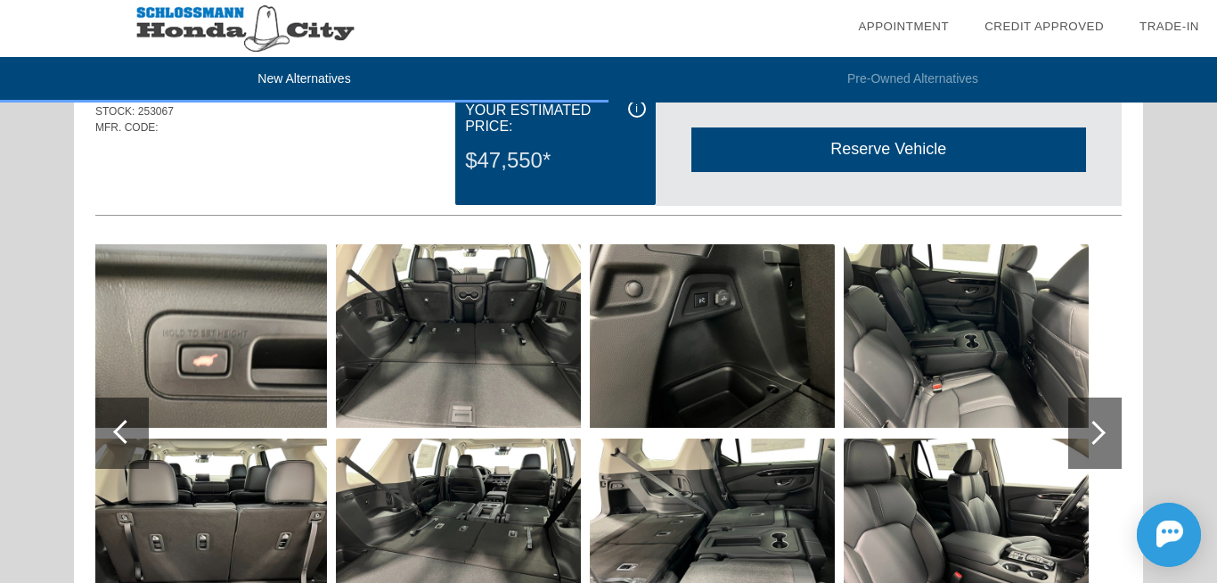
click at [1113, 416] on div at bounding box center [1094, 432] width 53 height 71
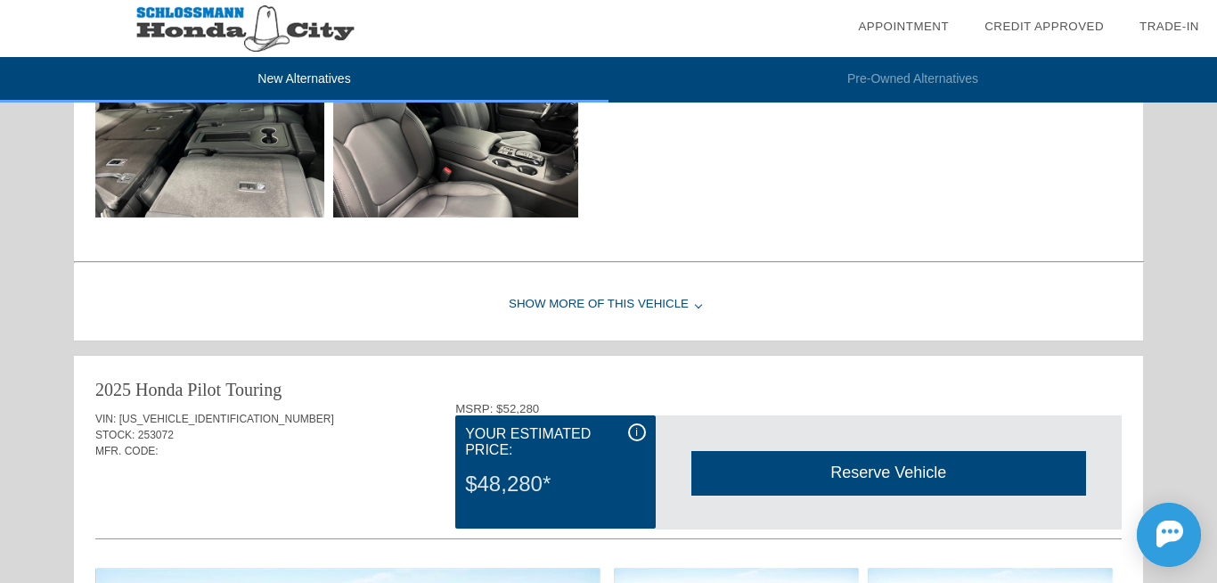
scroll to position [1585, 0]
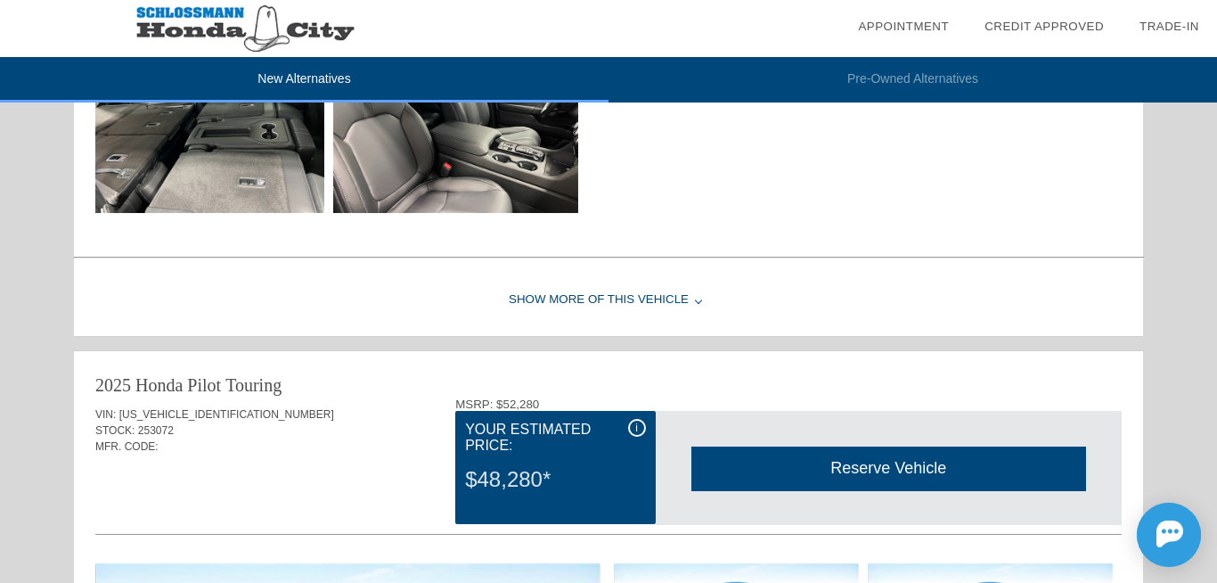
click at [637, 299] on div "Show More of this Vehicle" at bounding box center [608, 300] width 1069 height 71
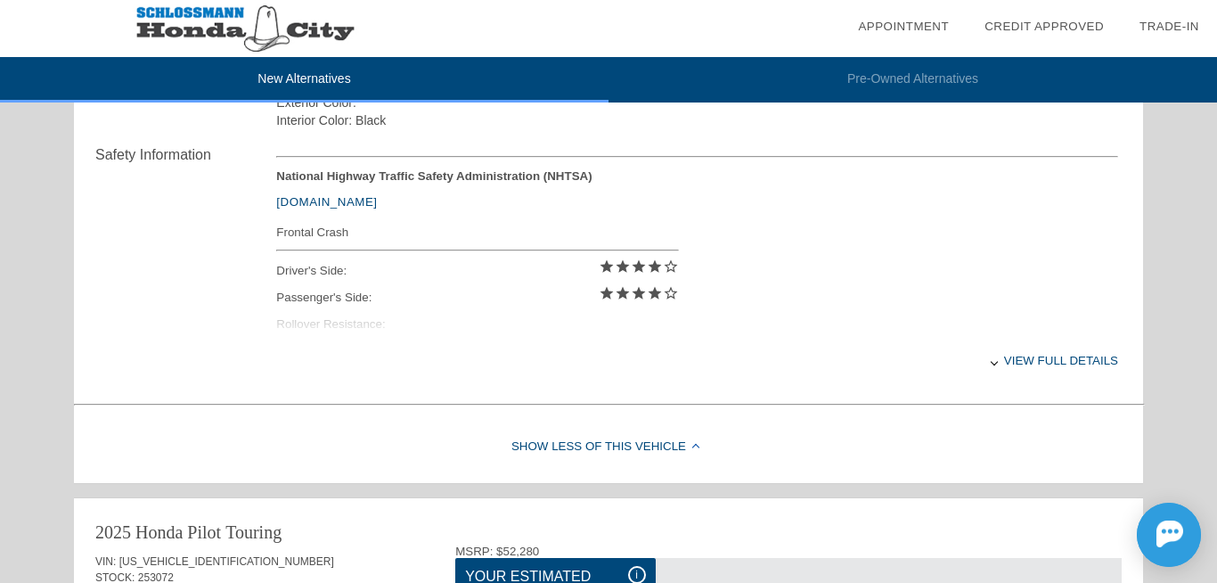
scroll to position [1799, 0]
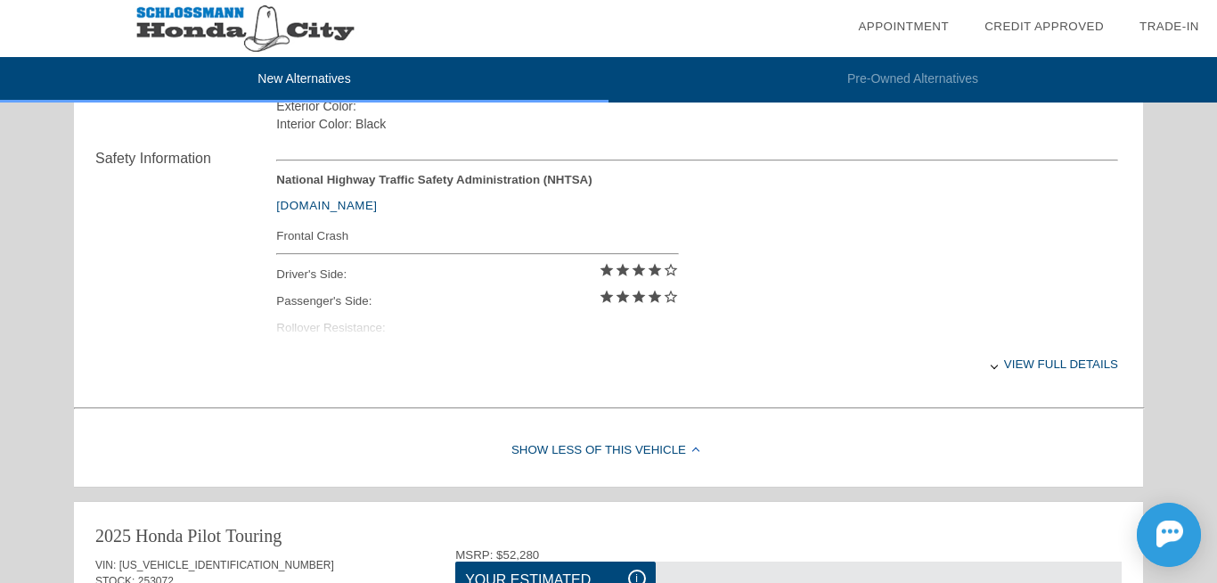
click at [1043, 365] on div "View full details" at bounding box center [697, 364] width 842 height 44
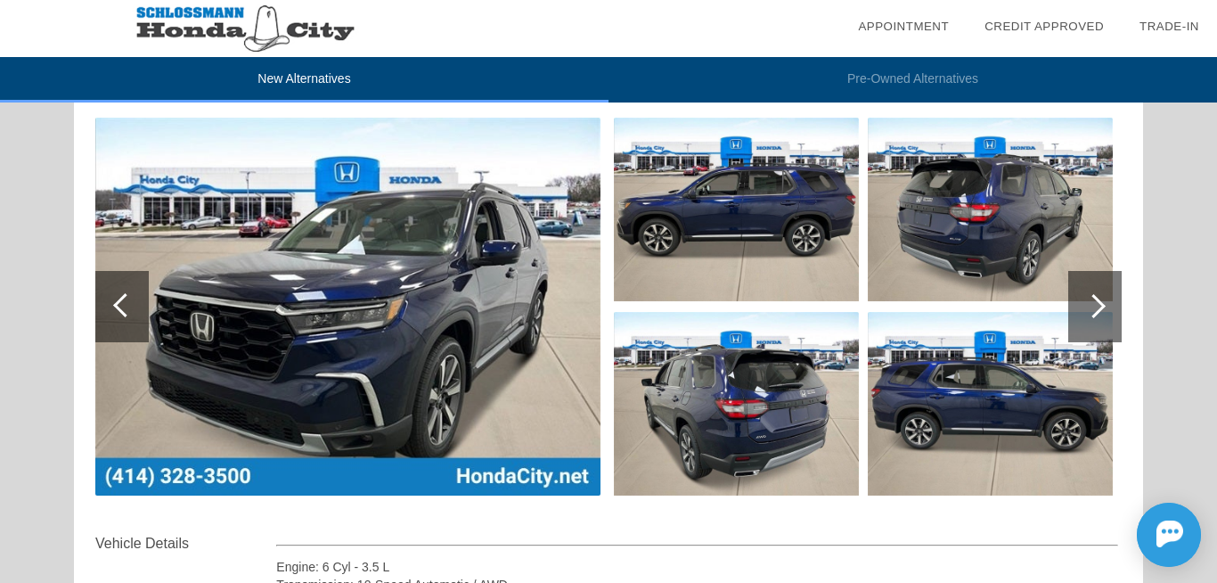
scroll to position [214, 0]
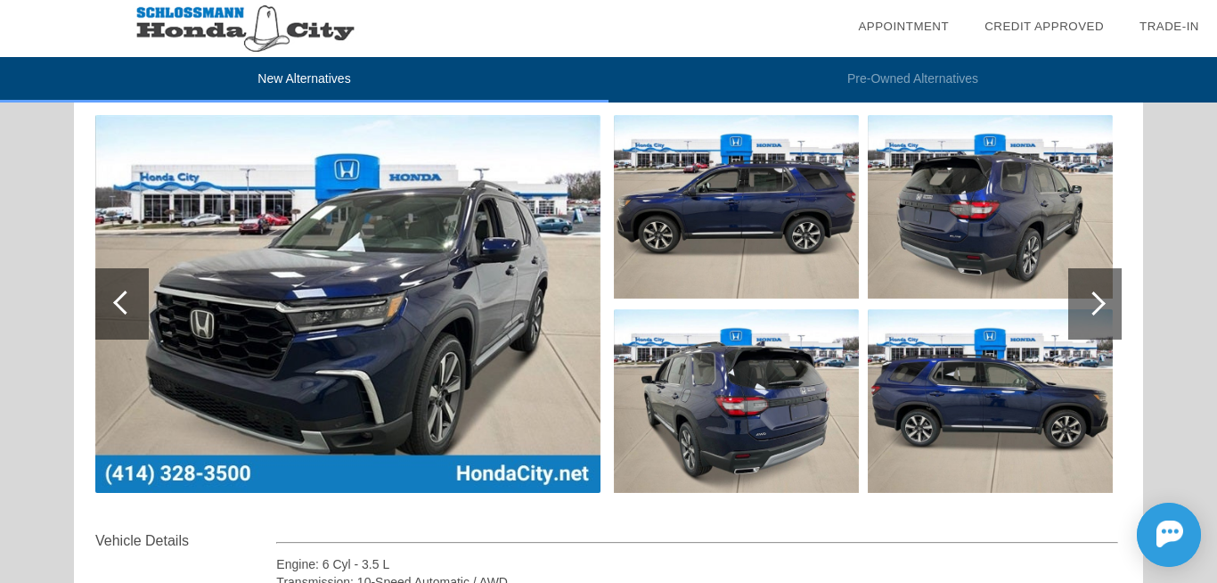
click at [367, 298] on img at bounding box center [347, 304] width 505 height 378
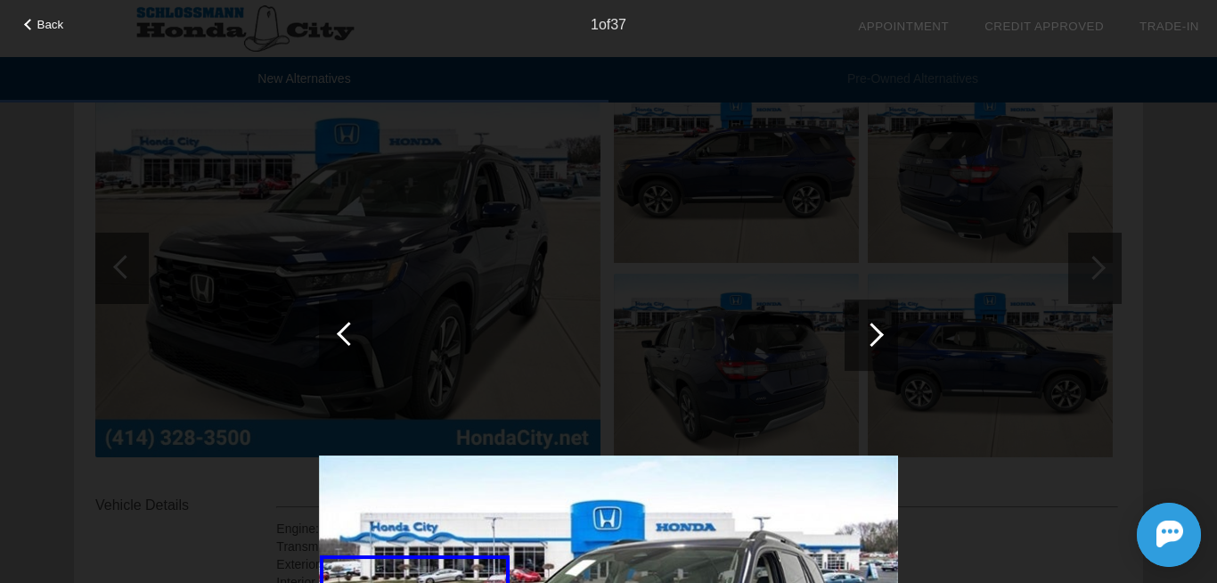
scroll to position [285, 0]
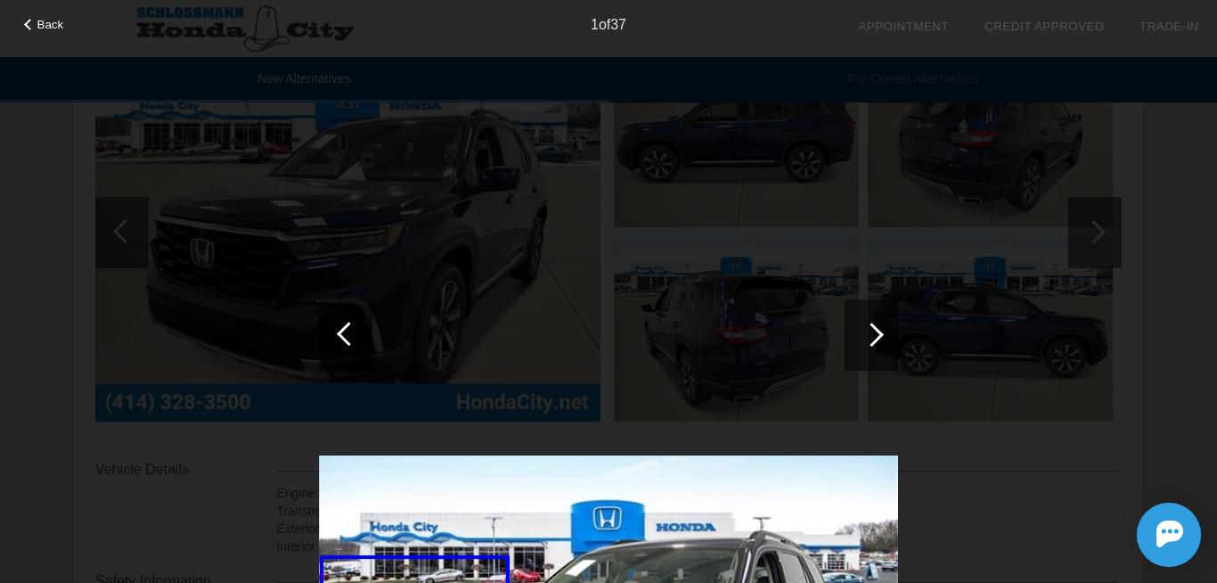
click at [881, 341] on div at bounding box center [871, 334] width 53 height 71
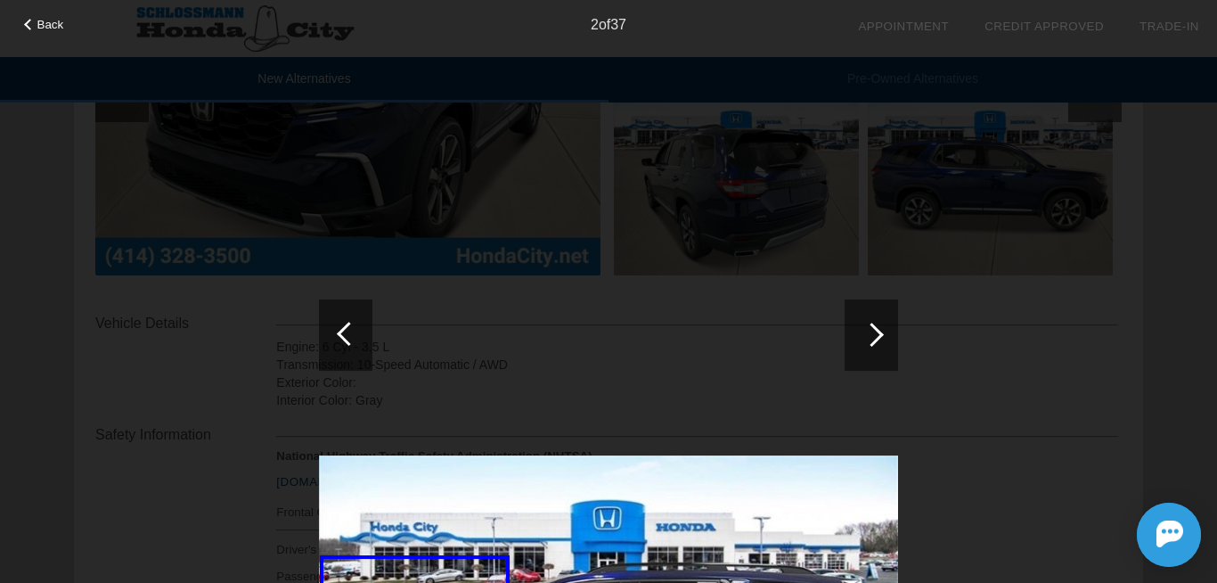
scroll to position [537, 0]
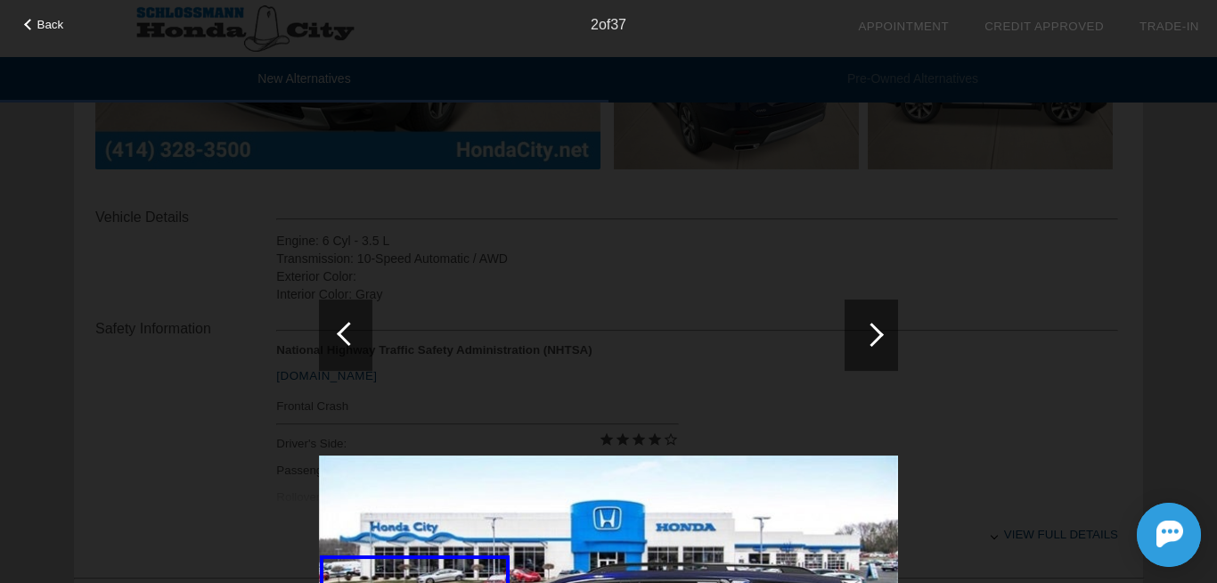
click at [46, 27] on span "Back" at bounding box center [50, 24] width 27 height 13
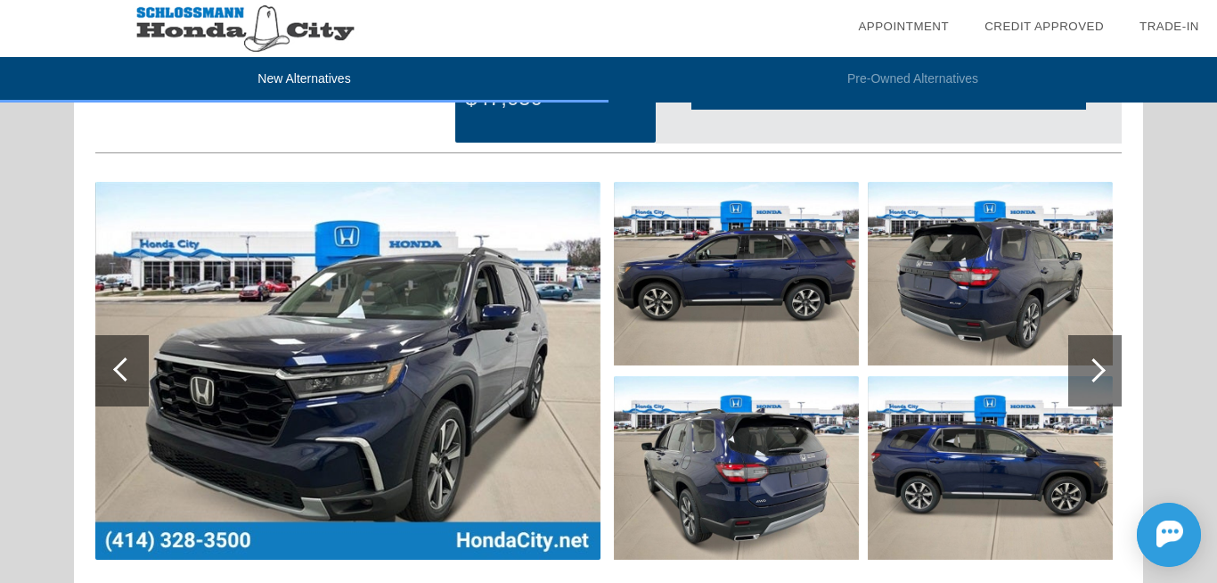
scroll to position [146, 0]
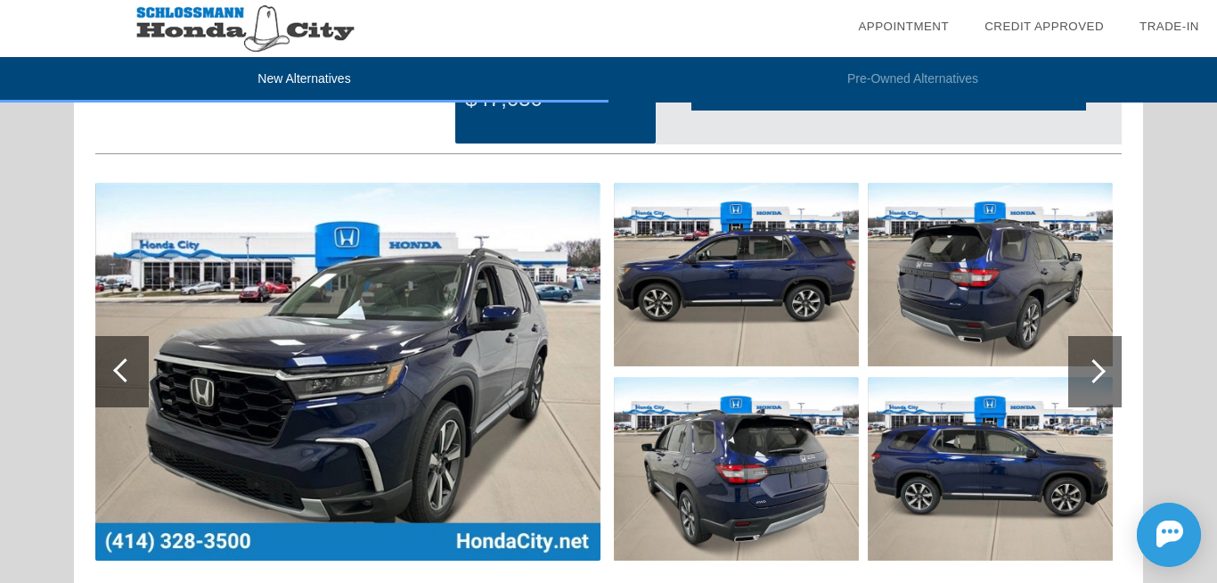
click at [1099, 379] on div at bounding box center [1094, 371] width 53 height 71
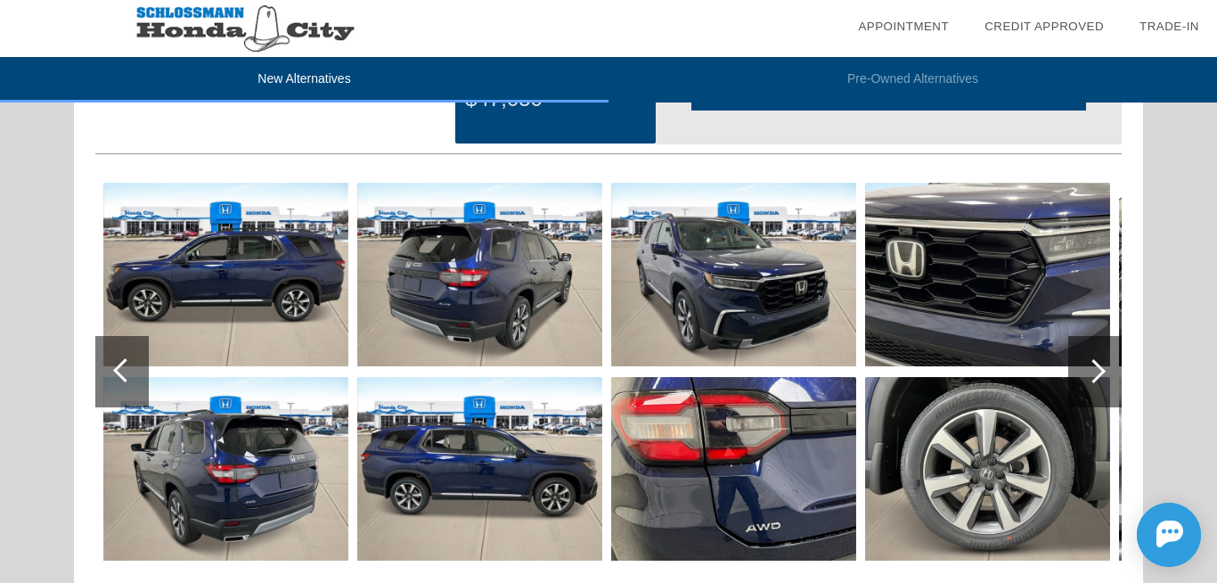
click at [1099, 379] on div at bounding box center [1094, 371] width 53 height 71
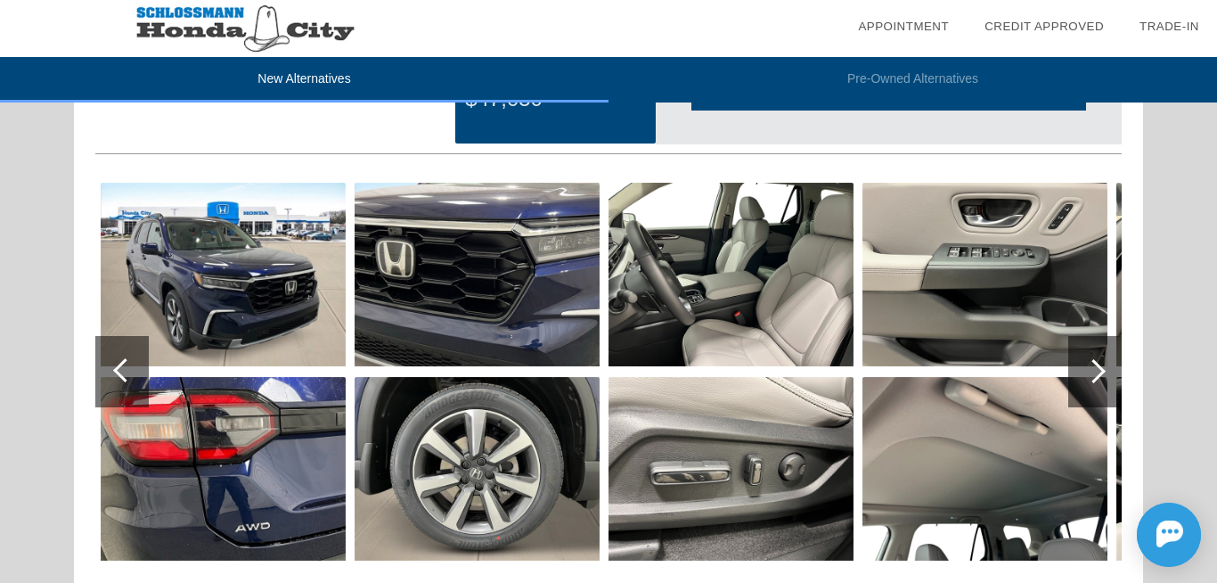
click at [1091, 370] on div at bounding box center [1094, 371] width 24 height 24
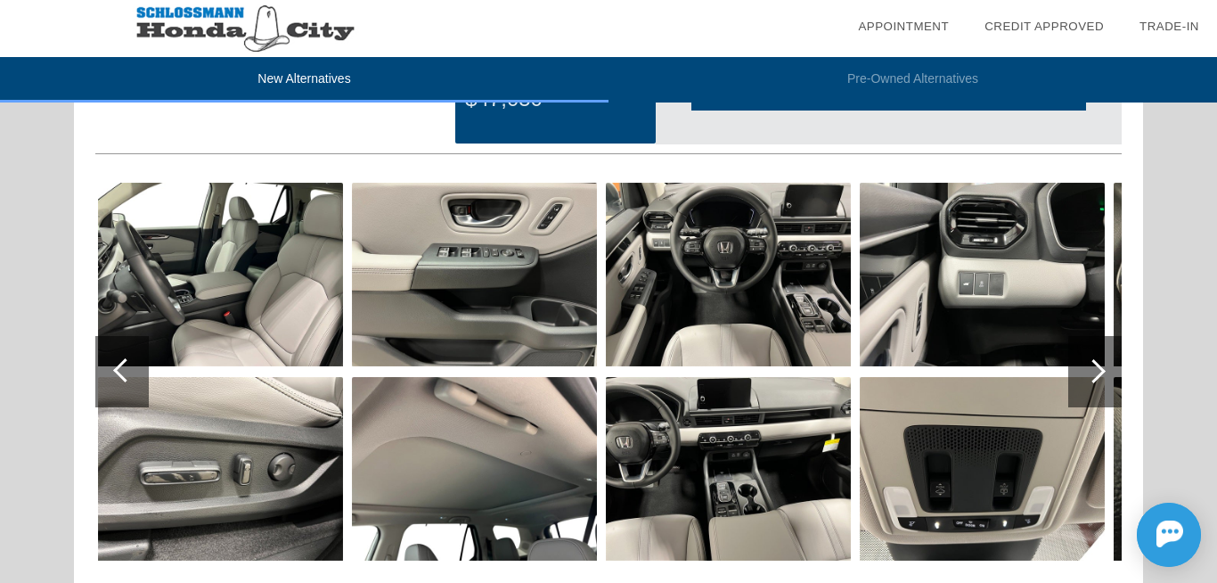
click at [1091, 370] on div at bounding box center [1094, 371] width 24 height 24
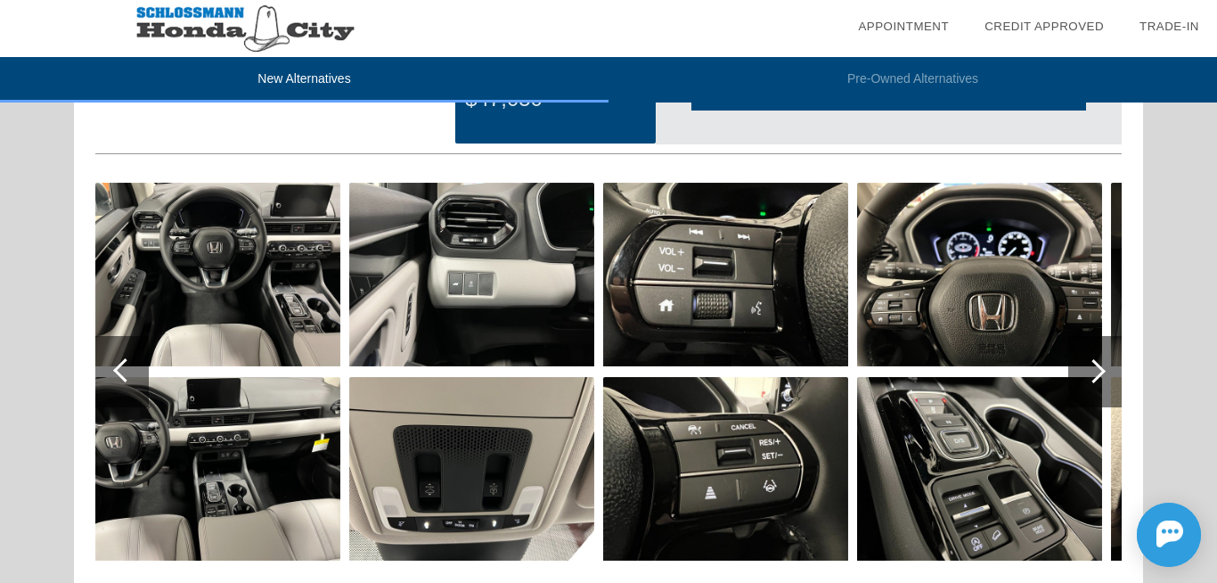
click at [1091, 370] on div at bounding box center [1094, 371] width 24 height 24
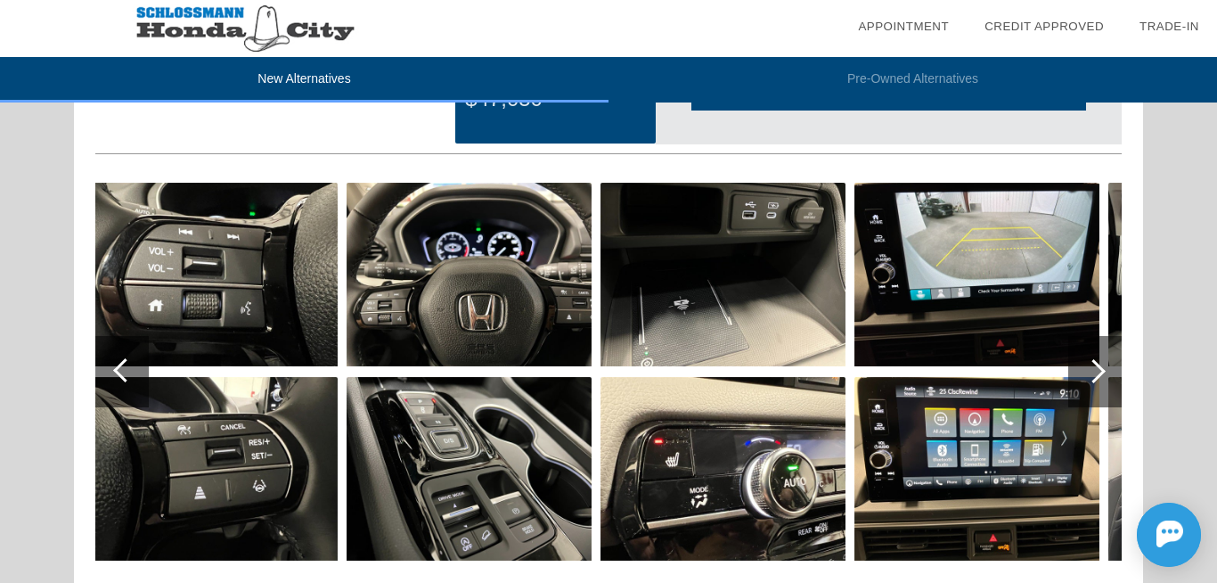
click at [1091, 370] on div at bounding box center [1094, 371] width 24 height 24
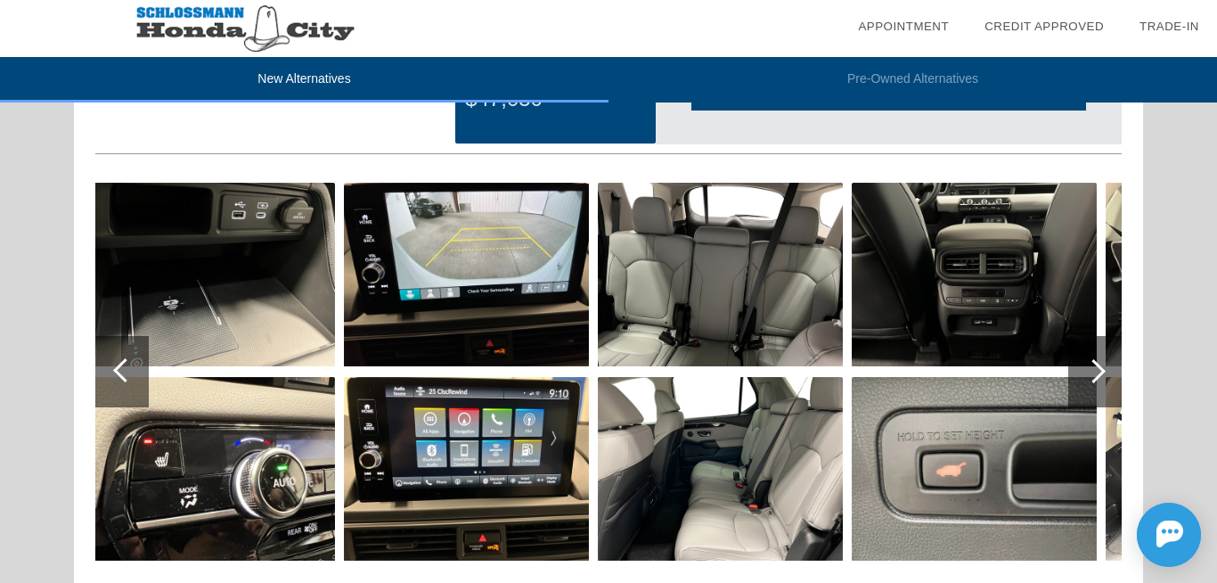
click at [1091, 370] on div at bounding box center [1094, 371] width 24 height 24
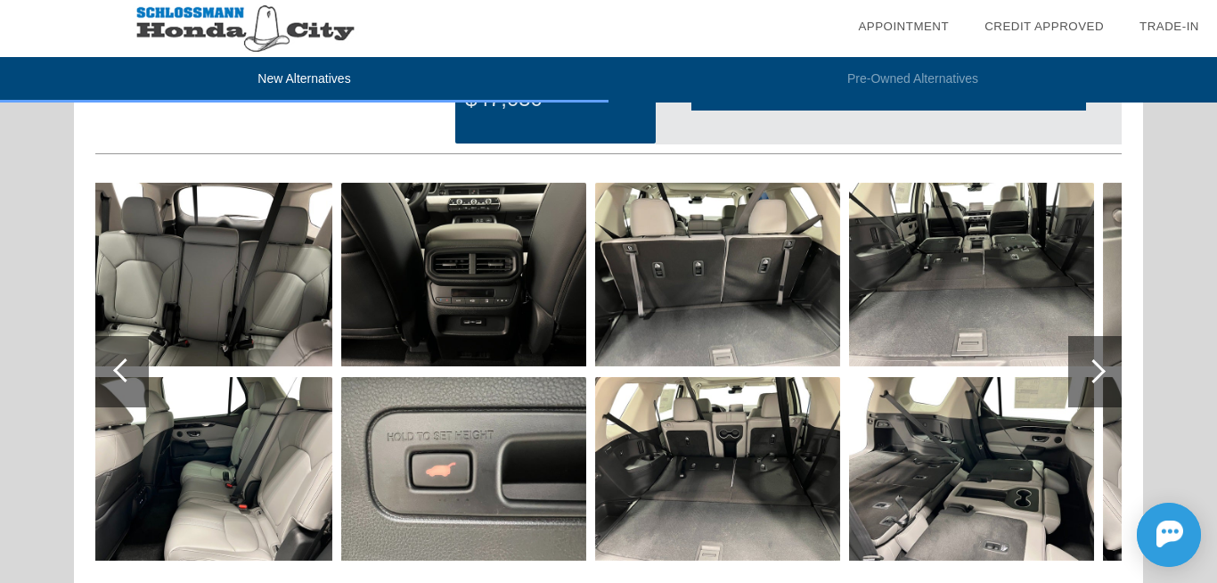
click at [1091, 370] on div at bounding box center [1094, 371] width 24 height 24
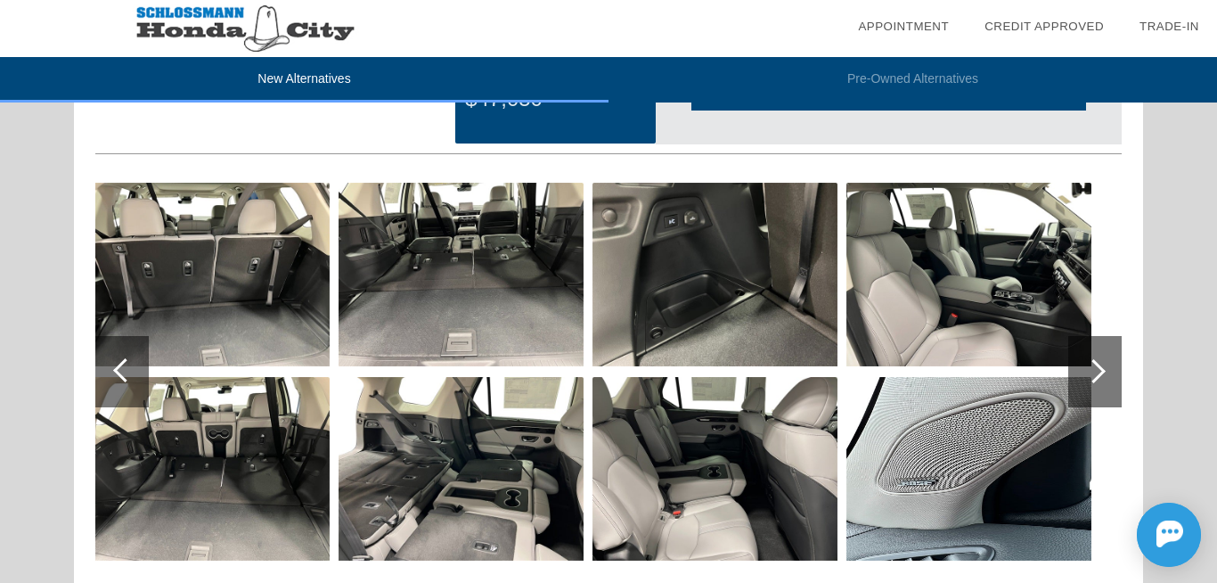
click at [1091, 370] on div at bounding box center [1094, 371] width 24 height 24
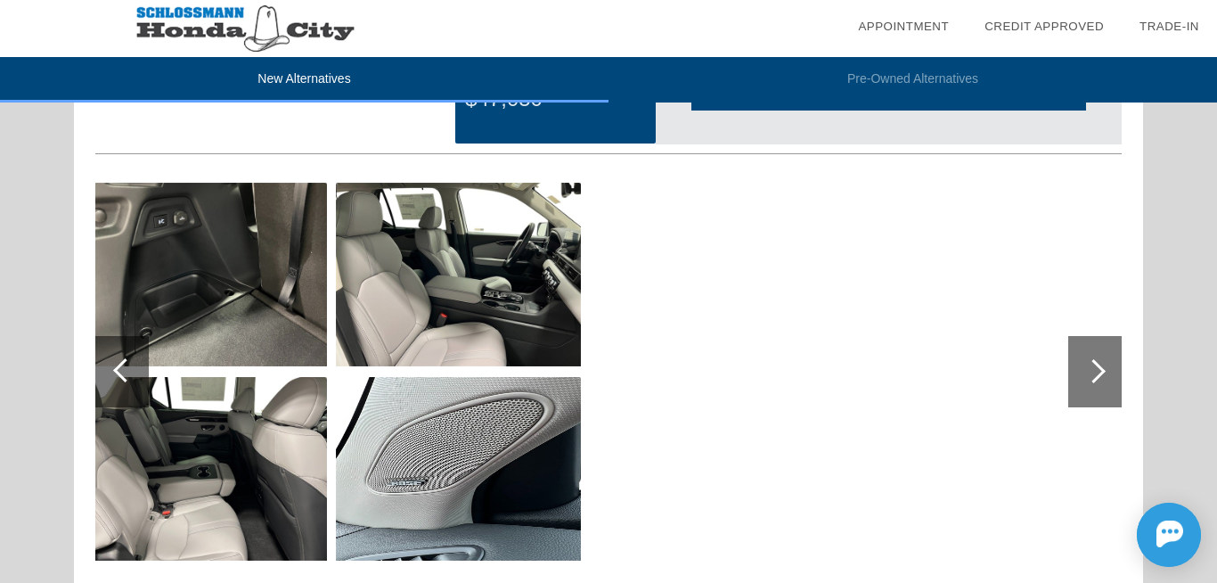
click at [1091, 370] on div at bounding box center [1094, 371] width 24 height 24
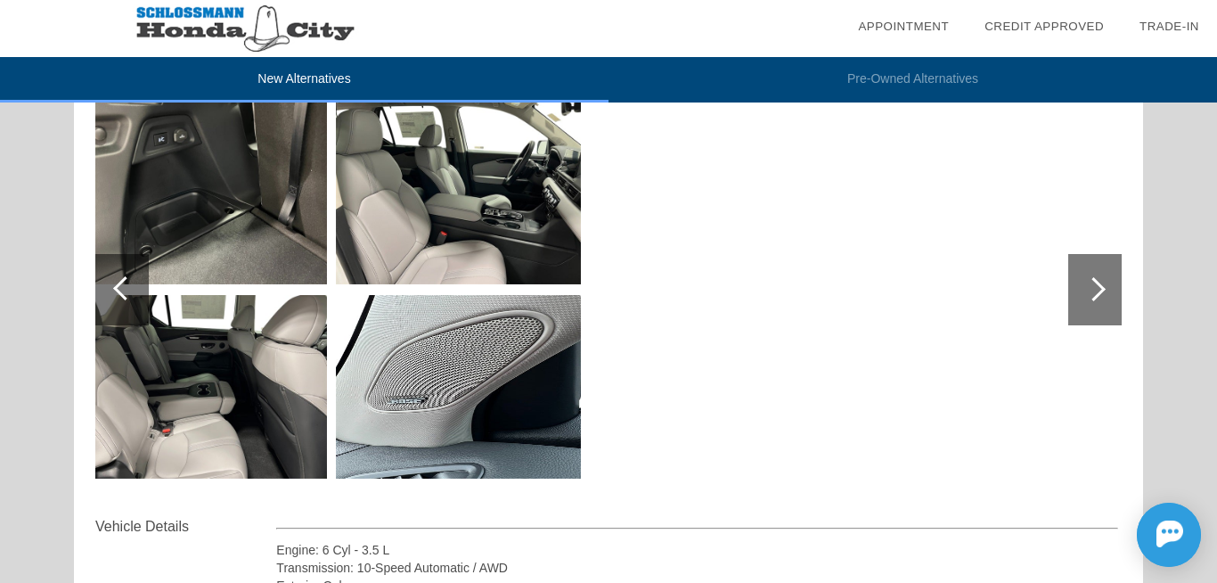
scroll to position [0, 0]
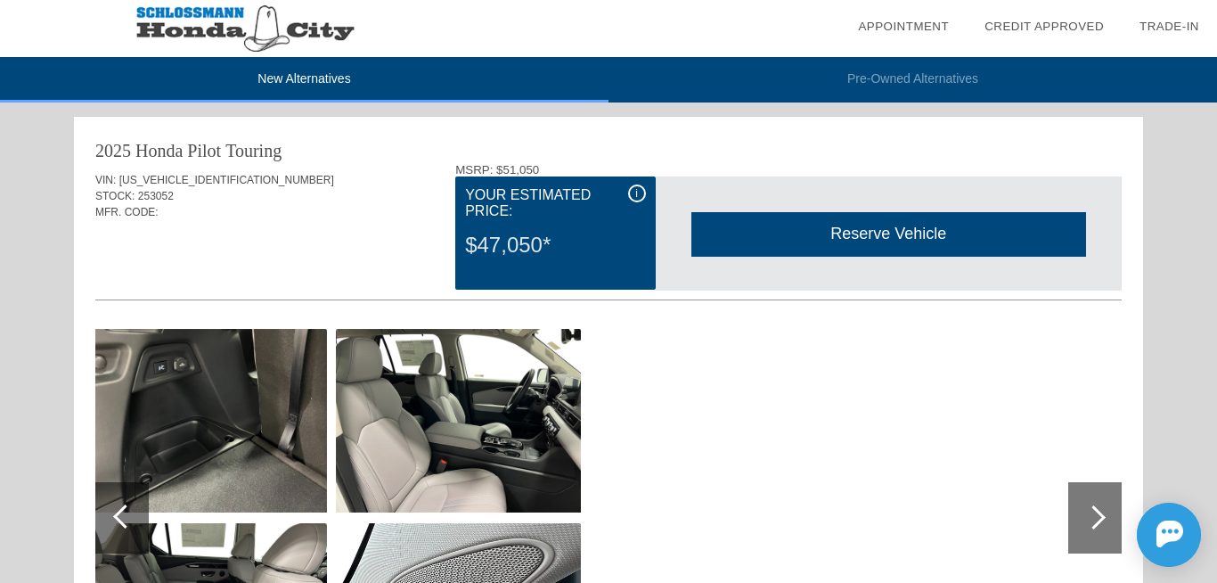
click at [851, 229] on div "Reserve Vehicle" at bounding box center [888, 234] width 395 height 44
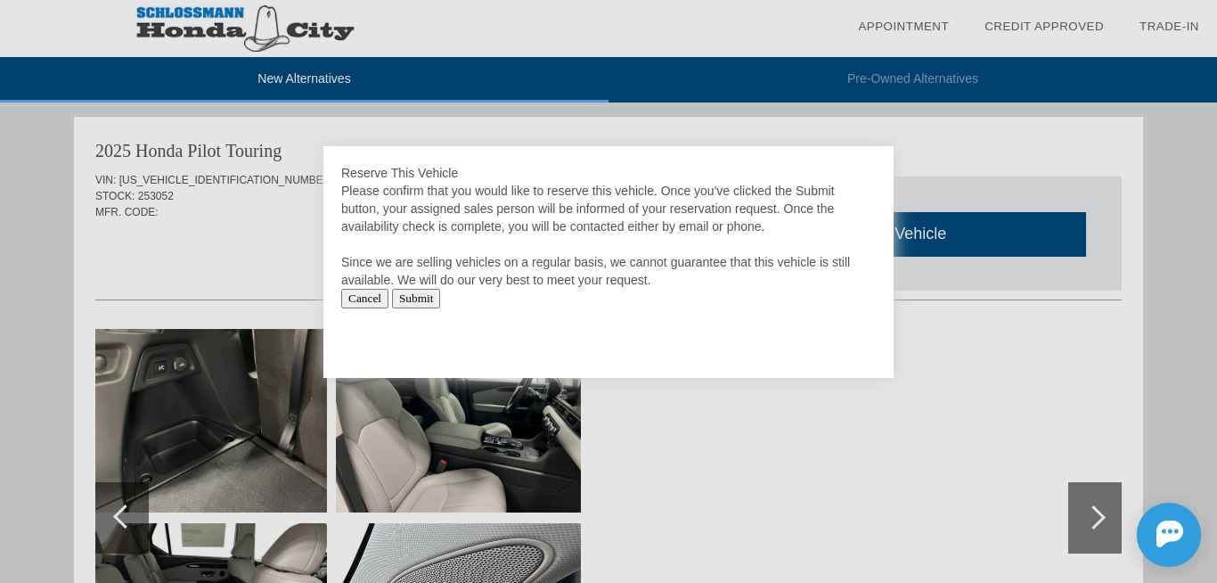
click at [422, 296] on input "Submit" at bounding box center [416, 299] width 49 height 20
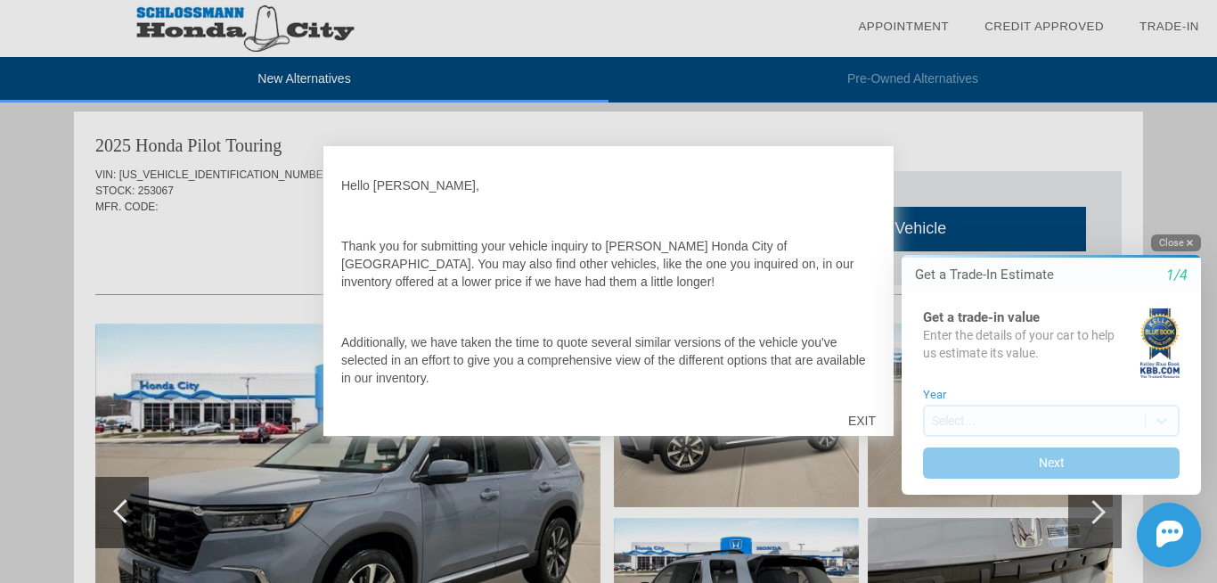
click at [1181, 249] on button "Close" at bounding box center [1176, 242] width 50 height 17
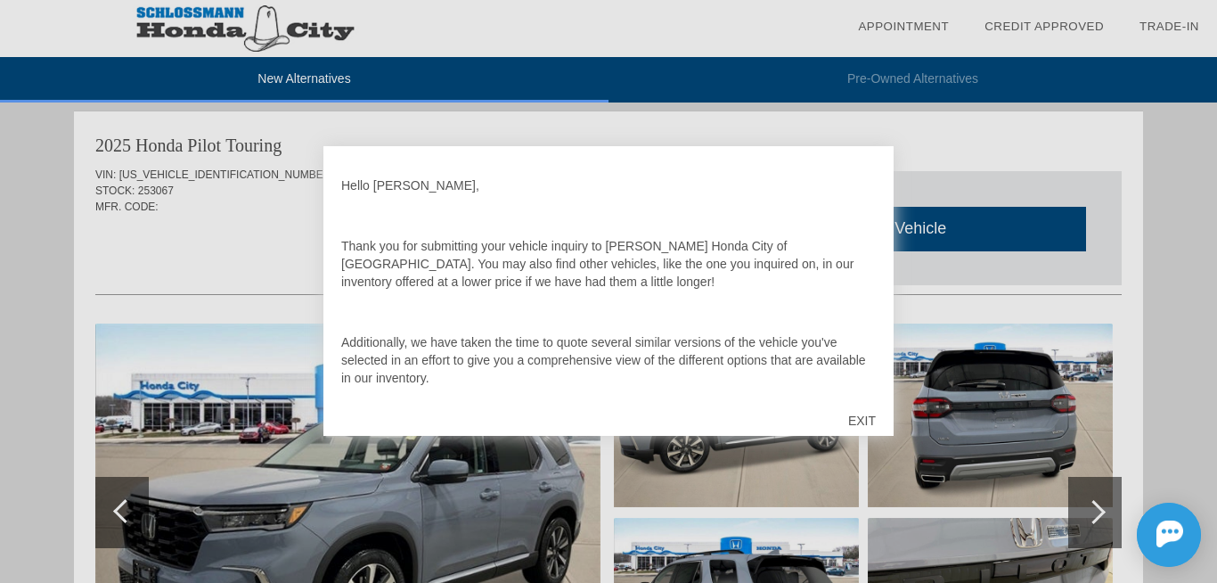
click at [868, 424] on div "EXIT" at bounding box center [861, 420] width 63 height 53
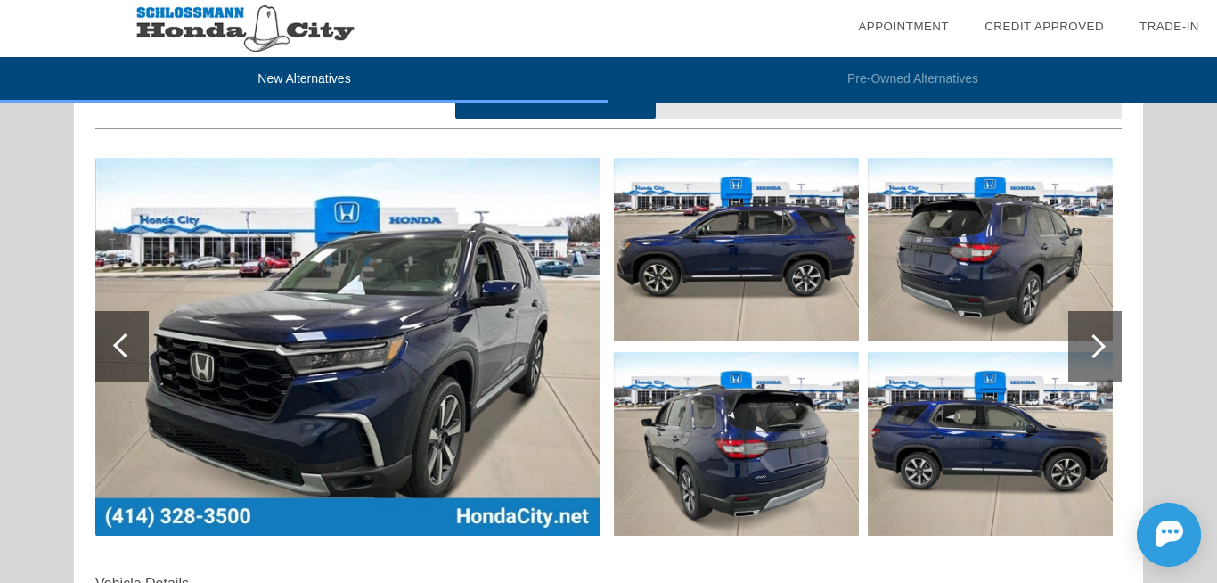
scroll to position [31, 0]
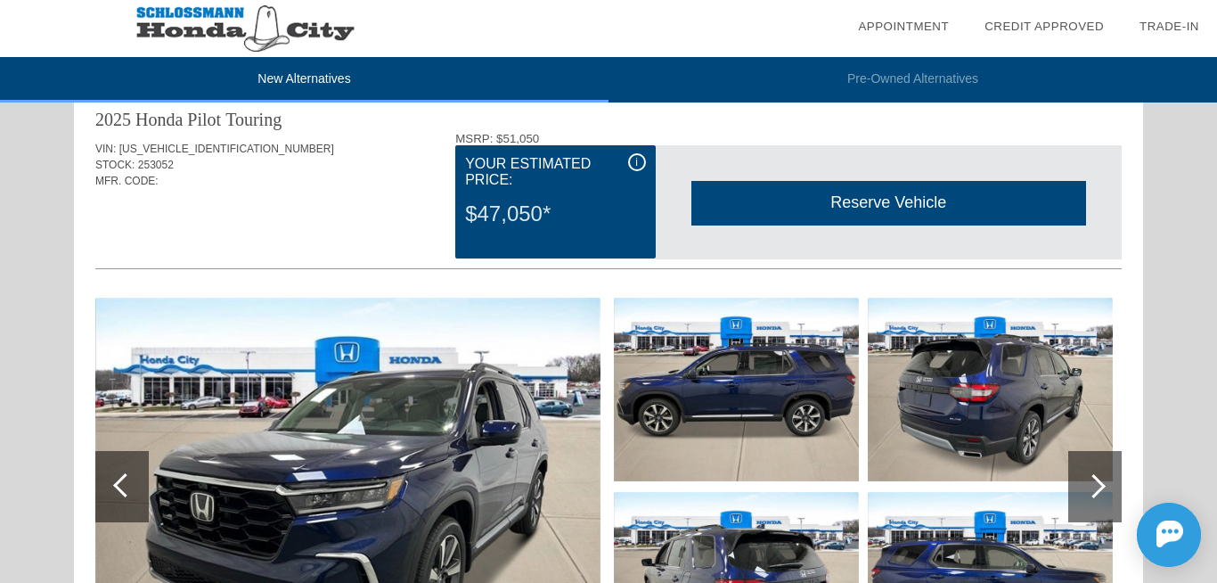
click at [283, 82] on li "New Alternatives" at bounding box center [304, 79] width 609 height 45
click at [930, 78] on li "Pre-Owned Alternatives" at bounding box center [913, 79] width 609 height 45
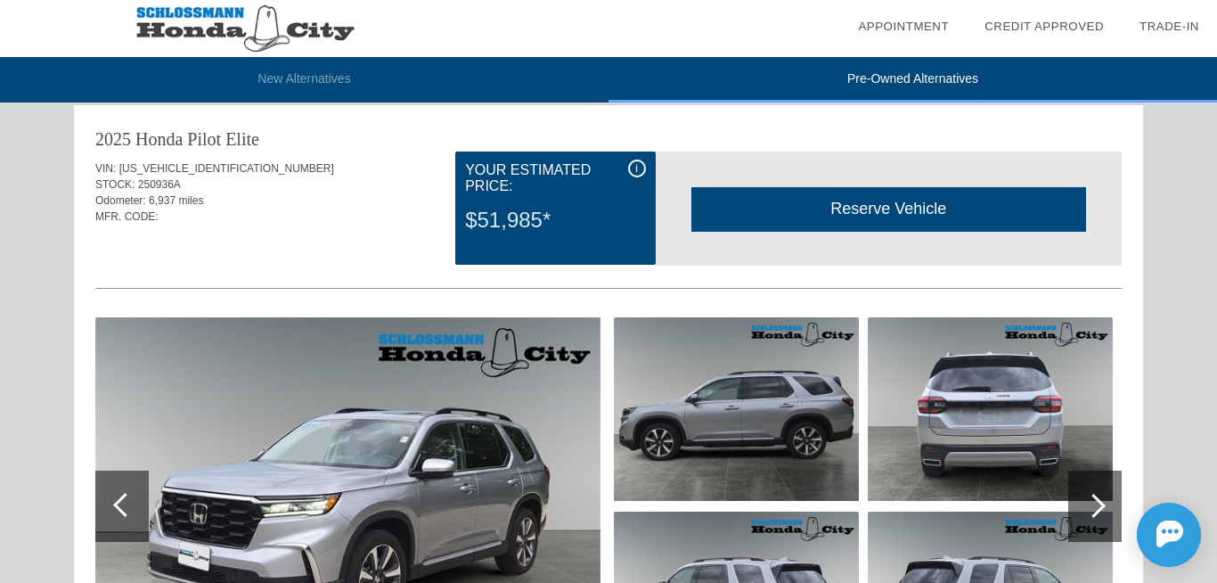
scroll to position [0, 0]
